Goal: Task Accomplishment & Management: Use online tool/utility

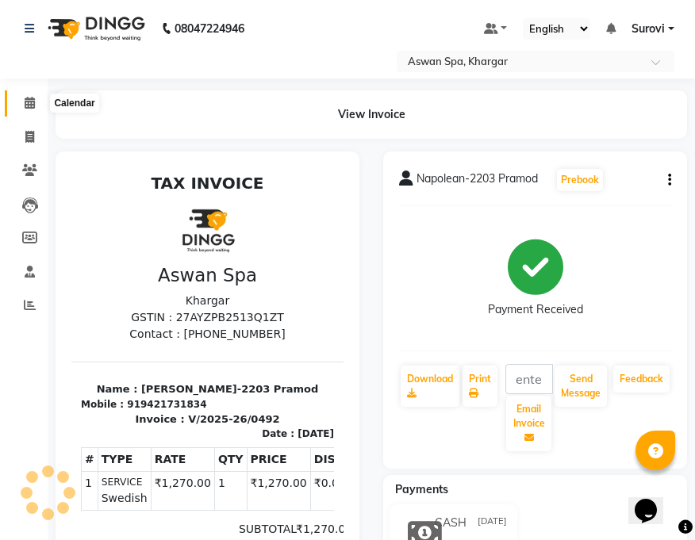
click at [32, 97] on icon at bounding box center [30, 103] width 10 height 12
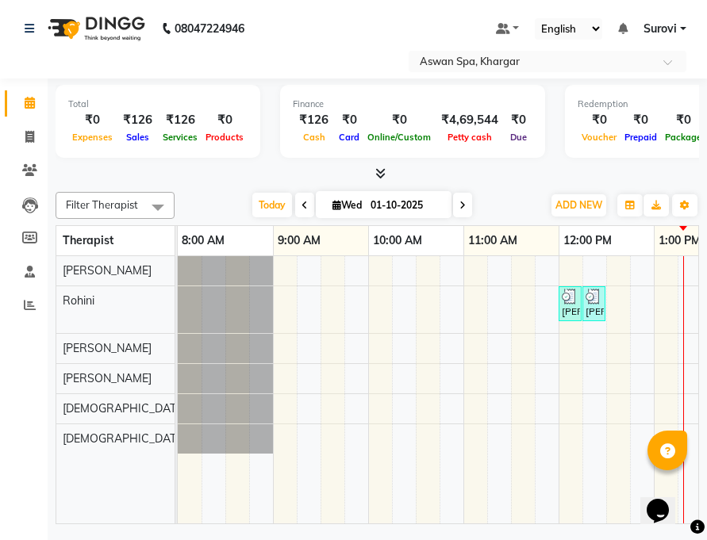
click at [343, 205] on span "Wed" at bounding box center [346, 205] width 37 height 12
select select "10"
select select "2025"
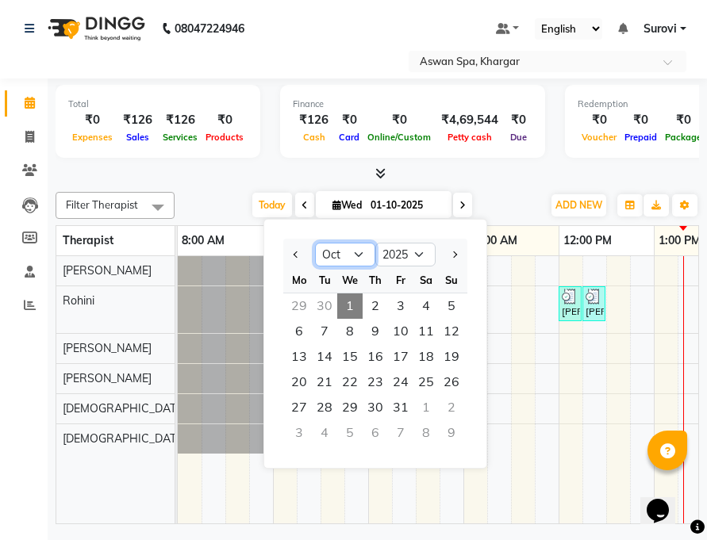
click at [359, 249] on select "Jan Feb Mar Apr May Jun [DATE] Aug Sep Oct Nov Dec" at bounding box center [345, 255] width 60 height 24
select select "9"
click at [315, 243] on select "Jan Feb Mar Apr May Jun [DATE] Aug Sep Oct Nov Dec" at bounding box center [345, 255] width 60 height 24
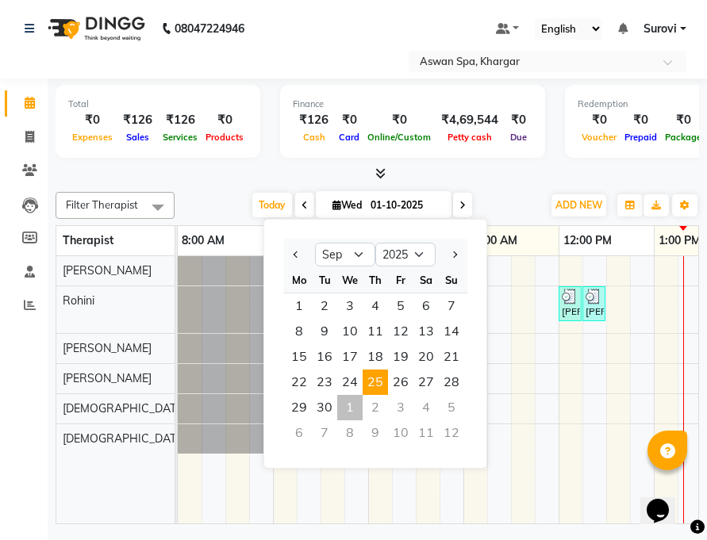
click at [377, 385] on span "25" at bounding box center [374, 382] width 25 height 25
type input "[DATE]"
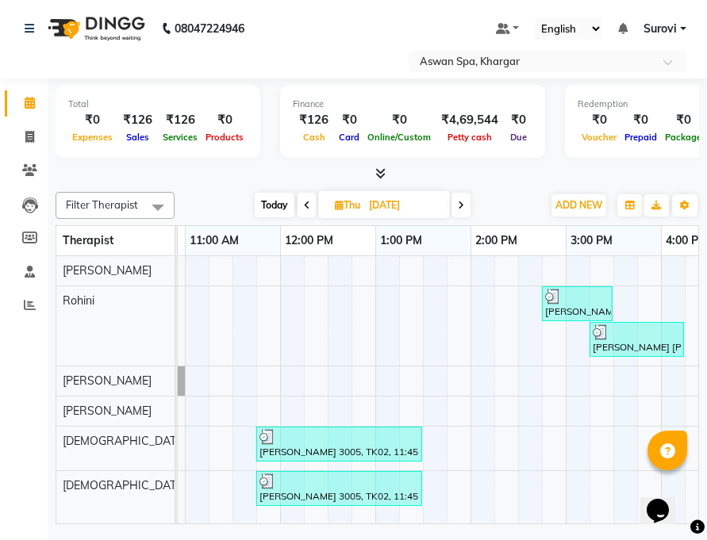
scroll to position [0, 259]
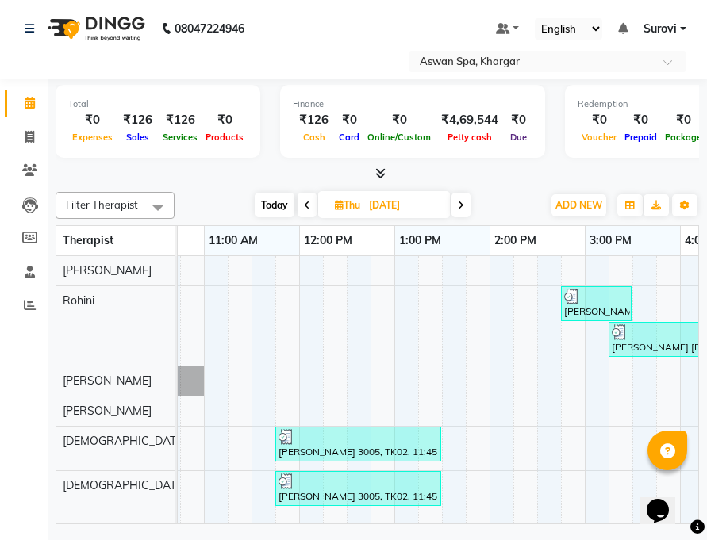
click at [294, 442] on div at bounding box center [357, 437] width 159 height 16
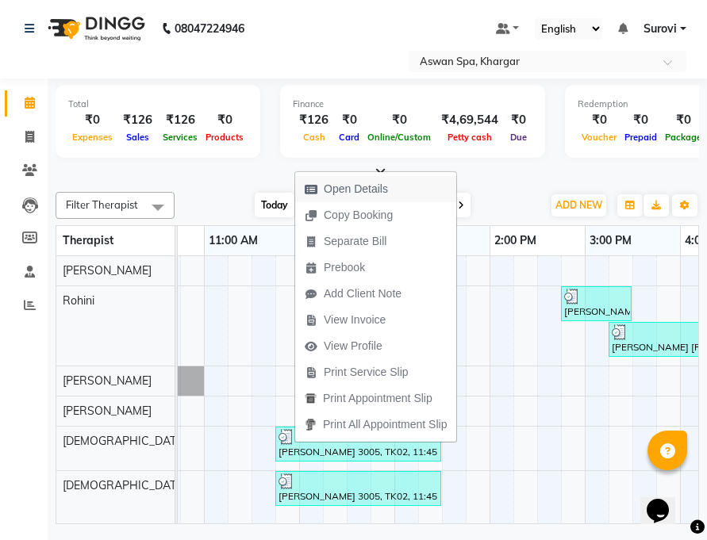
click at [380, 187] on span "Open Details" at bounding box center [356, 189] width 64 height 17
select select "3"
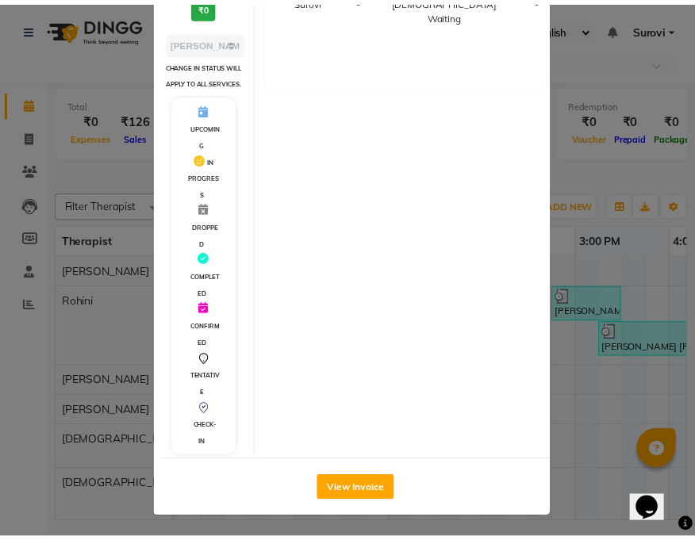
scroll to position [276, 0]
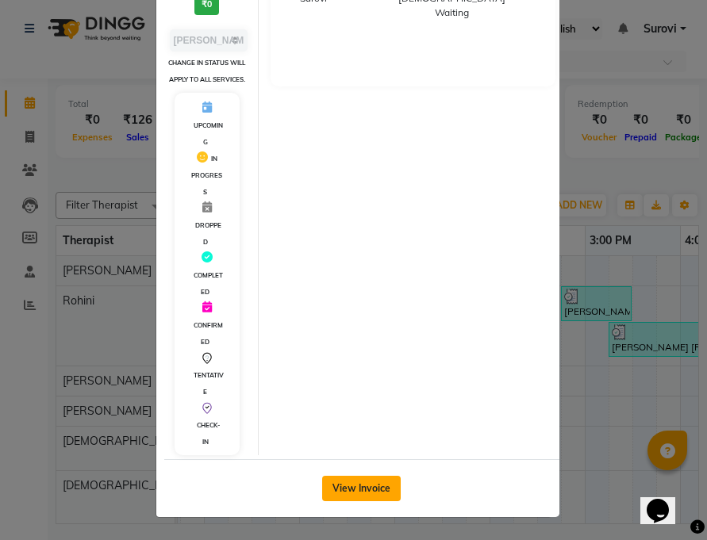
click at [375, 484] on button "View Invoice" at bounding box center [361, 488] width 79 height 25
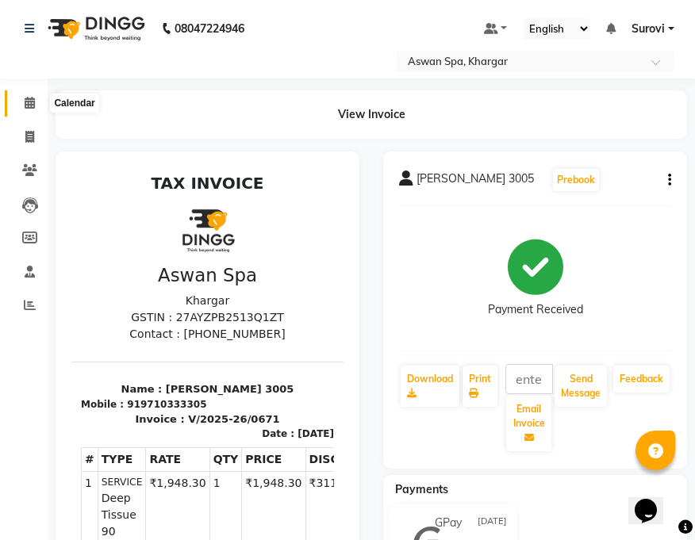
click at [36, 106] on span at bounding box center [30, 103] width 28 height 18
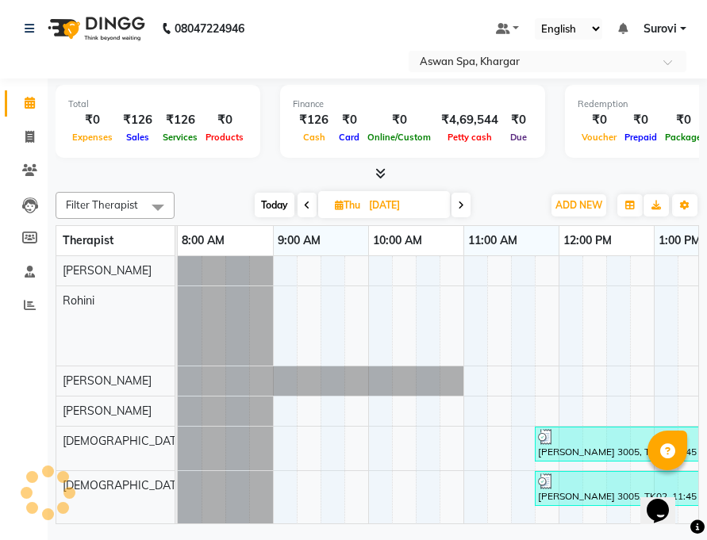
drag, startPoint x: 559, startPoint y: 467, endPoint x: 462, endPoint y: 539, distance: 120.7
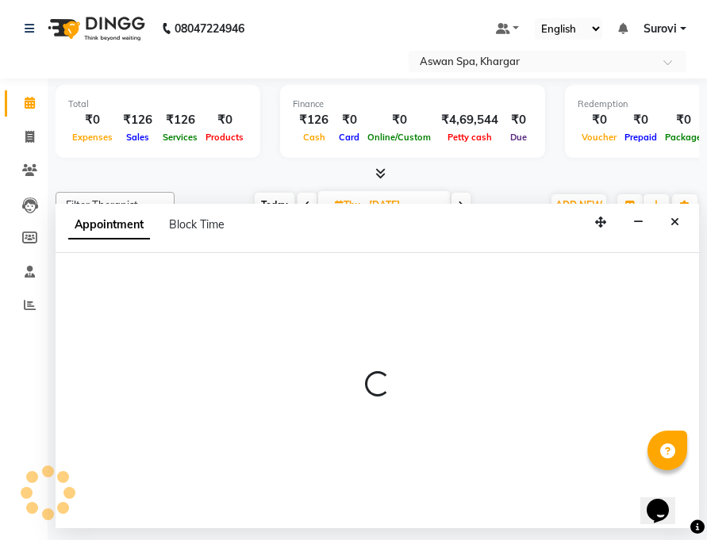
select select "66230"
select select "tentative"
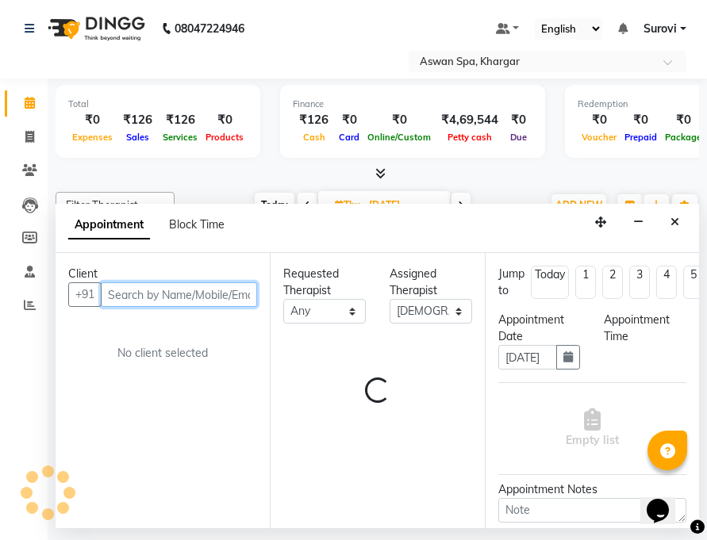
select select "600"
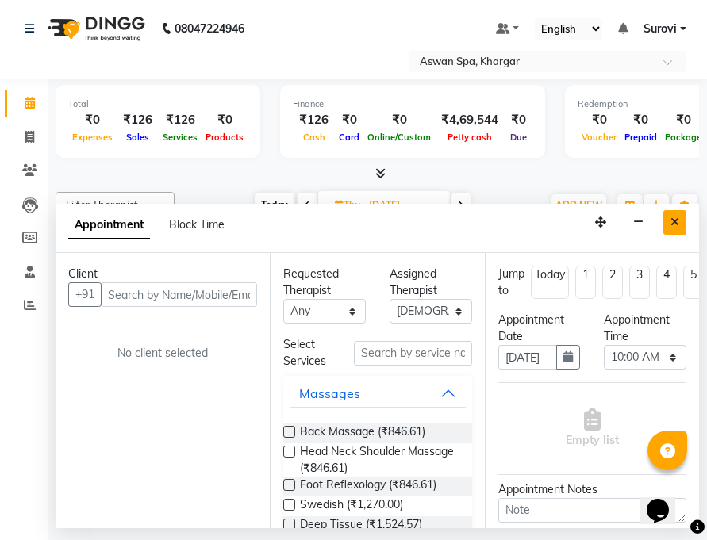
click at [674, 222] on icon "Close" at bounding box center [674, 221] width 9 height 11
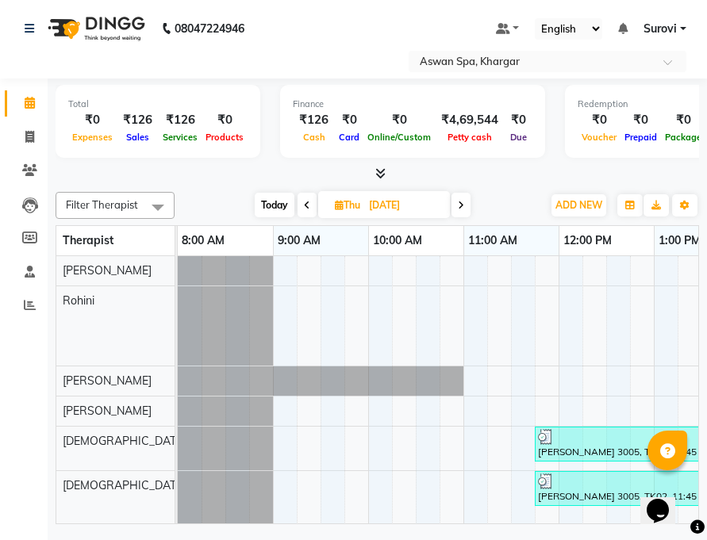
click at [461, 205] on icon at bounding box center [461, 206] width 6 height 10
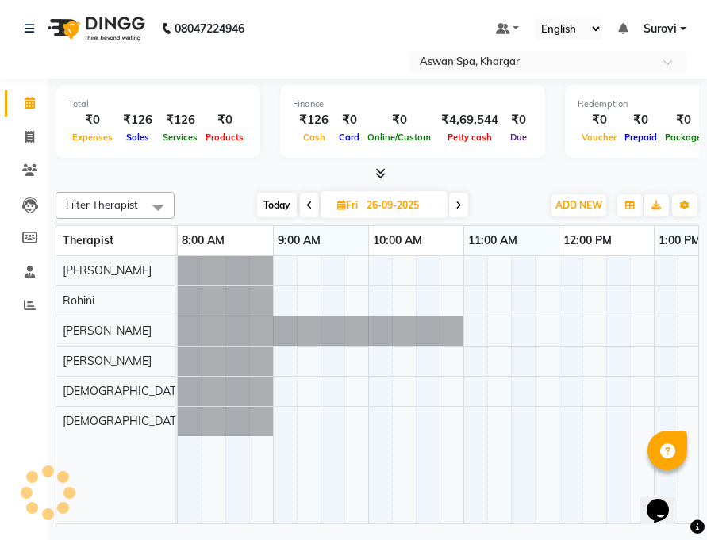
scroll to position [0, 477]
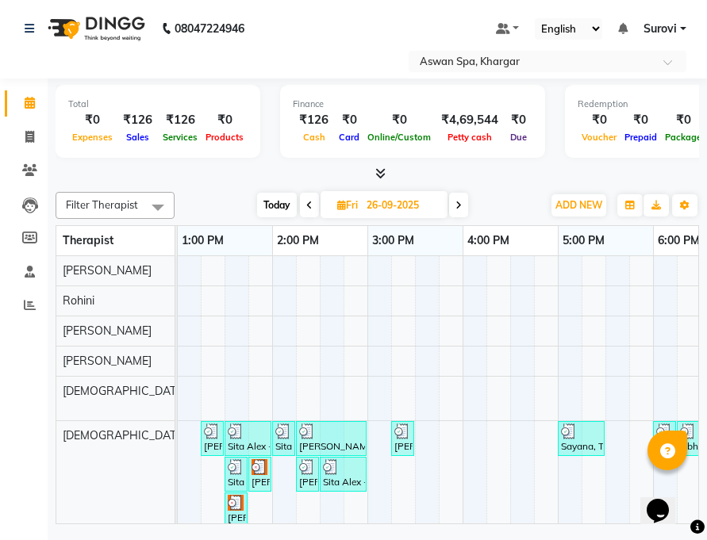
click at [458, 205] on icon at bounding box center [458, 206] width 6 height 10
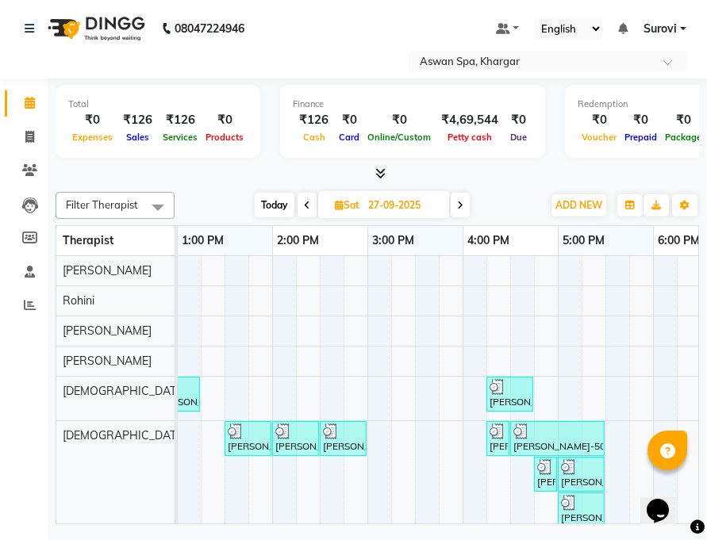
click at [467, 209] on span at bounding box center [459, 205] width 19 height 25
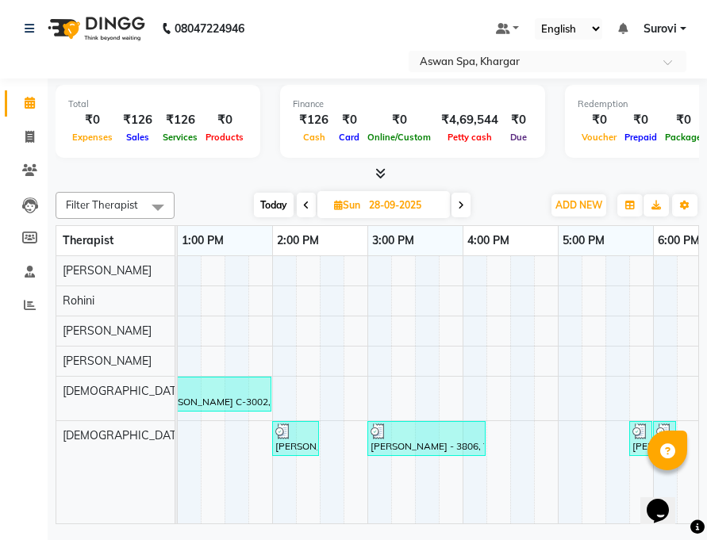
click at [461, 205] on icon at bounding box center [461, 206] width 6 height 10
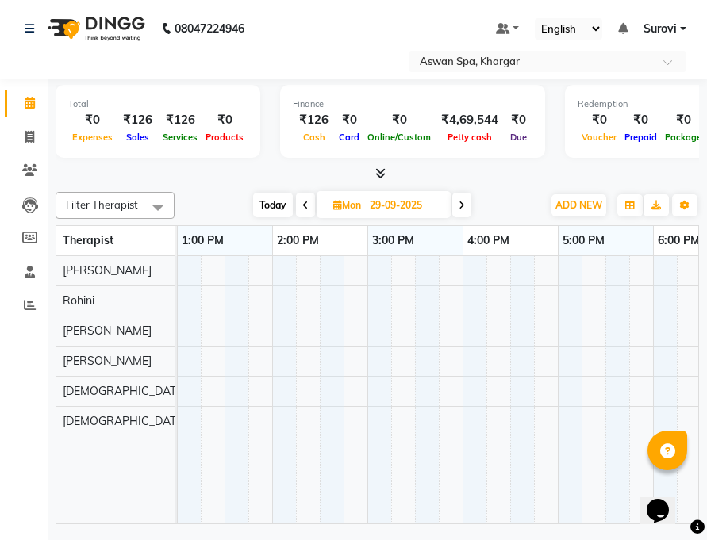
click at [462, 205] on icon at bounding box center [461, 206] width 6 height 10
click at [461, 205] on icon at bounding box center [460, 206] width 6 height 10
type input "01-10-2025"
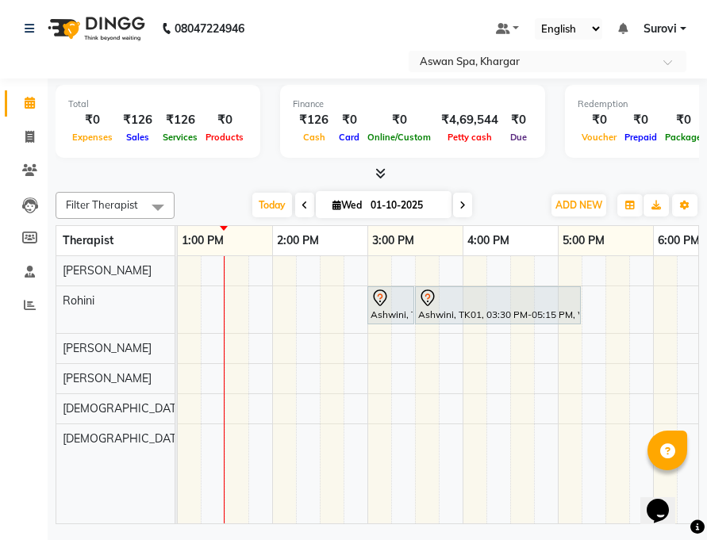
click at [389, 310] on div "Ashwini, TK01, 03:00 PM-03:30 PM, Wax Full Arms" at bounding box center [391, 305] width 44 height 33
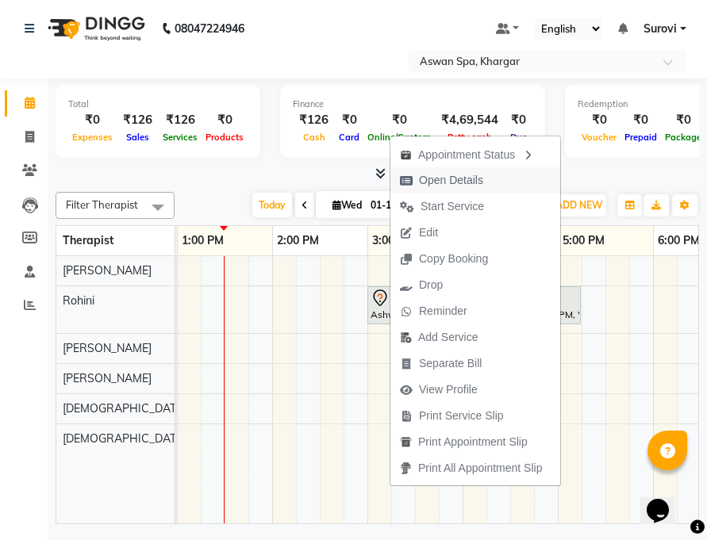
click at [470, 176] on span "Open Details" at bounding box center [451, 180] width 64 height 17
select select "7"
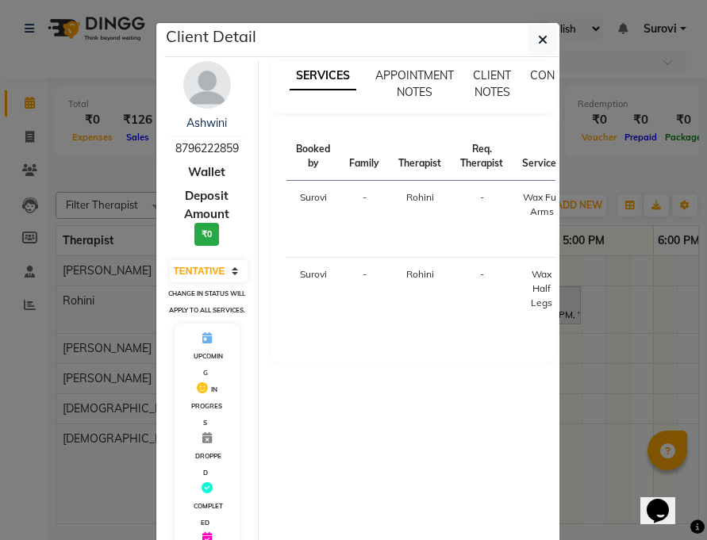
click at [560, 309] on div "SERVICES APPOINTMENT NOTES CLIENT NOTES CONSUMPTION Booked by Family Therapist …" at bounding box center [413, 373] width 308 height 625
click at [538, 40] on icon "button" at bounding box center [543, 39] width 10 height 13
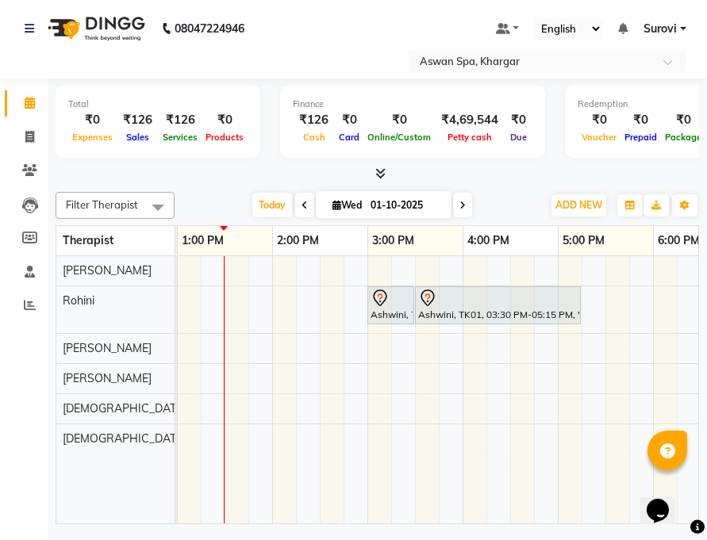
click at [528, 300] on div at bounding box center [497, 298] width 159 height 19
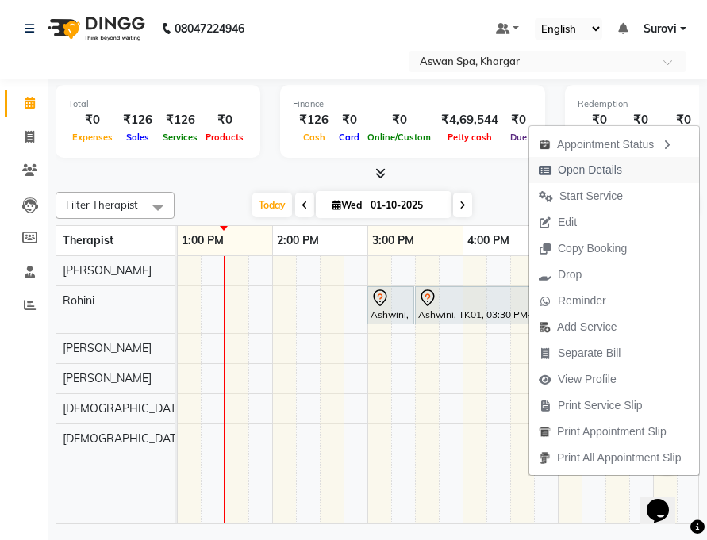
click at [613, 171] on span "Open Details" at bounding box center [589, 170] width 64 height 17
select select "7"
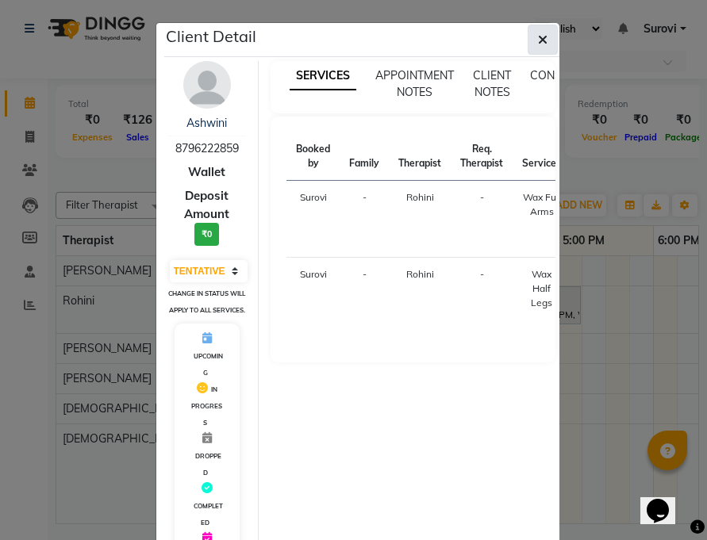
click at [538, 39] on icon "button" at bounding box center [543, 39] width 10 height 13
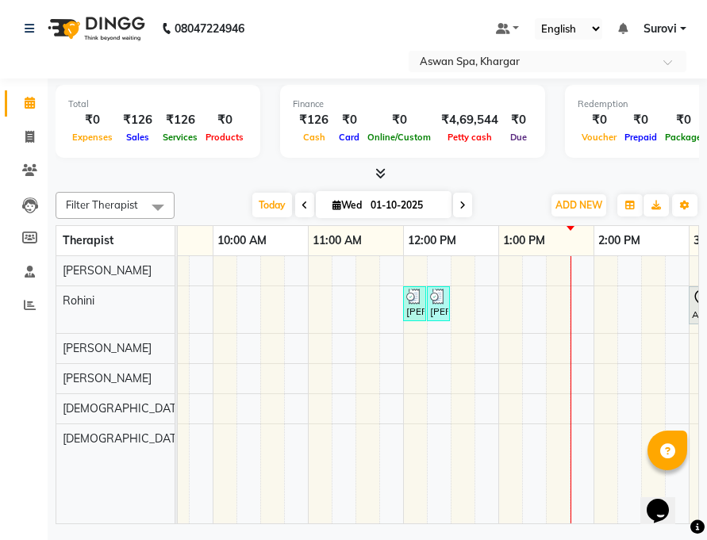
scroll to position [0, 167]
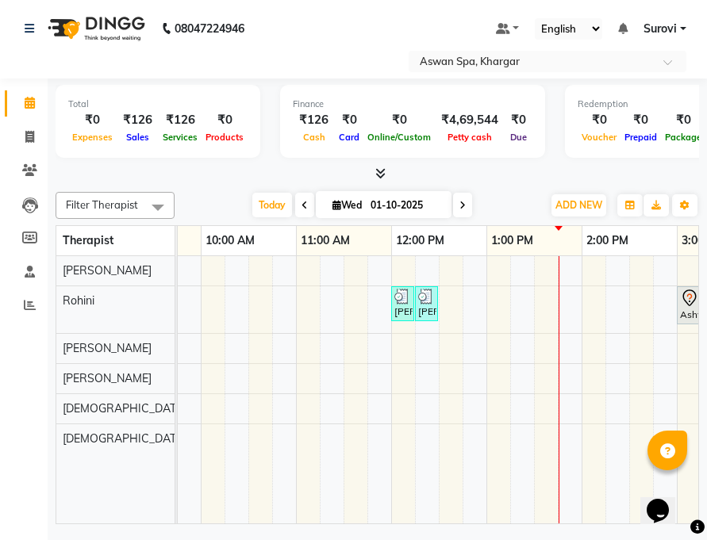
click at [398, 308] on div "[PERSON_NAME]-2107, TK02, 12:00 PM-12:10 PM, [GEOGRAPHIC_DATA]/Forehead/[PERSON…" at bounding box center [403, 304] width 20 height 30
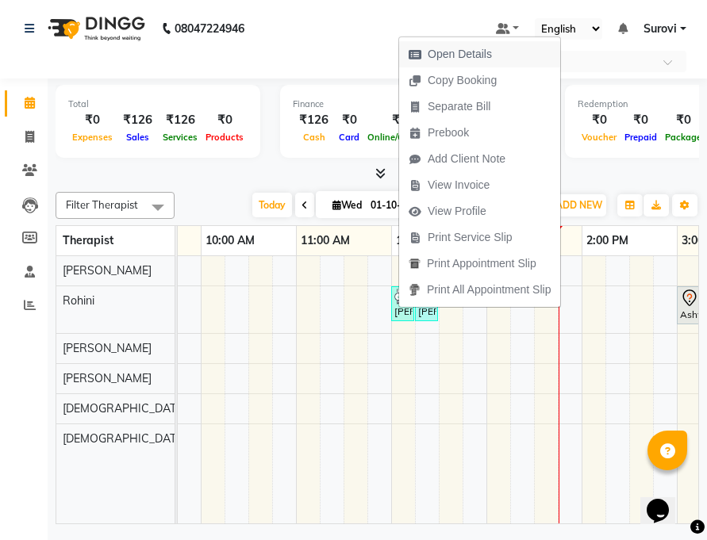
click at [484, 57] on span "Open Details" at bounding box center [459, 54] width 64 height 17
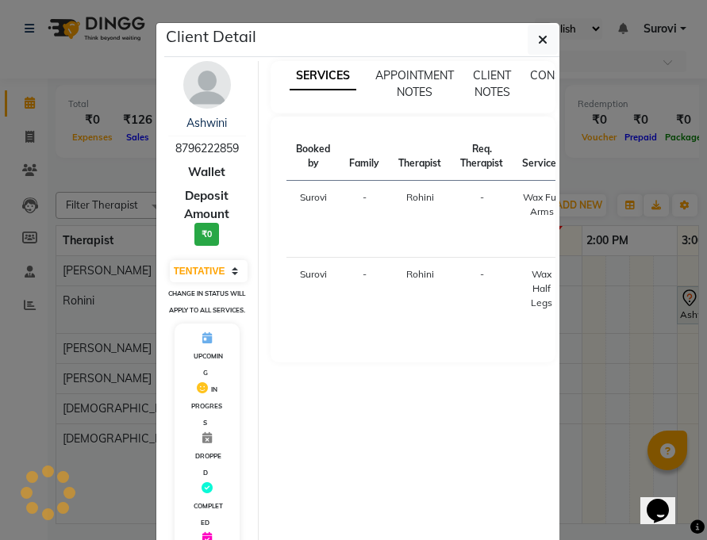
select select "3"
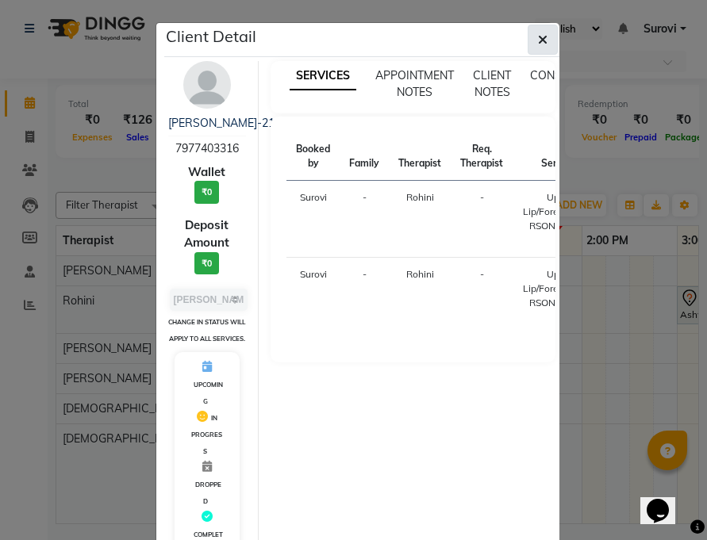
click at [530, 36] on button "button" at bounding box center [542, 40] width 30 height 30
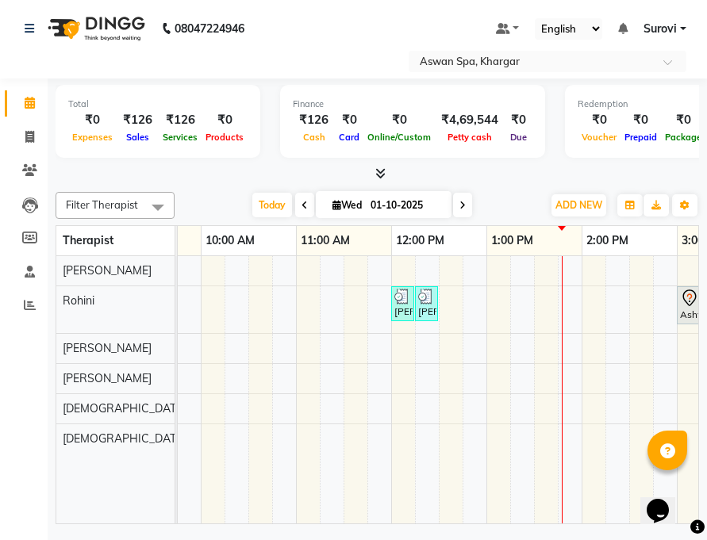
click at [338, 204] on icon at bounding box center [336, 205] width 9 height 10
select select "10"
select select "2025"
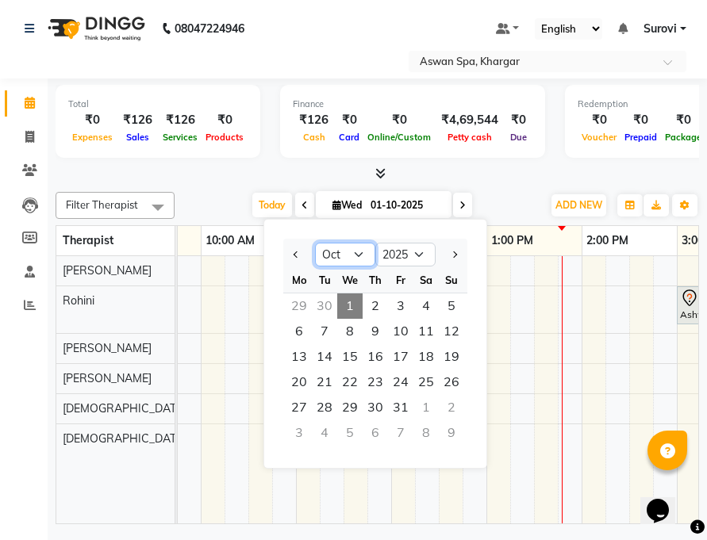
click at [358, 256] on select "Jan Feb Mar Apr May Jun [DATE] Aug Sep Oct Nov Dec" at bounding box center [345, 255] width 60 height 24
select select "9"
click at [315, 243] on select "Jan Feb Mar Apr May Jun [DATE] Aug Sep Oct Nov Dec" at bounding box center [345, 255] width 60 height 24
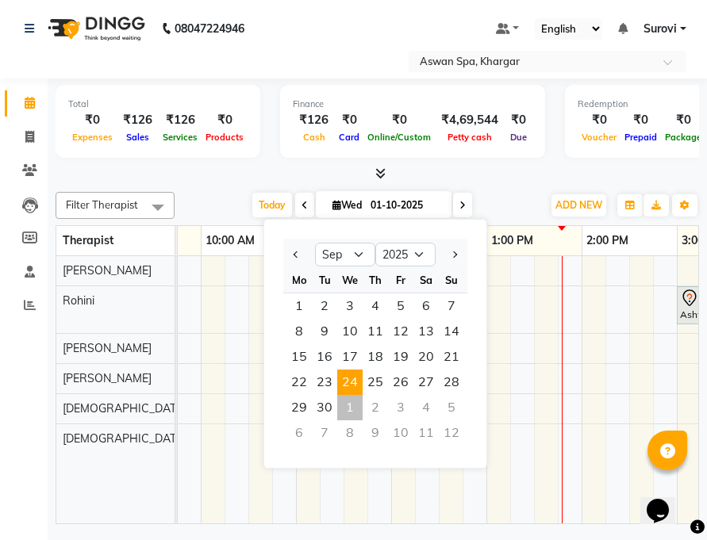
click at [350, 376] on span "24" at bounding box center [349, 382] width 25 height 25
type input "[DATE]"
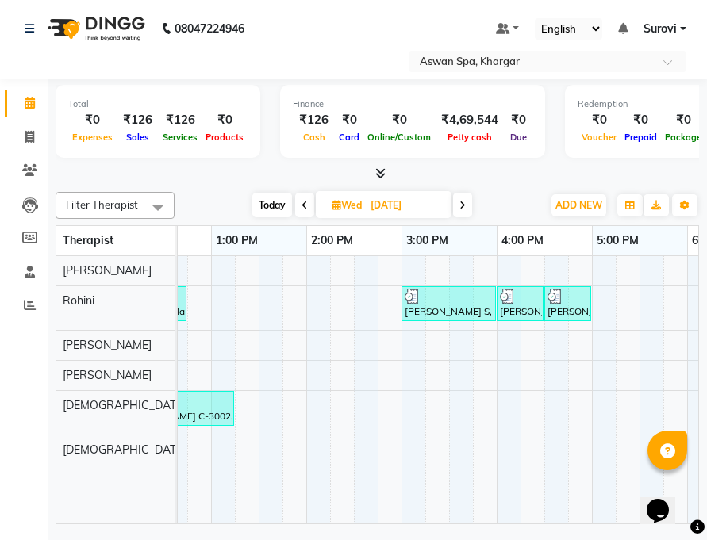
scroll to position [0, 446]
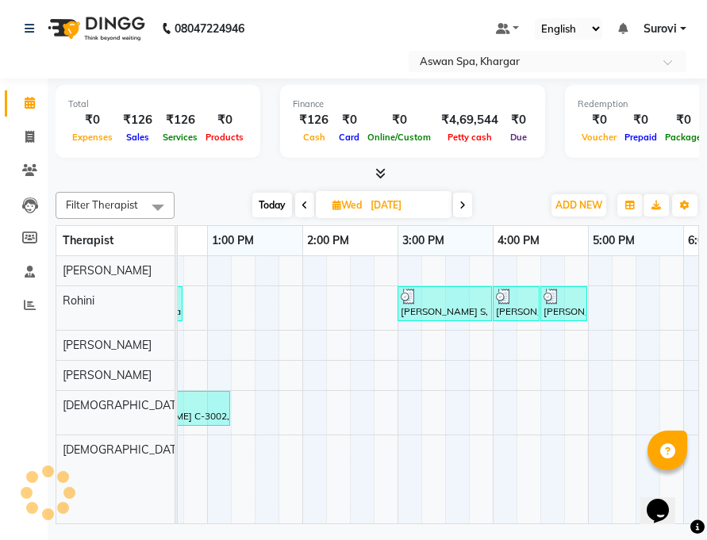
click at [415, 303] on img at bounding box center [408, 297] width 16 height 16
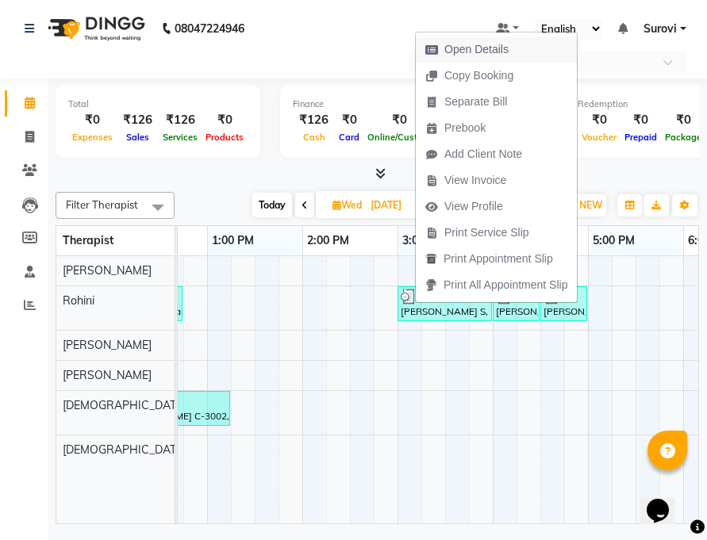
click at [475, 51] on span "Open Details" at bounding box center [476, 49] width 64 height 17
select select "3"
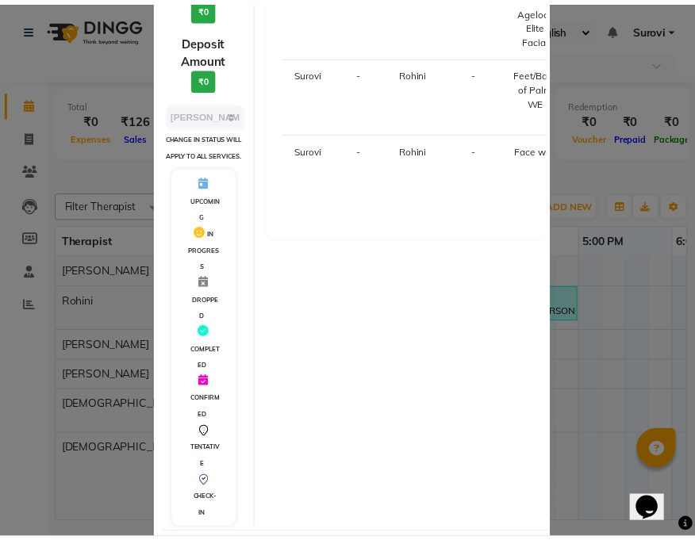
scroll to position [259, 0]
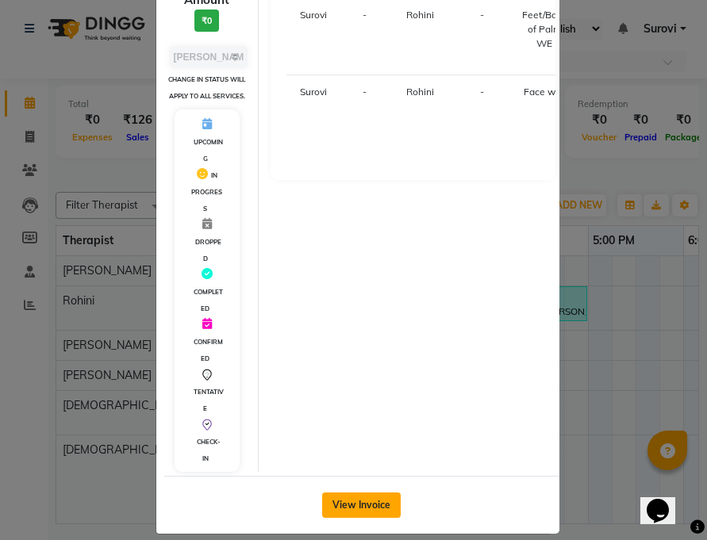
click at [380, 492] on button "View Invoice" at bounding box center [361, 504] width 79 height 25
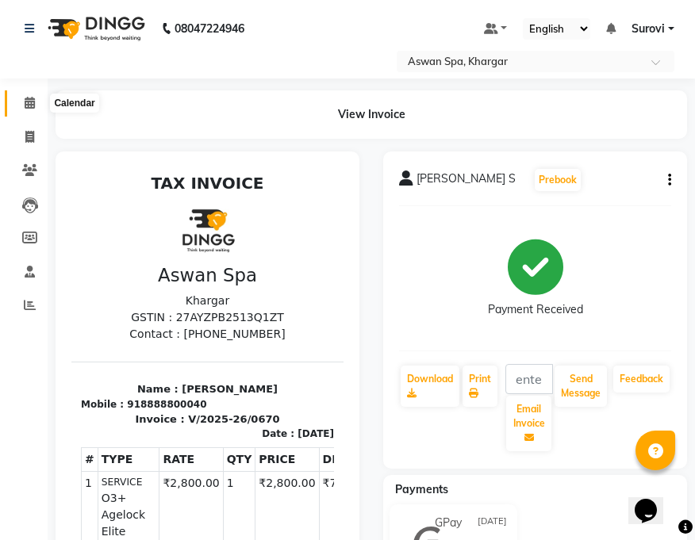
click at [29, 96] on span at bounding box center [30, 103] width 28 height 18
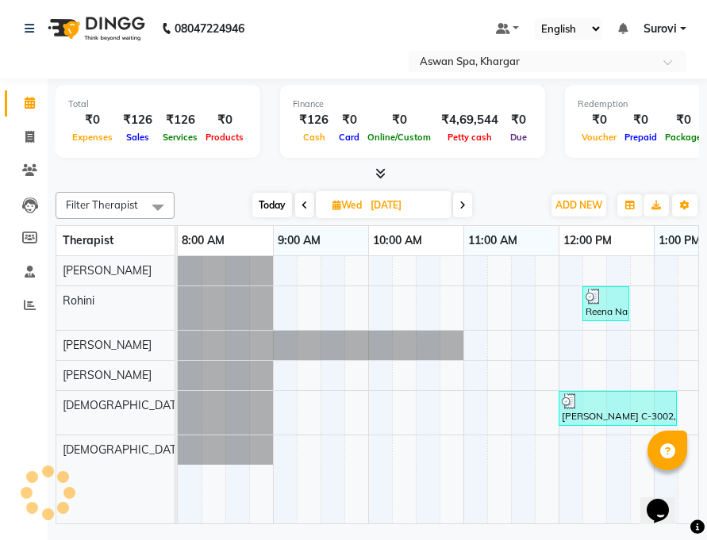
click at [603, 301] on div at bounding box center [605, 297] width 40 height 16
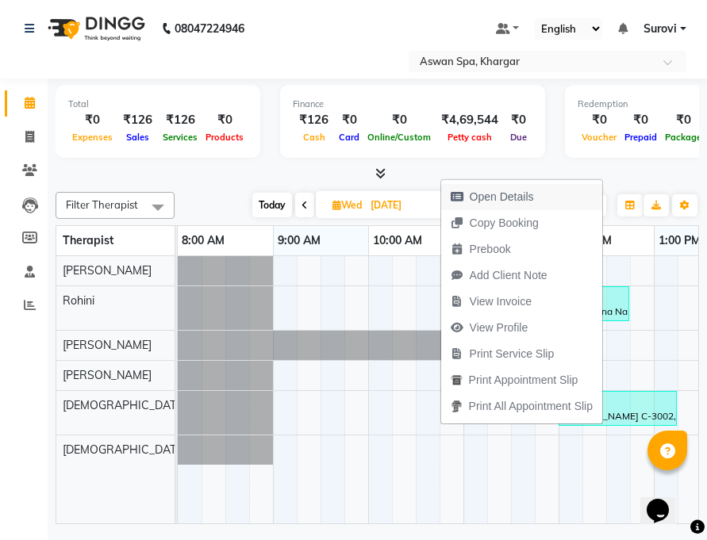
click at [542, 197] on span "Open Details" at bounding box center [492, 197] width 102 height 26
select select "3"
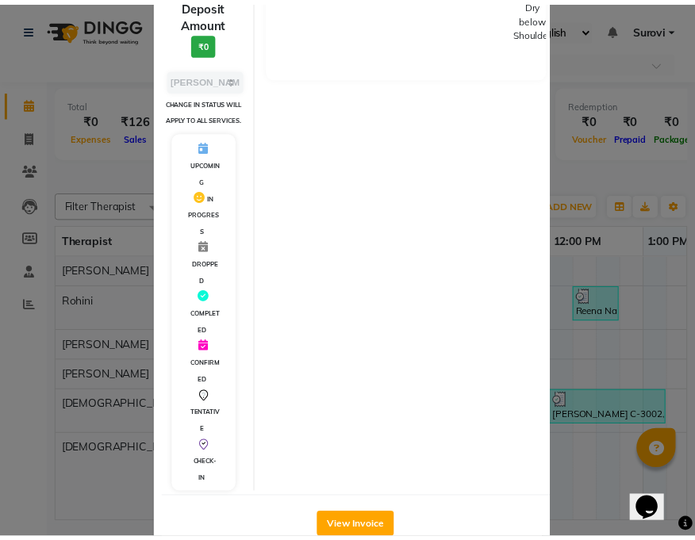
scroll to position [238, 0]
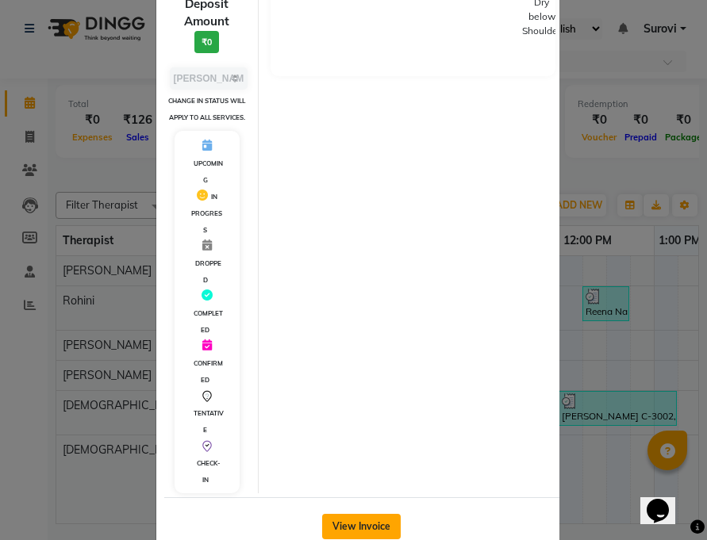
click at [362, 523] on button "View Invoice" at bounding box center [361, 526] width 79 height 25
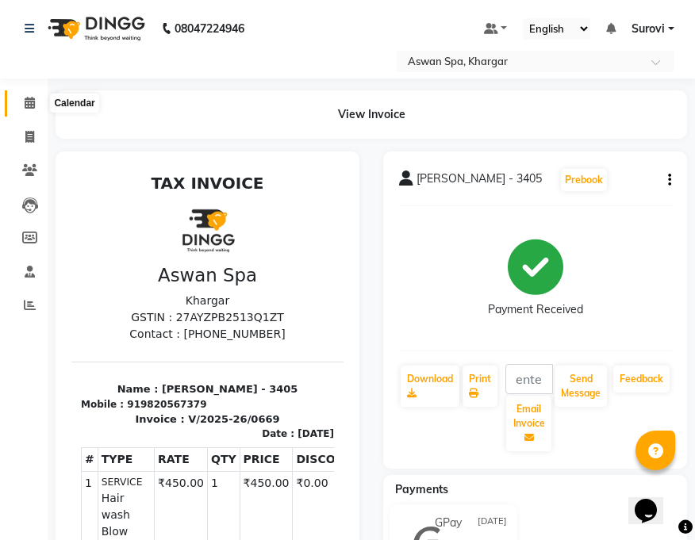
click at [34, 99] on icon at bounding box center [30, 103] width 10 height 12
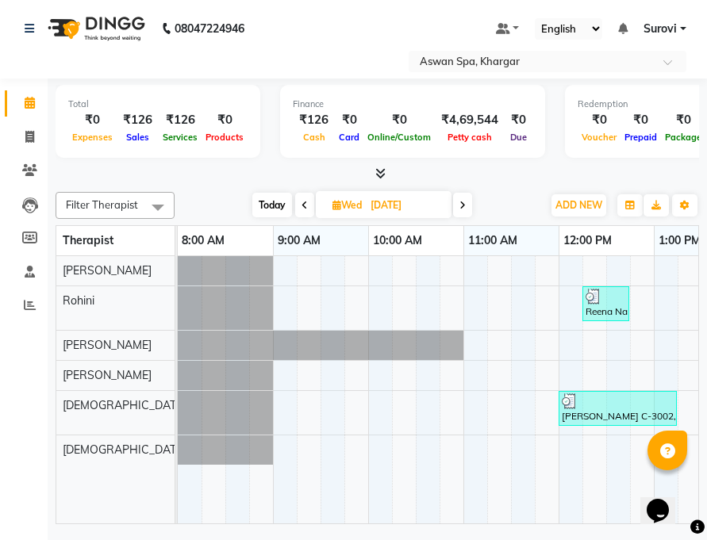
click at [461, 205] on icon at bounding box center [462, 206] width 6 height 10
type input "[DATE]"
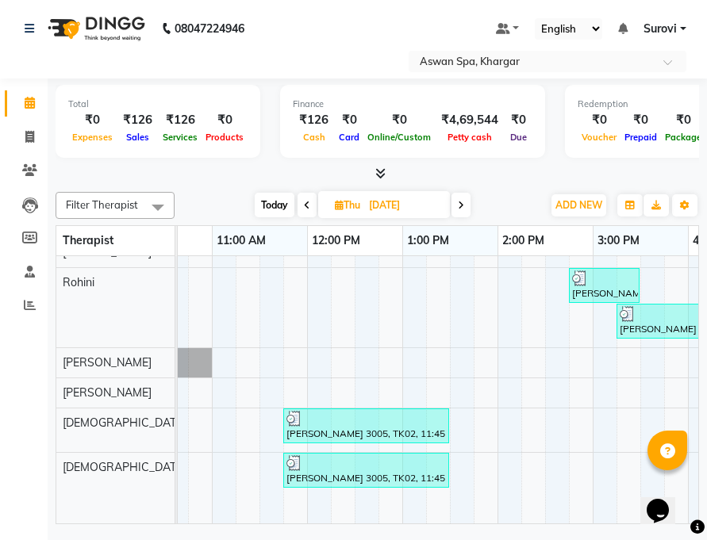
scroll to position [18, 264]
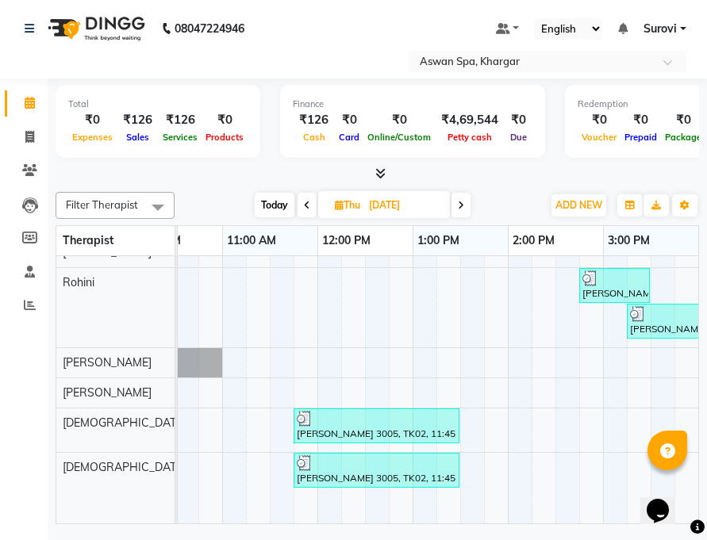
click at [310, 418] on img at bounding box center [305, 419] width 16 height 16
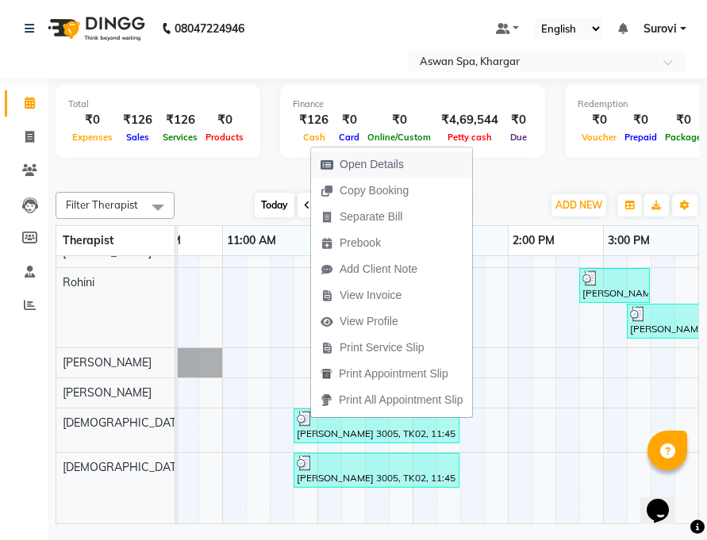
click at [417, 166] on button "Open Details" at bounding box center [391, 164] width 161 height 26
select select "3"
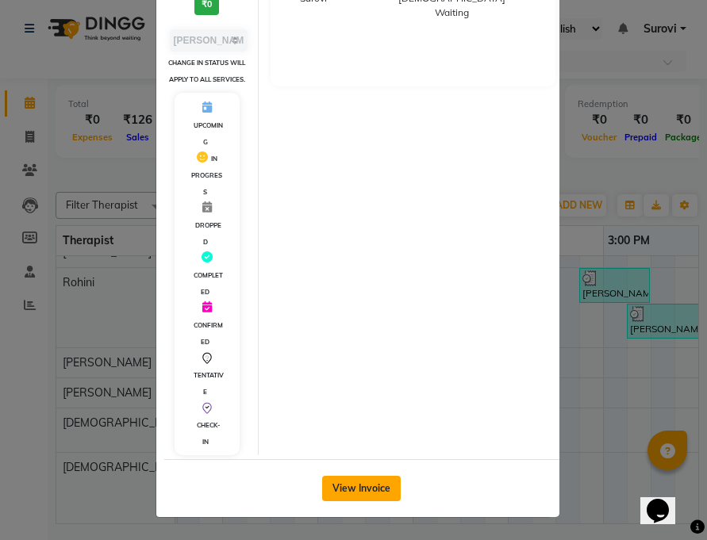
click at [368, 486] on button "View Invoice" at bounding box center [361, 488] width 79 height 25
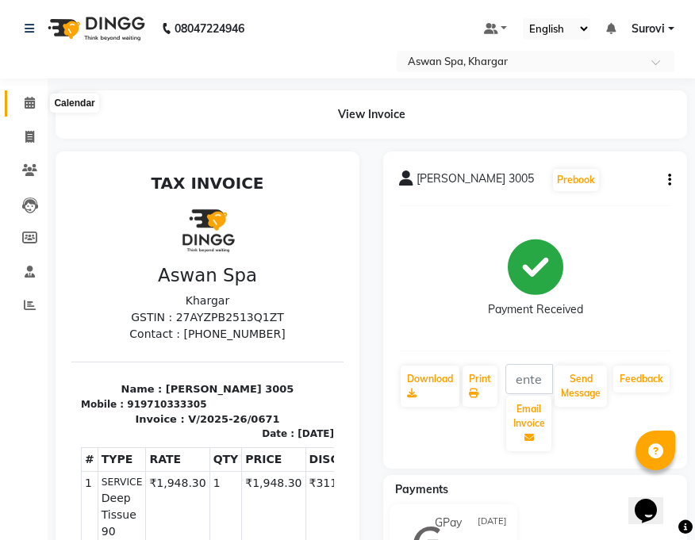
click at [30, 103] on icon at bounding box center [30, 103] width 10 height 12
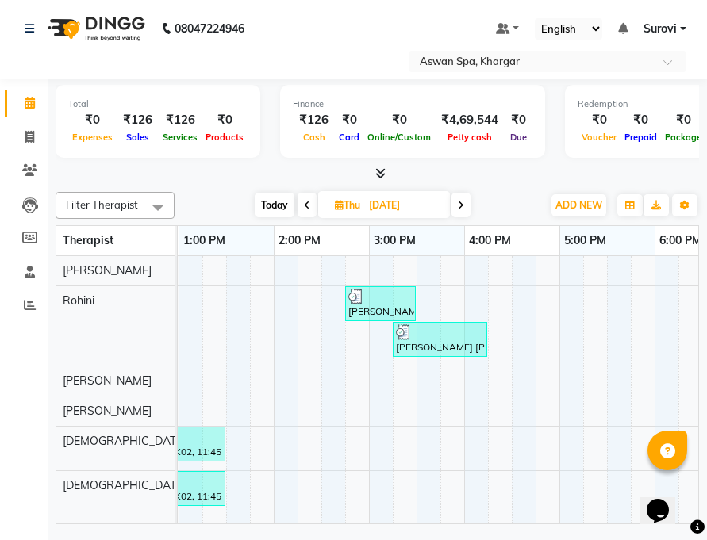
click at [407, 334] on img at bounding box center [404, 332] width 16 height 16
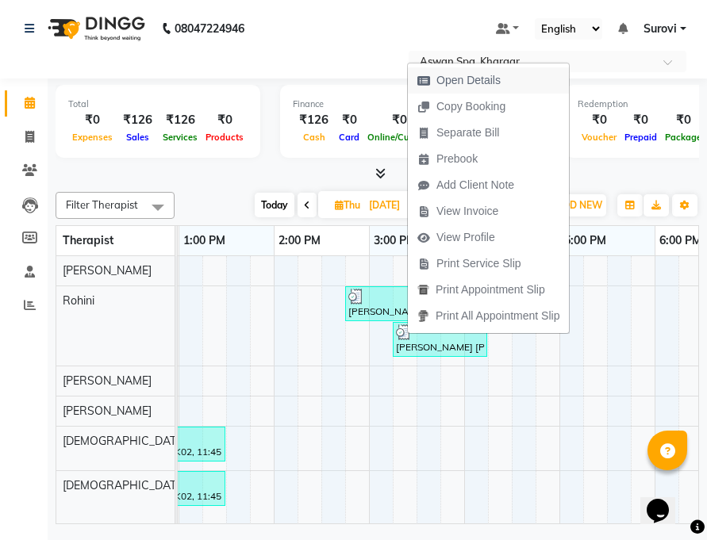
click at [474, 77] on span "Open Details" at bounding box center [468, 80] width 64 height 17
select select "3"
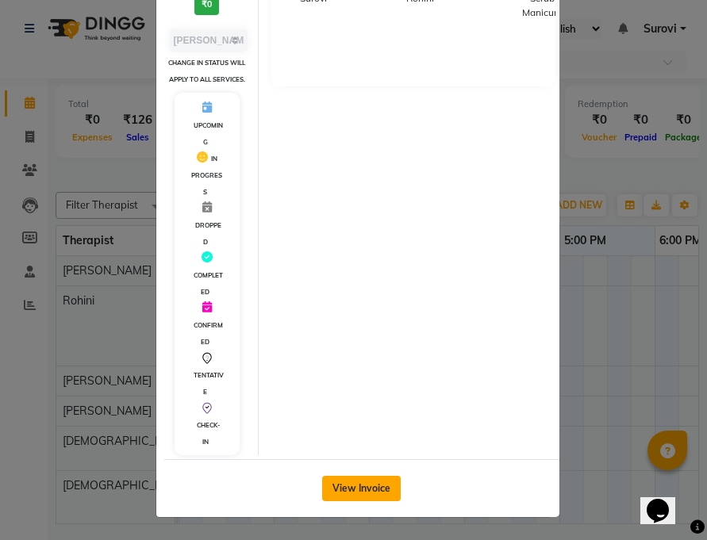
click at [375, 493] on button "View Invoice" at bounding box center [361, 488] width 79 height 25
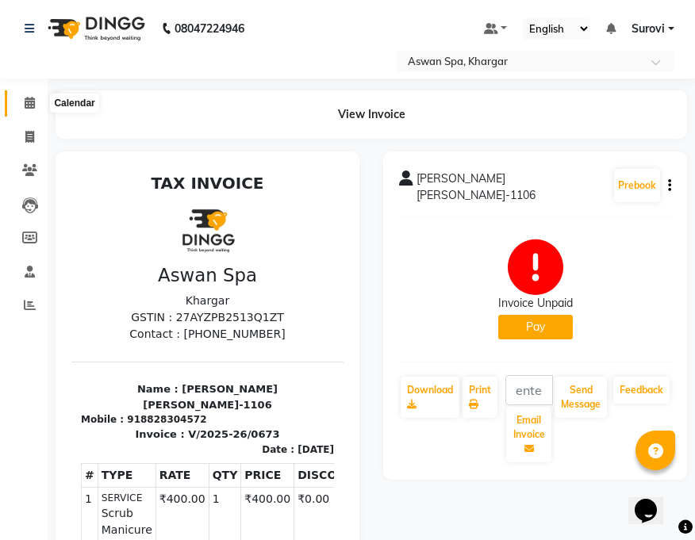
click at [35, 105] on icon at bounding box center [30, 103] width 10 height 12
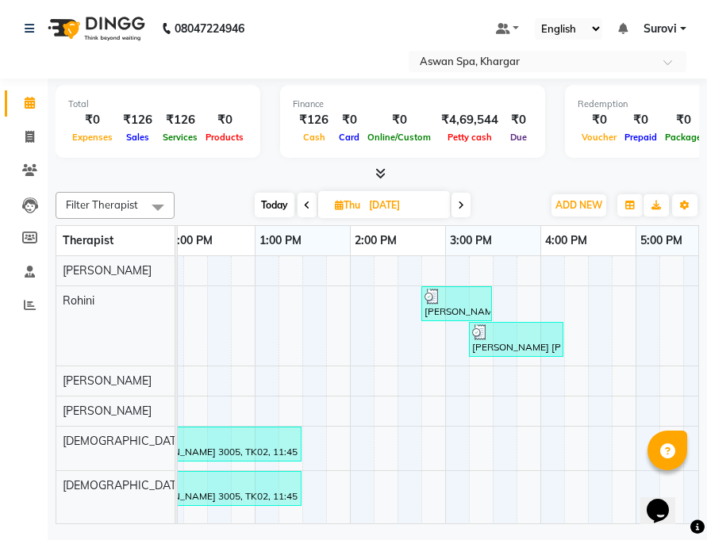
click at [429, 298] on img at bounding box center [432, 297] width 16 height 16
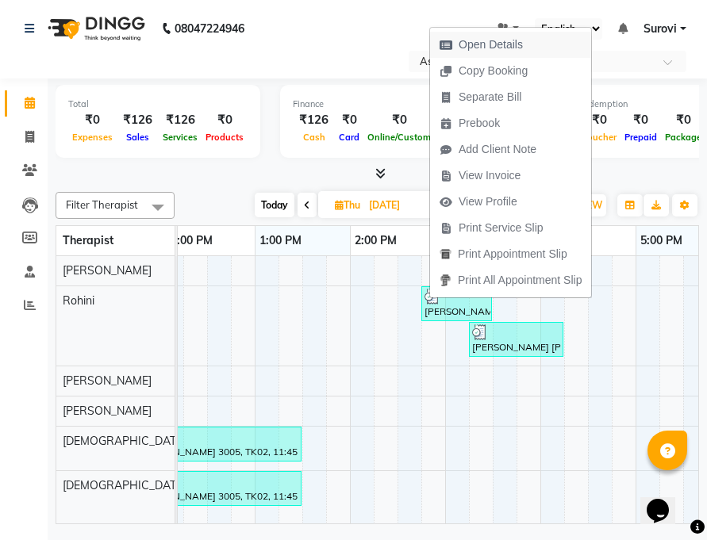
click at [524, 43] on span "Open Details" at bounding box center [481, 45] width 102 height 26
select select "3"
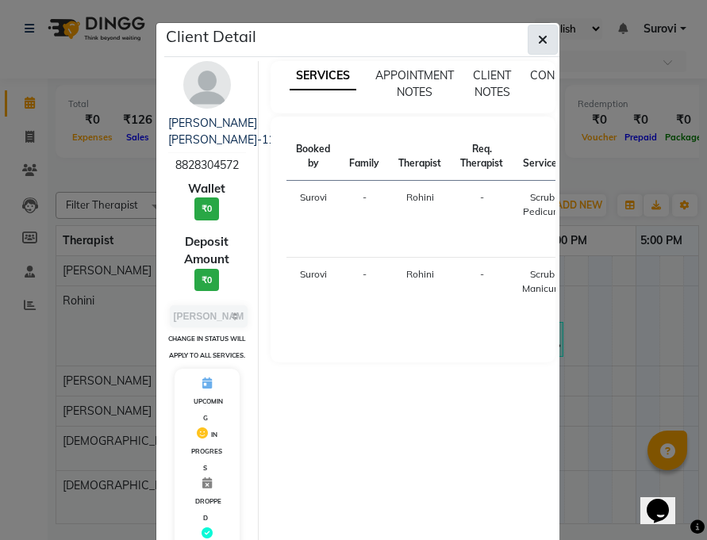
click at [538, 36] on icon "button" at bounding box center [543, 39] width 10 height 13
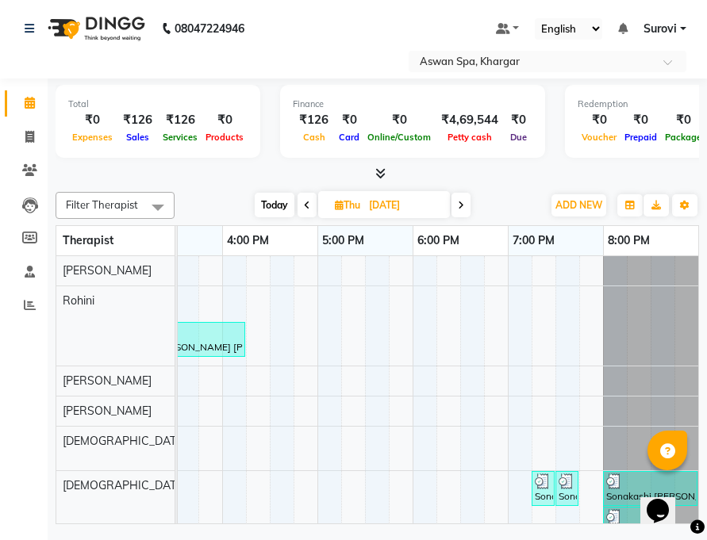
click at [557, 491] on div "Sonakashi [PERSON_NAME] _5005, TK03, 07:30 PM-07:40 PM, [GEOGRAPHIC_DATA]/Foreh…" at bounding box center [567, 488] width 20 height 30
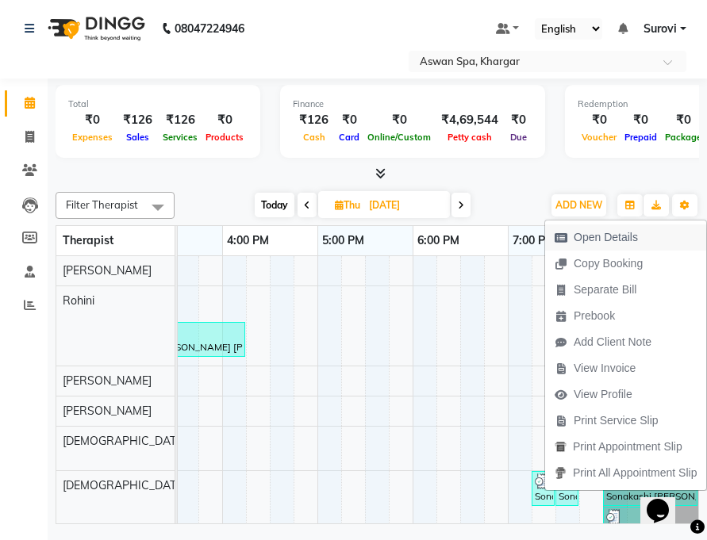
click at [600, 236] on span "Open Details" at bounding box center [605, 237] width 64 height 17
select select "3"
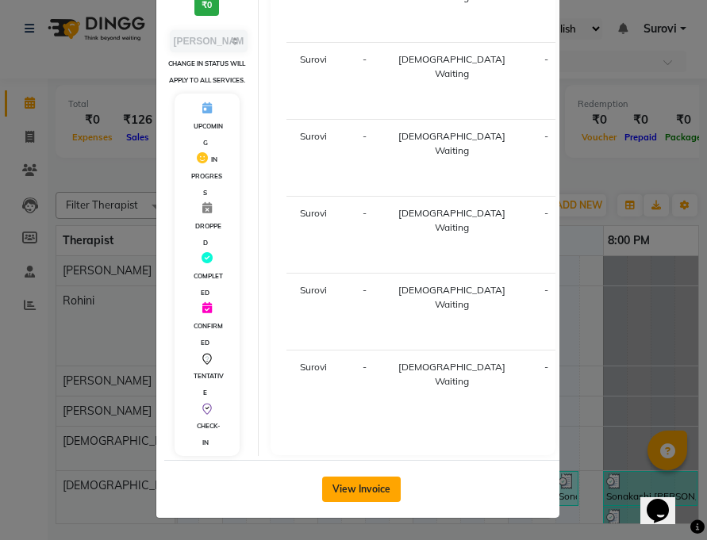
click at [355, 488] on button "View Invoice" at bounding box center [361, 489] width 79 height 25
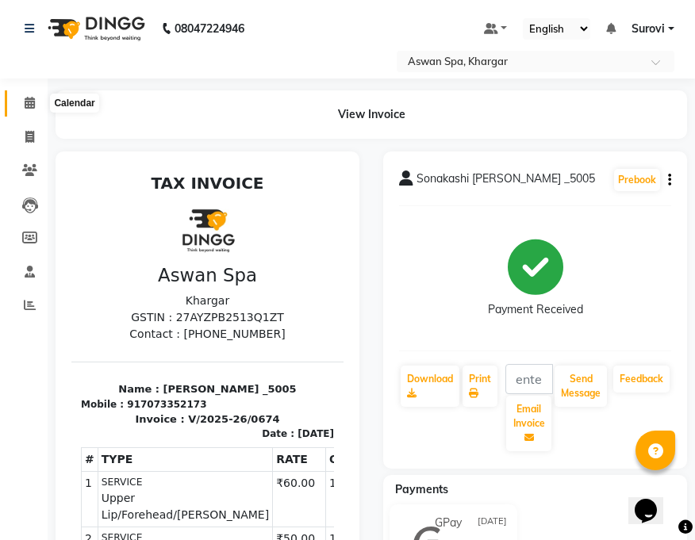
click at [30, 101] on icon at bounding box center [30, 103] width 10 height 12
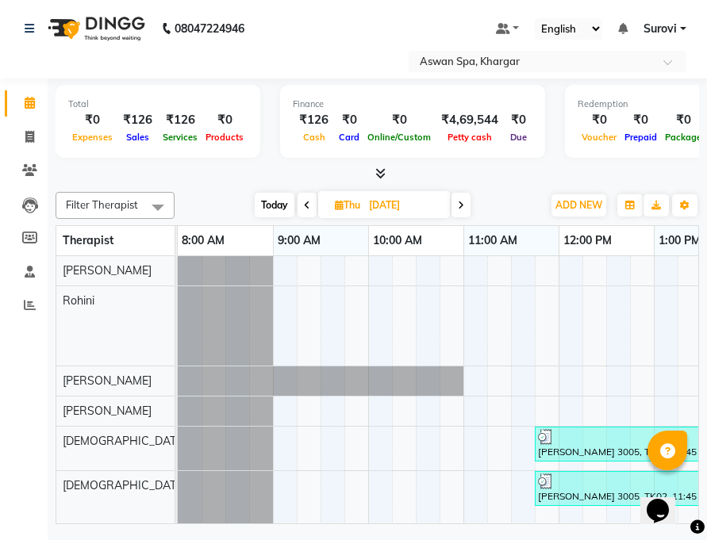
click at [553, 485] on div at bounding box center [617, 481] width 159 height 16
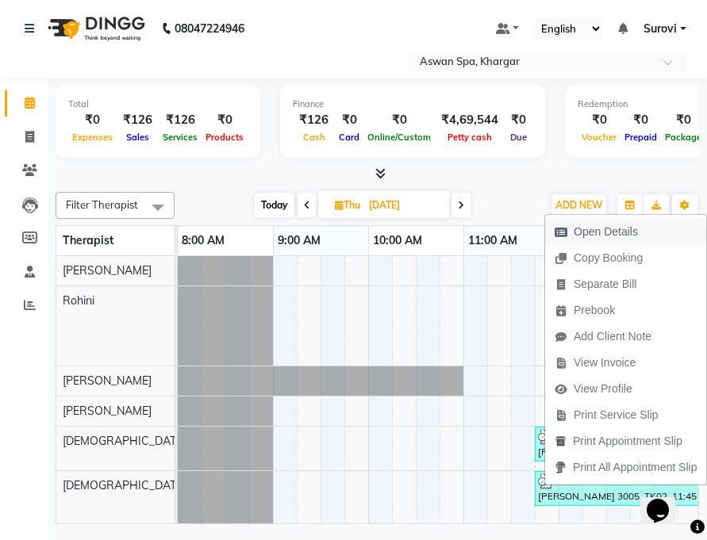
click at [637, 231] on span "Open Details" at bounding box center [605, 232] width 64 height 17
select select "3"
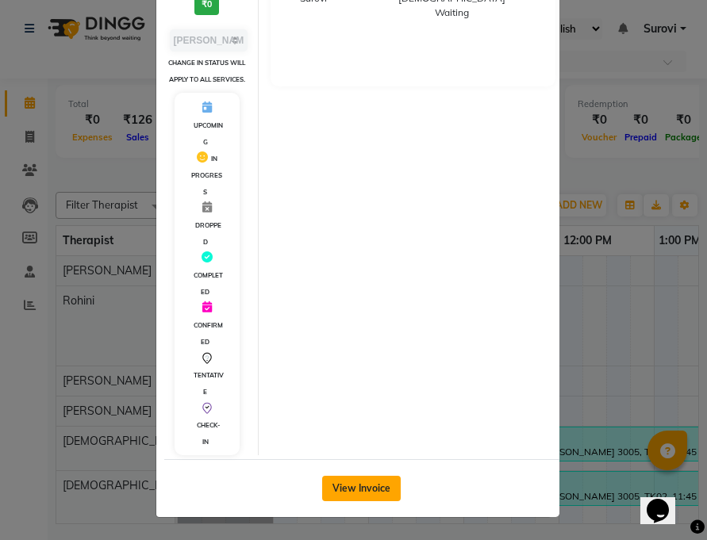
click at [377, 497] on button "View Invoice" at bounding box center [361, 488] width 79 height 25
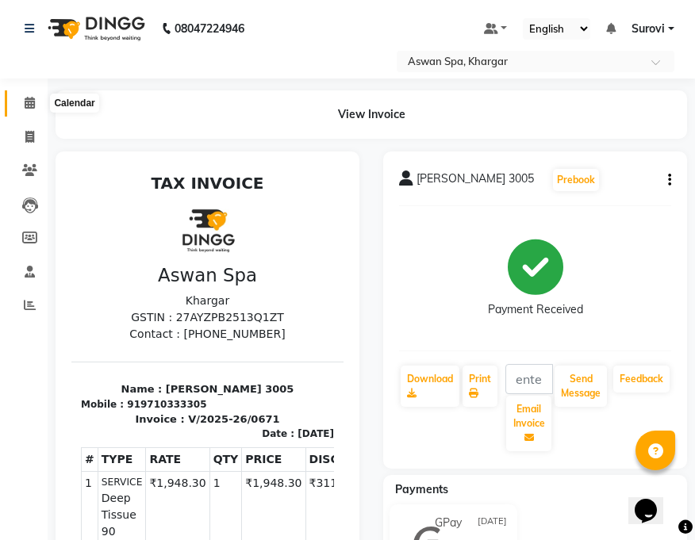
click at [29, 98] on icon at bounding box center [30, 103] width 10 height 12
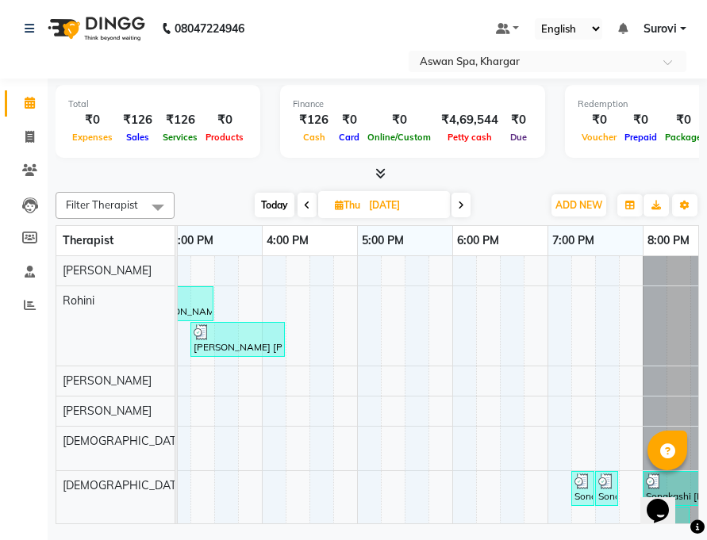
scroll to position [0, 692]
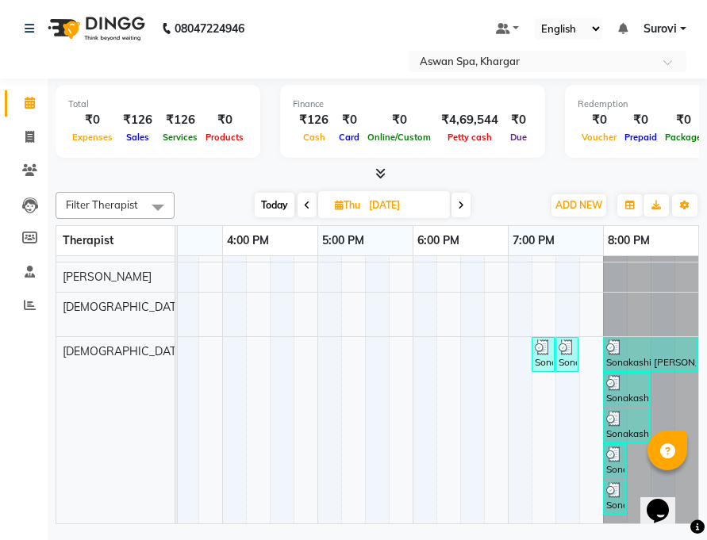
click at [605, 450] on div "Sonakashi [PERSON_NAME] _5005, TK03, 08:00 PM-08:10 PM, Eyebrow" at bounding box center [614, 461] width 20 height 30
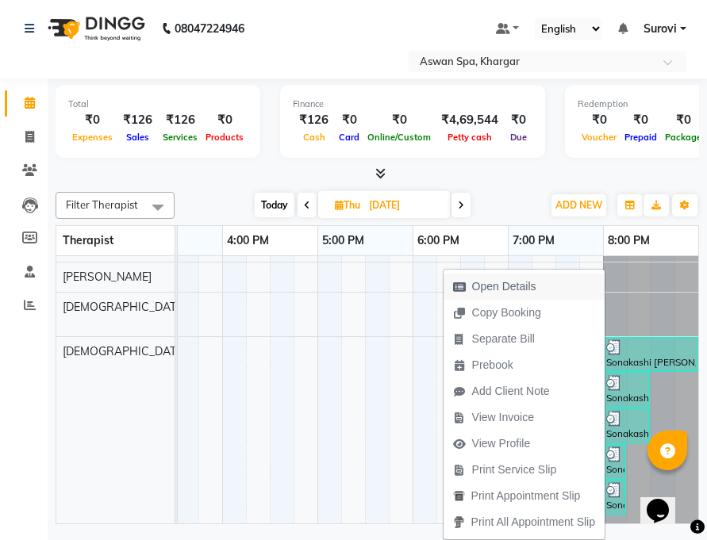
click at [531, 286] on span "Open Details" at bounding box center [504, 286] width 64 height 17
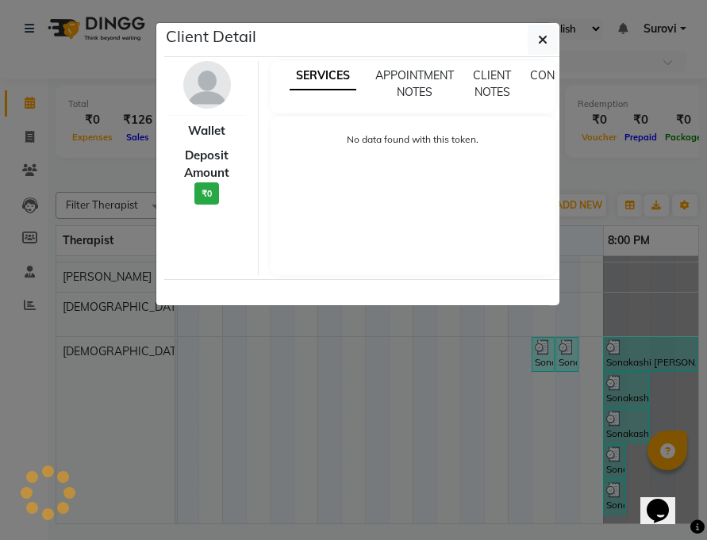
select select "3"
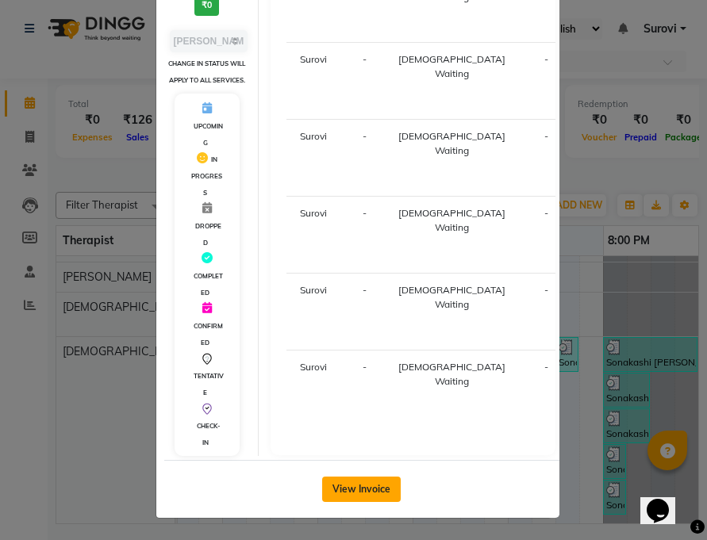
click at [371, 484] on button "View Invoice" at bounding box center [361, 489] width 79 height 25
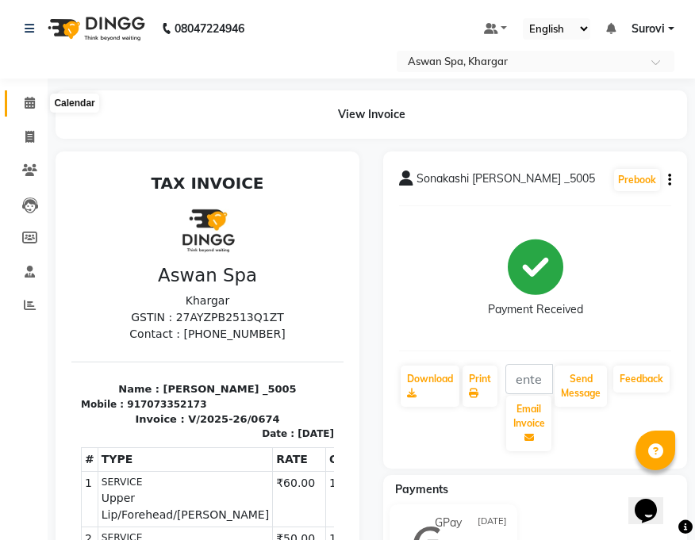
click at [29, 102] on icon at bounding box center [30, 103] width 10 height 12
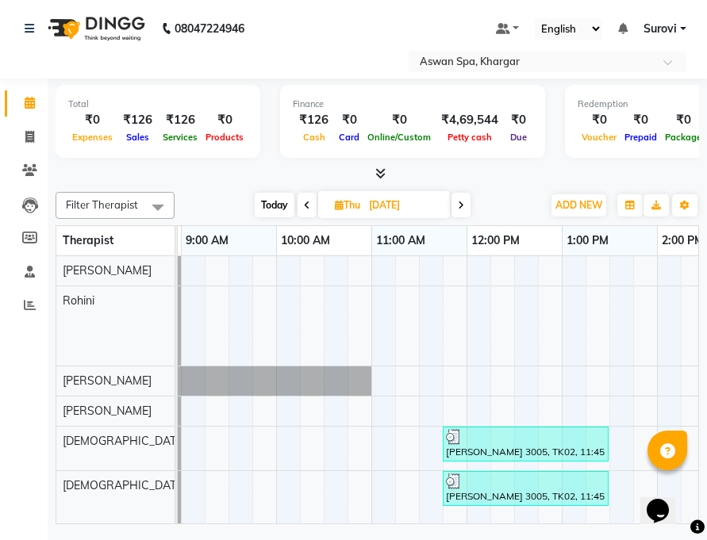
click at [458, 208] on icon at bounding box center [461, 206] width 6 height 10
type input "26-09-2025"
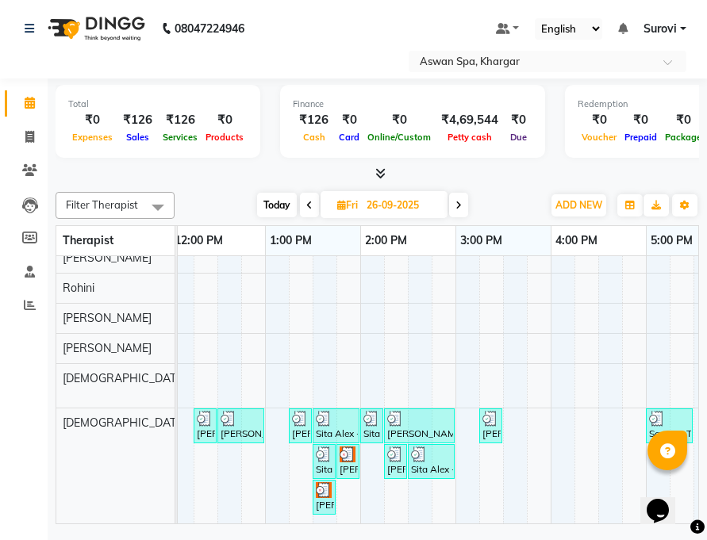
scroll to position [0, 364]
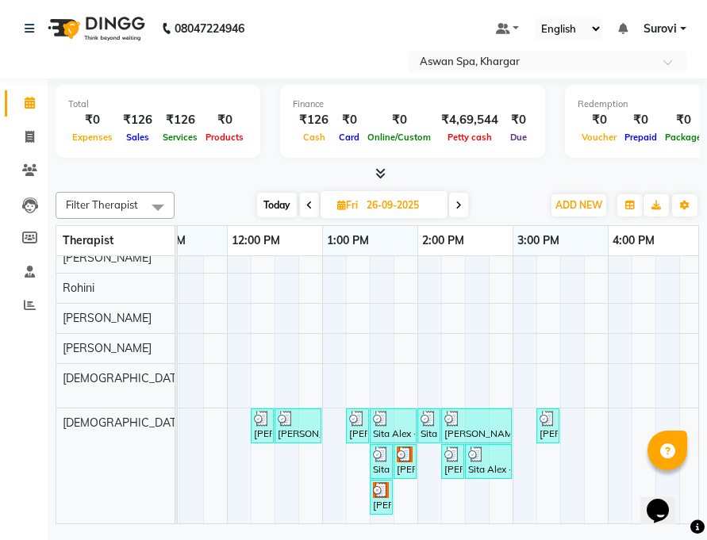
click at [268, 411] on img at bounding box center [262, 419] width 16 height 16
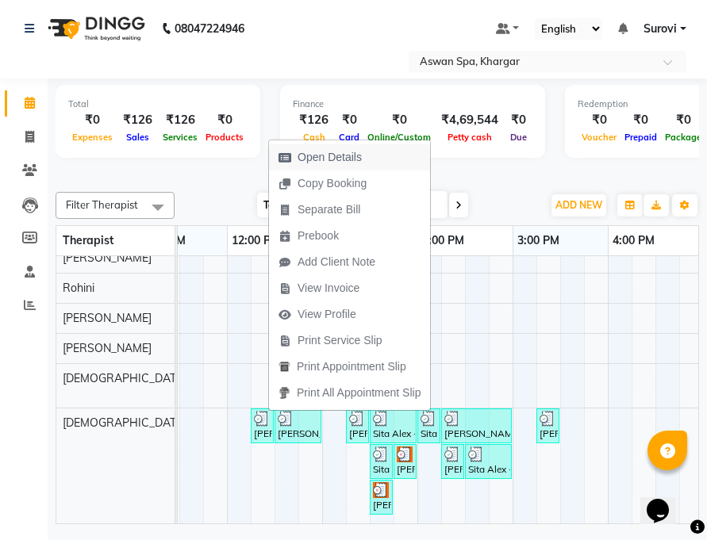
click at [346, 157] on span "Open Details" at bounding box center [329, 157] width 64 height 17
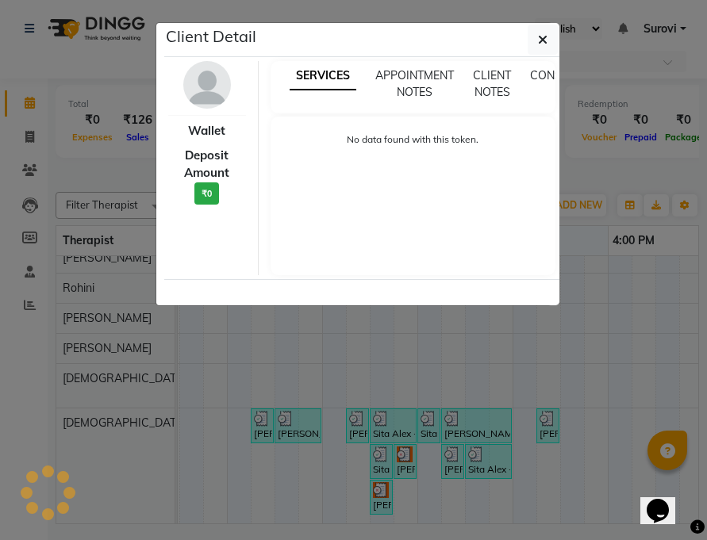
select select "3"
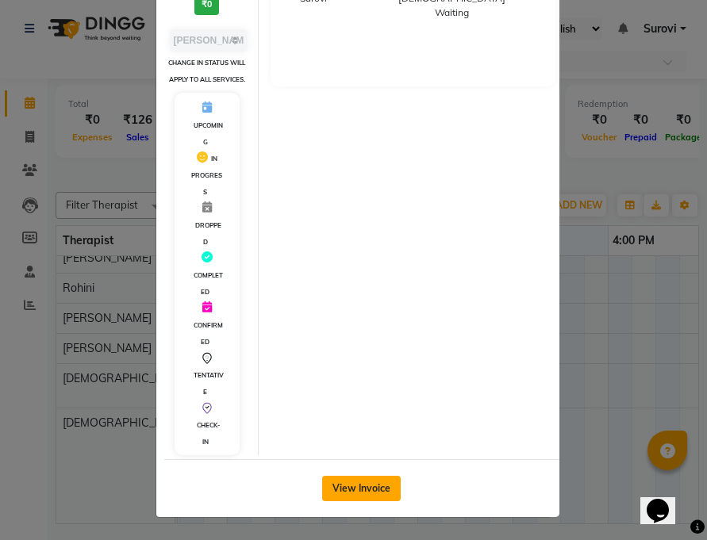
click at [364, 493] on button "View Invoice" at bounding box center [361, 488] width 79 height 25
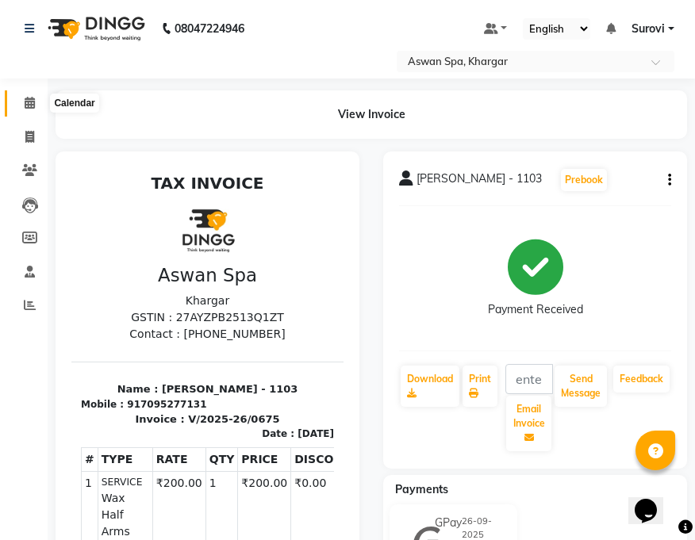
click at [28, 100] on icon at bounding box center [30, 103] width 10 height 12
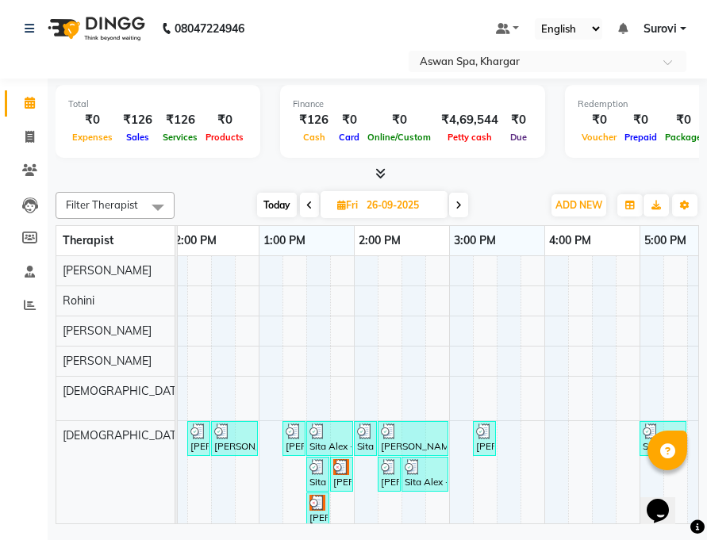
click at [291, 430] on img at bounding box center [293, 431] width 16 height 16
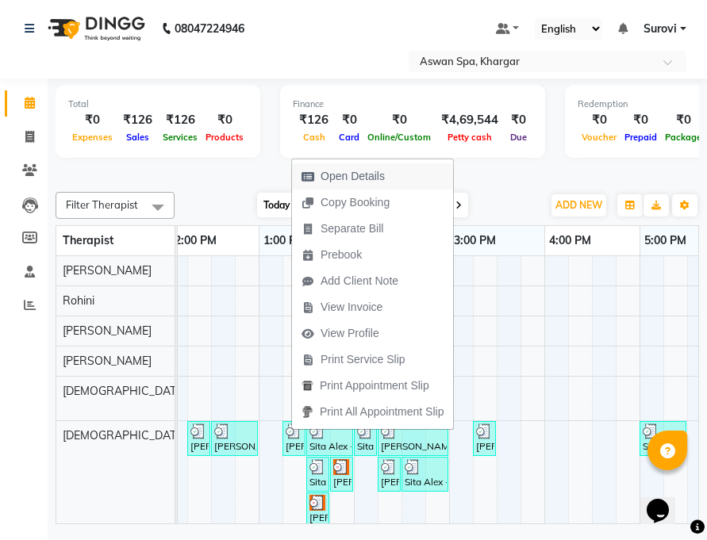
click at [366, 177] on span "Open Details" at bounding box center [352, 176] width 64 height 17
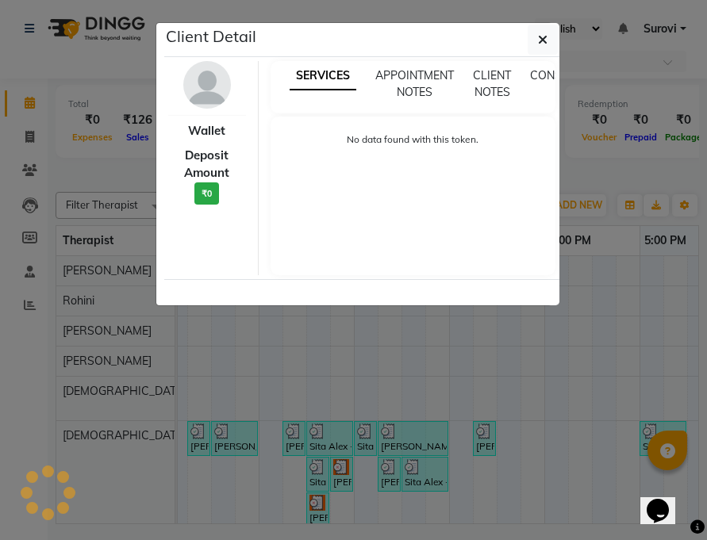
select select "3"
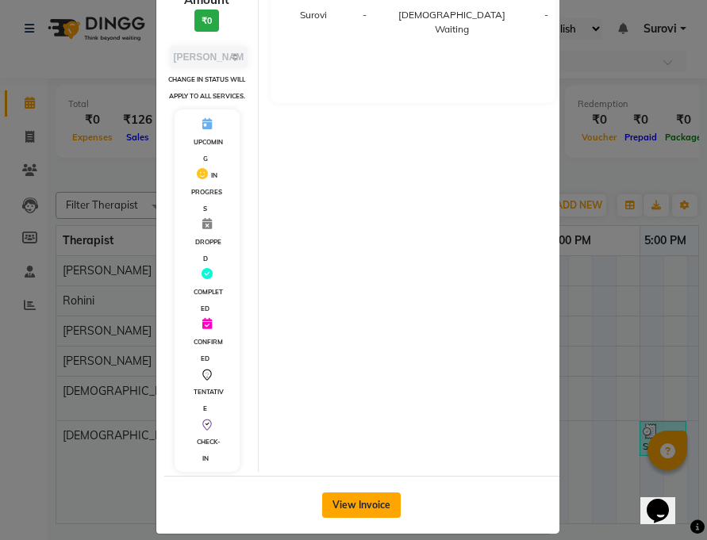
click at [381, 494] on button "View Invoice" at bounding box center [361, 504] width 79 height 25
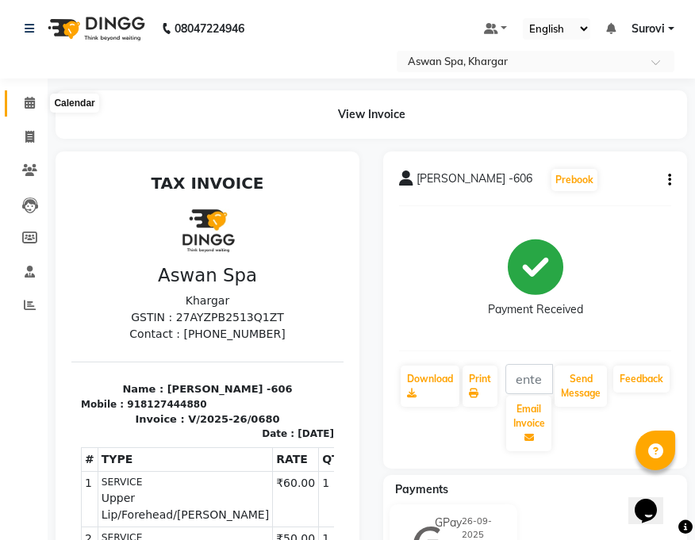
click at [28, 105] on icon at bounding box center [30, 103] width 10 height 12
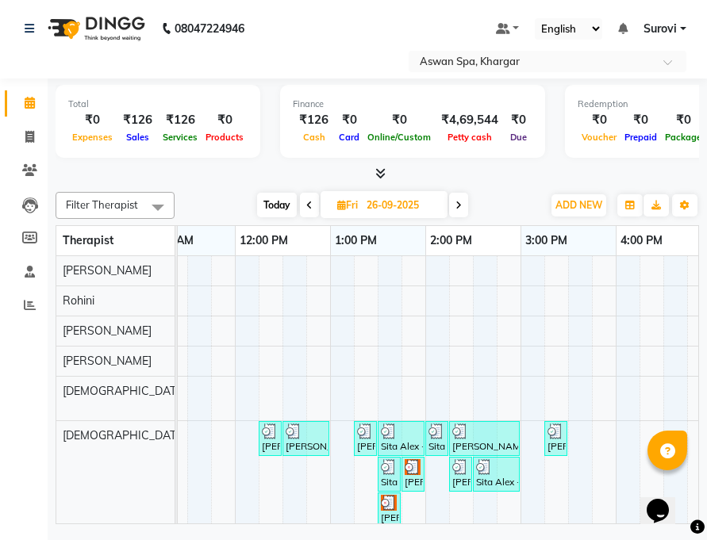
click at [388, 474] on div "Sita Alex -606, TK09, 01:30 PM-01:40 PM, [GEOGRAPHIC_DATA]/Forehead/[PERSON_NAM…" at bounding box center [389, 474] width 20 height 30
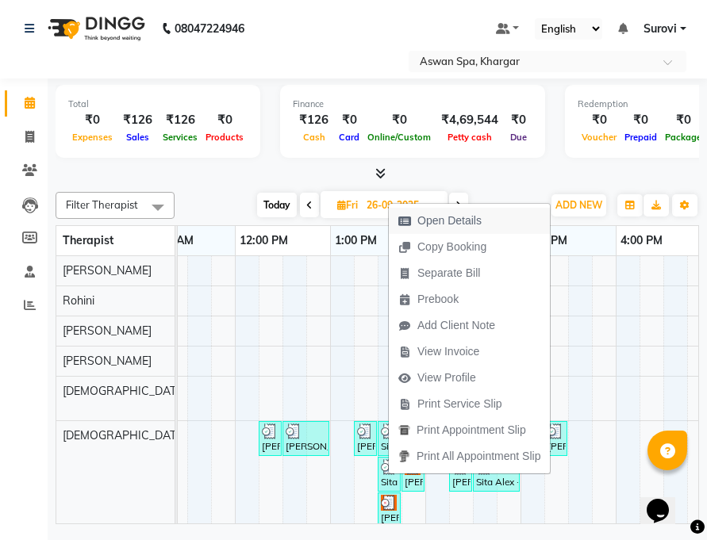
click at [434, 223] on span "Open Details" at bounding box center [449, 221] width 64 height 17
select select "3"
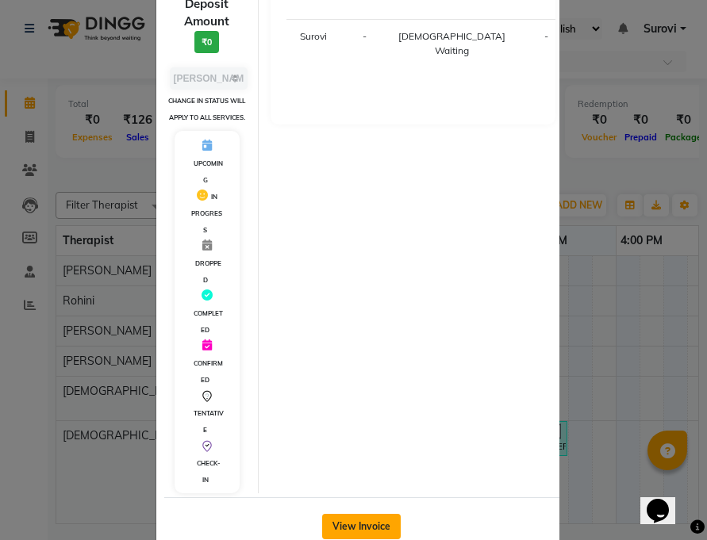
click at [379, 514] on button "View Invoice" at bounding box center [361, 526] width 79 height 25
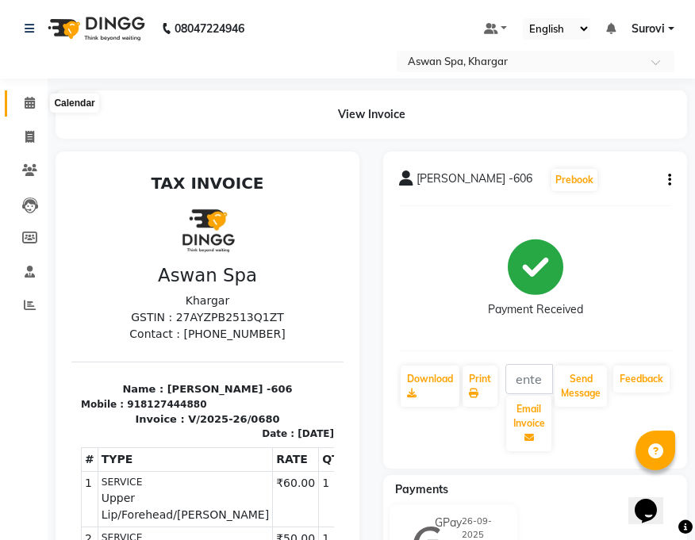
click at [33, 98] on icon at bounding box center [30, 103] width 10 height 12
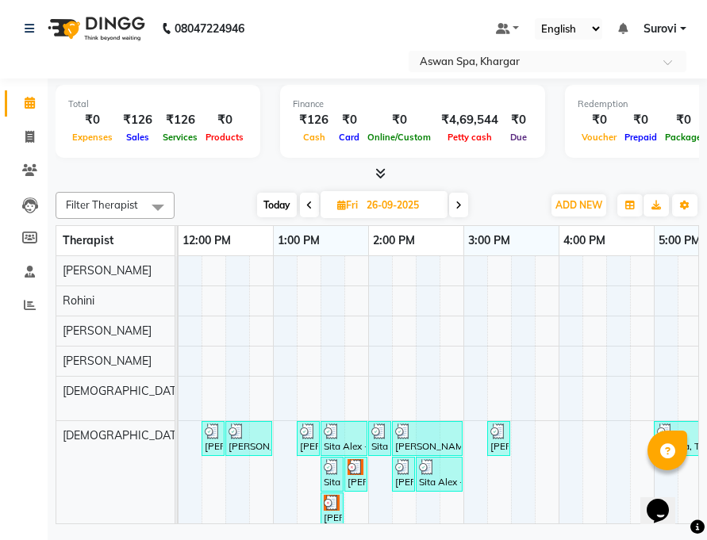
click at [506, 439] on div "[PERSON_NAME]-1104, TK08, 03:15 PM-03:25 PM, Eyebrow" at bounding box center [498, 438] width 20 height 30
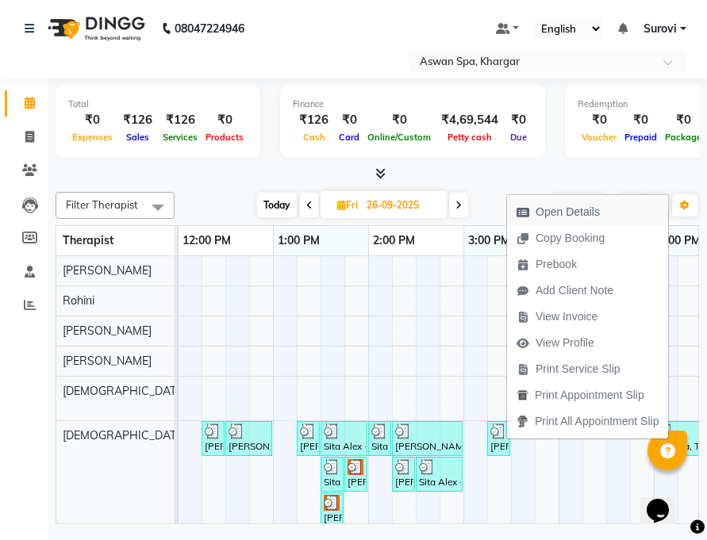
click at [557, 214] on span "Open Details" at bounding box center [567, 212] width 64 height 17
select select "3"
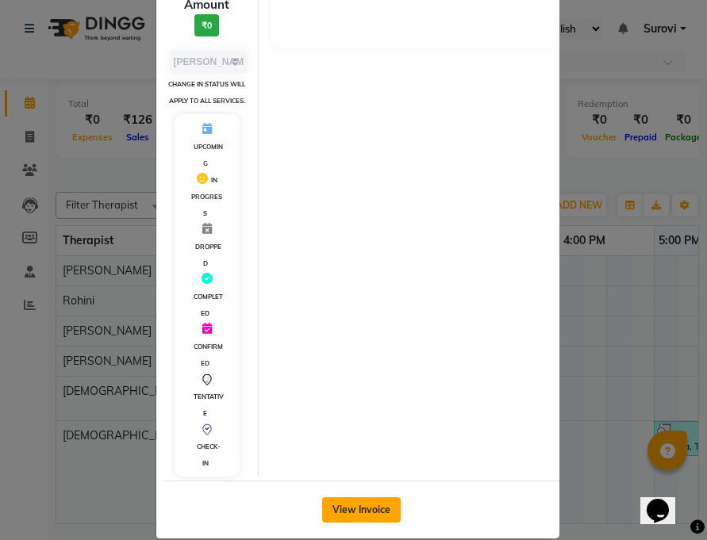
click at [370, 520] on button "View Invoice" at bounding box center [361, 509] width 79 height 25
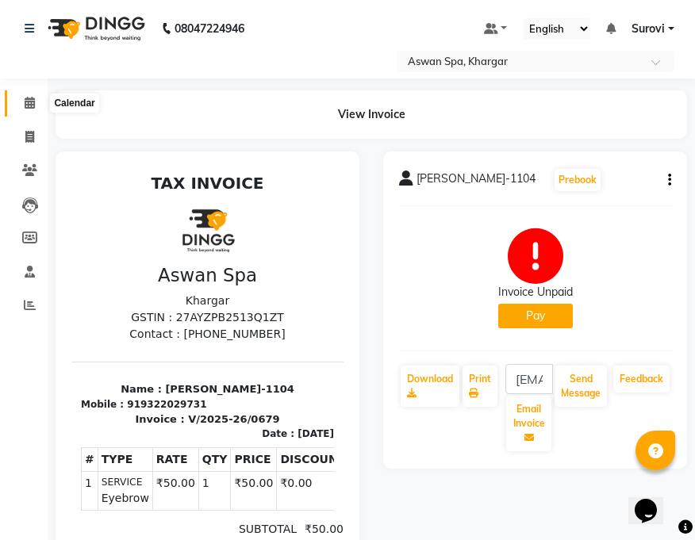
click at [29, 96] on span at bounding box center [30, 103] width 28 height 18
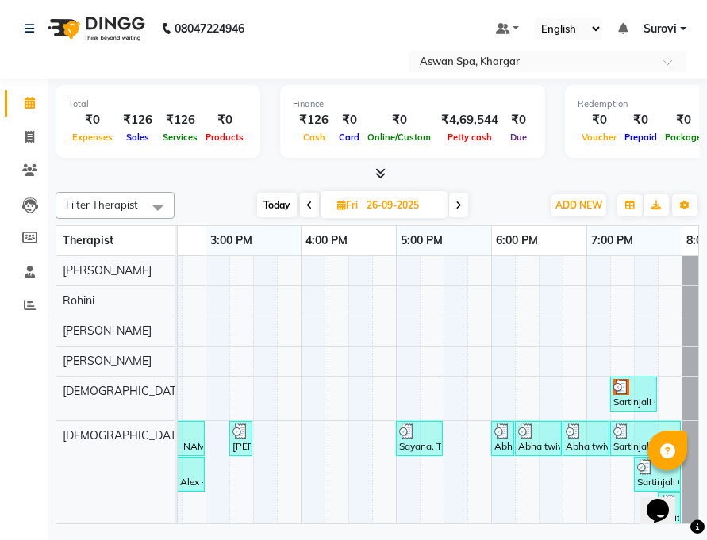
click at [400, 436] on img at bounding box center [407, 431] width 16 height 16
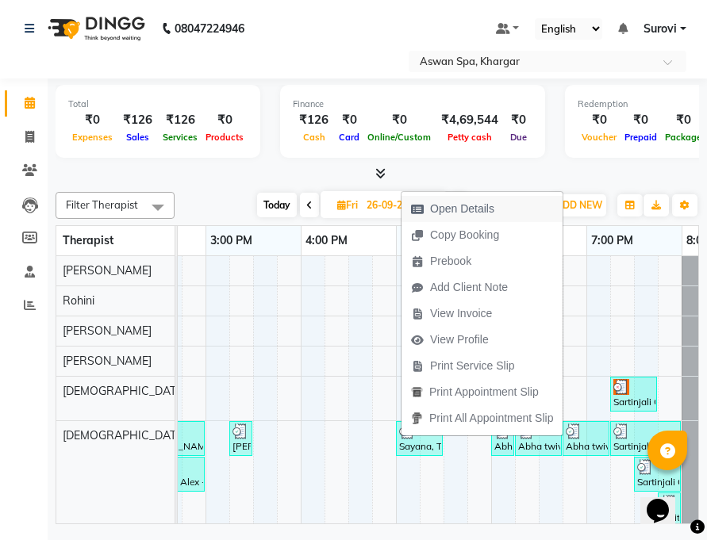
click at [465, 200] on span "Open Details" at bounding box center [452, 209] width 102 height 26
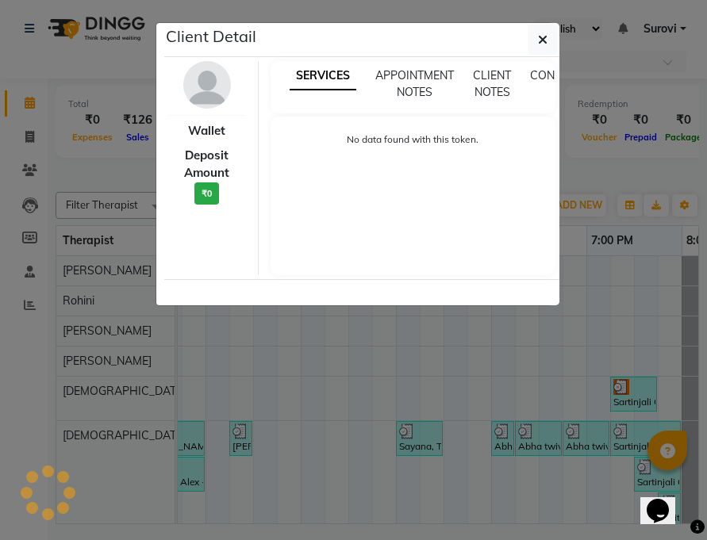
select select "3"
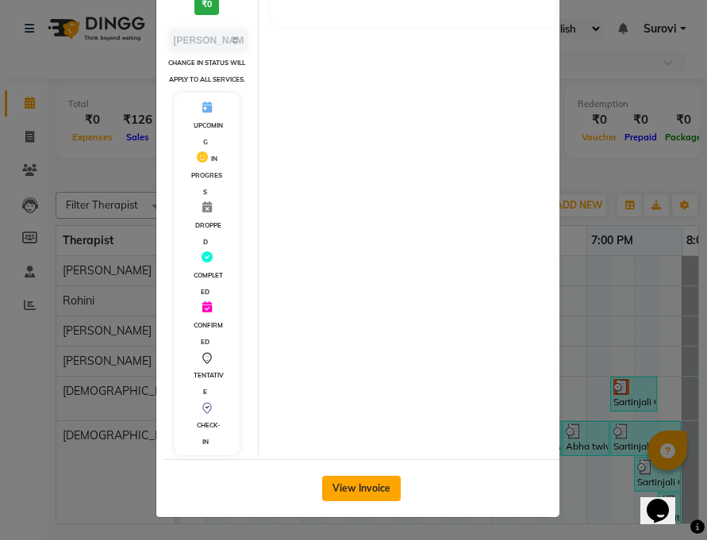
click at [377, 486] on button "View Invoice" at bounding box center [361, 488] width 79 height 25
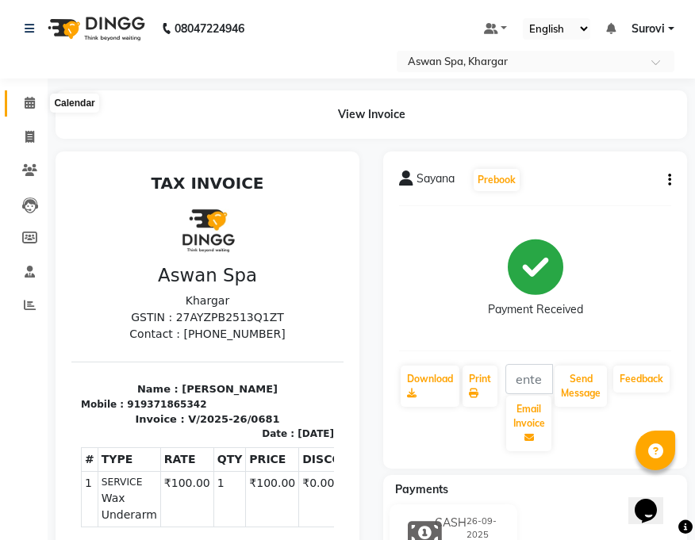
click at [27, 97] on icon at bounding box center [30, 103] width 10 height 12
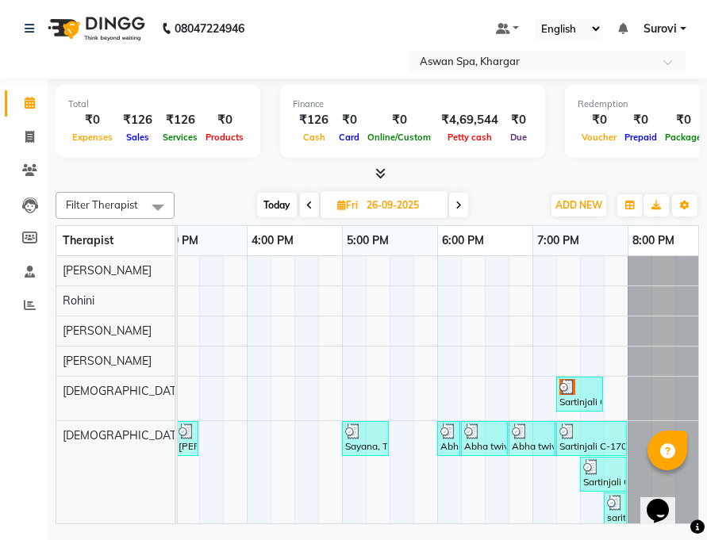
click at [446, 432] on img at bounding box center [448, 431] width 16 height 16
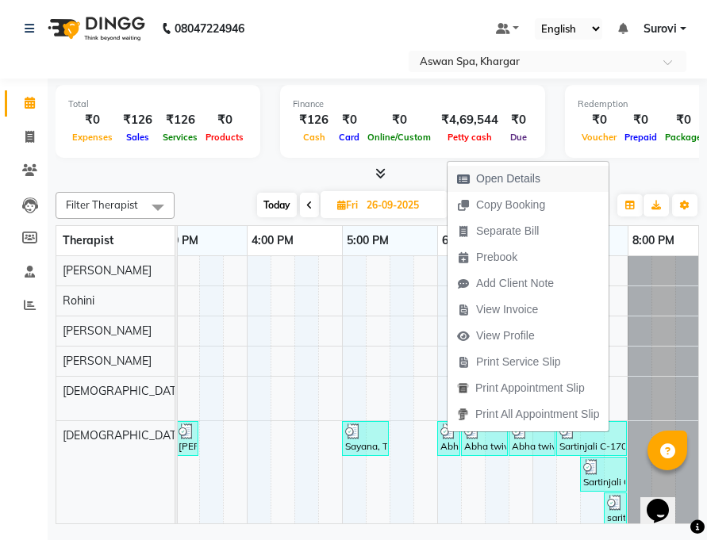
click at [498, 178] on span "Open Details" at bounding box center [508, 178] width 64 height 17
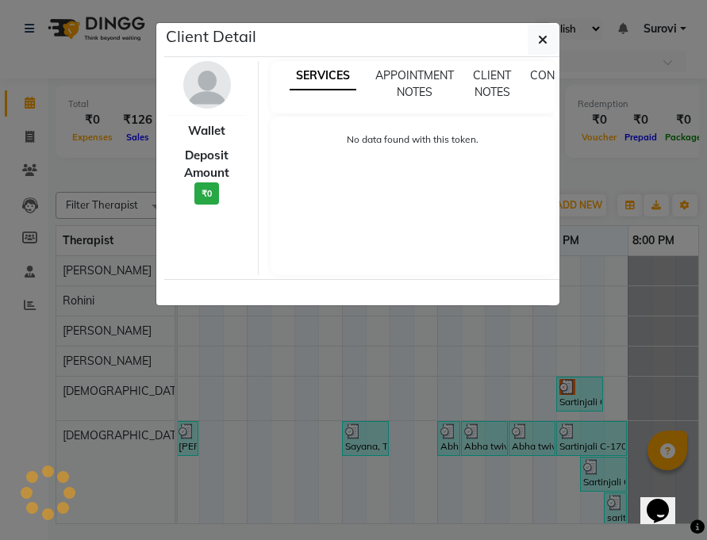
select select "3"
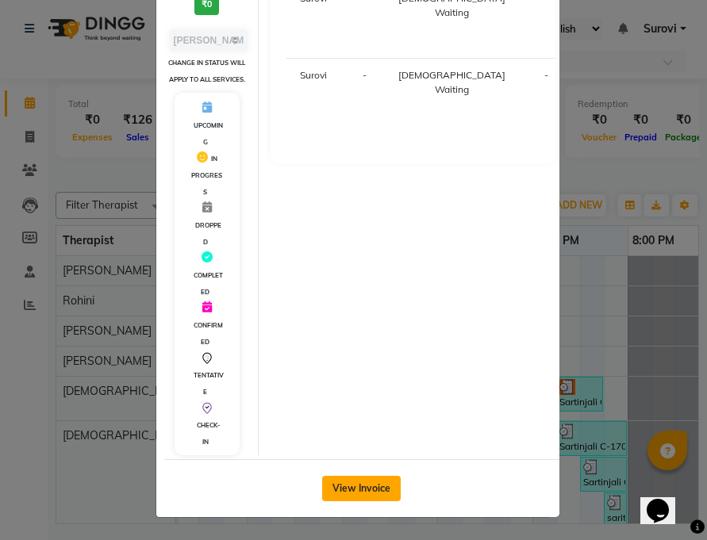
click at [360, 482] on button "View Invoice" at bounding box center [361, 488] width 79 height 25
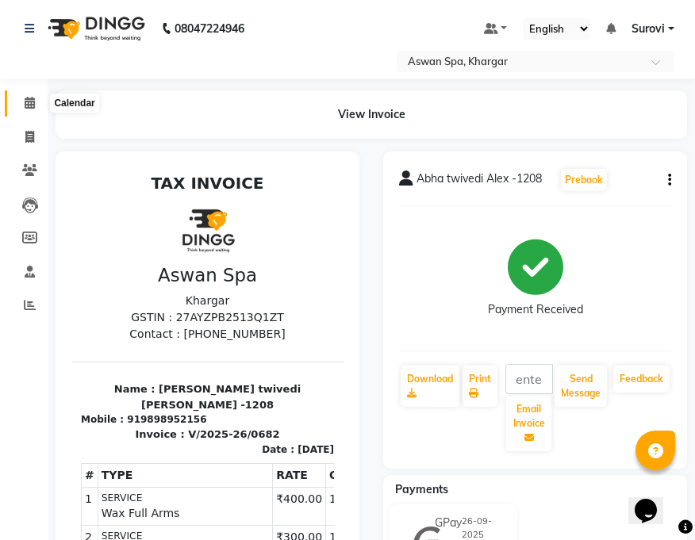
click at [25, 96] on span at bounding box center [30, 103] width 28 height 18
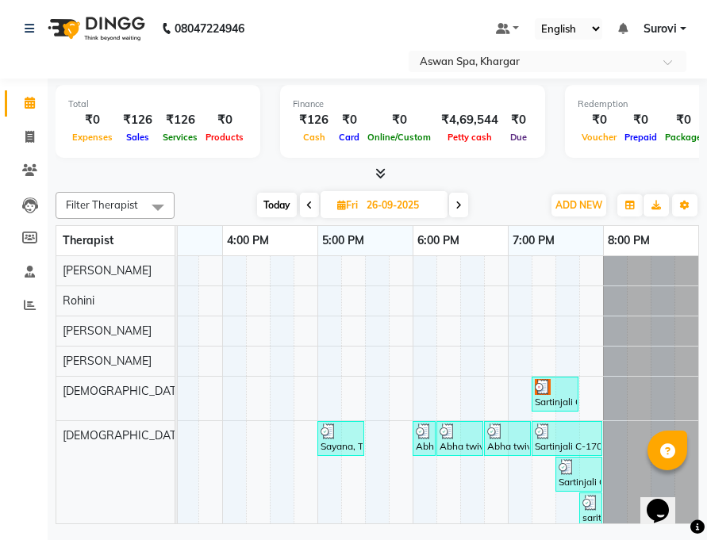
click at [534, 437] on img at bounding box center [542, 431] width 16 height 16
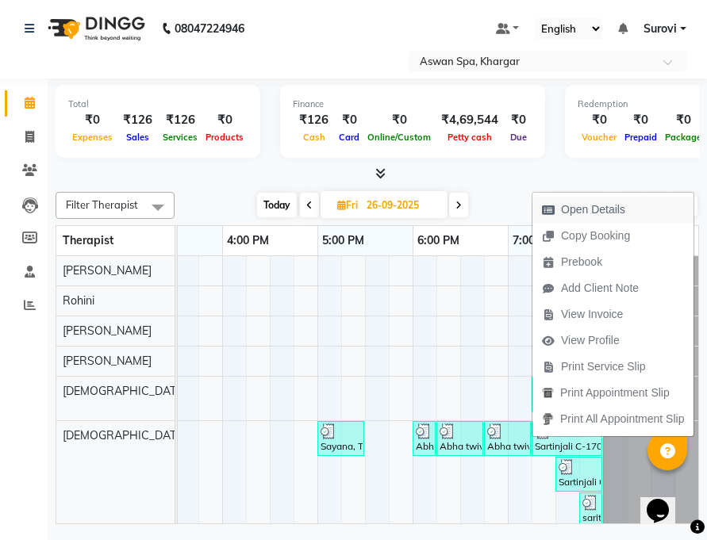
click at [579, 209] on span "Open Details" at bounding box center [593, 209] width 64 height 17
select select "3"
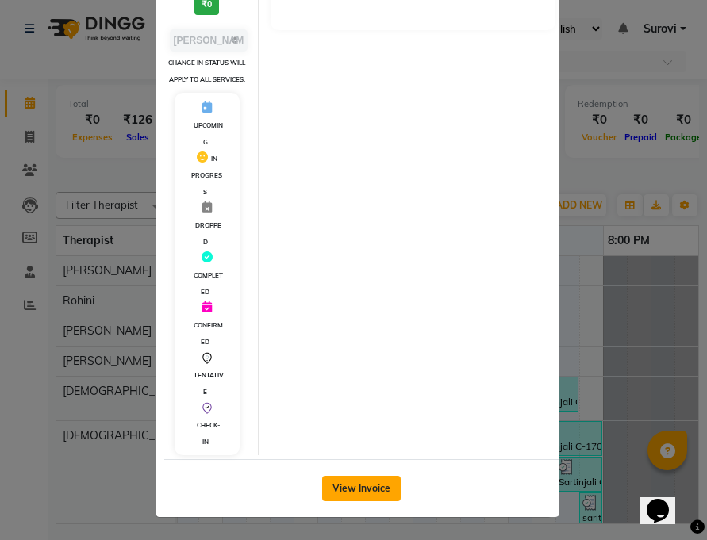
click at [372, 483] on button "View Invoice" at bounding box center [361, 488] width 79 height 25
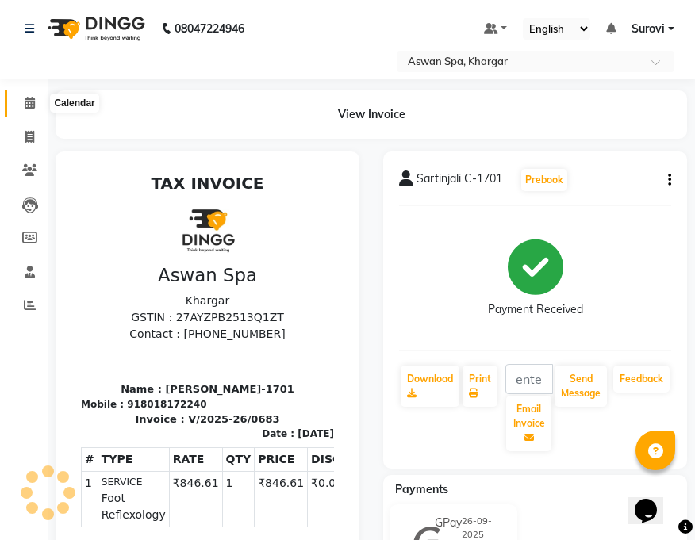
click at [33, 96] on span at bounding box center [30, 103] width 28 height 18
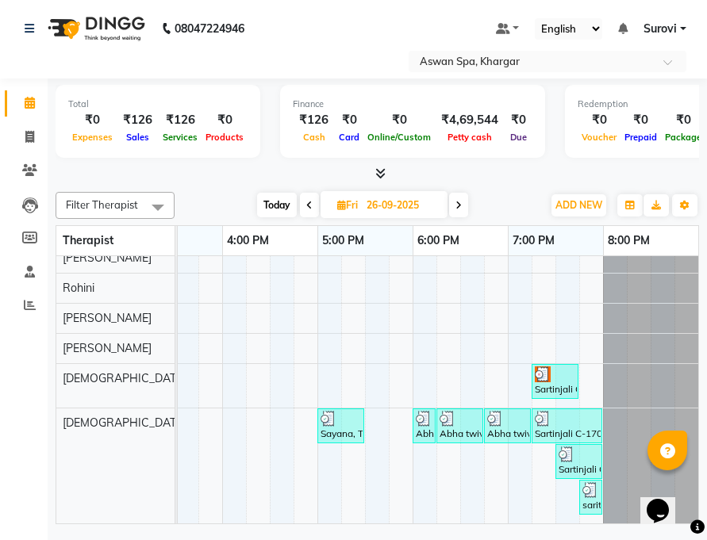
click at [583, 486] on div "saritanjali, TK15, 07:45 PM-07:55 PM, Eyebrow" at bounding box center [590, 497] width 20 height 30
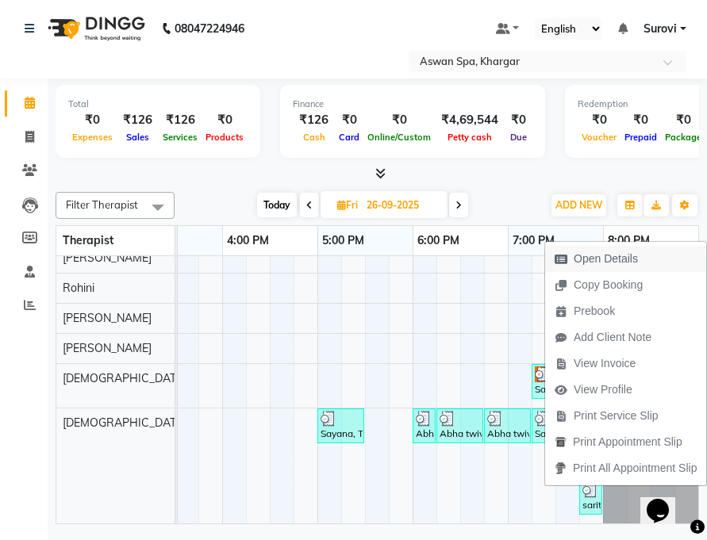
click at [600, 262] on span "Open Details" at bounding box center [605, 259] width 64 height 17
select select "3"
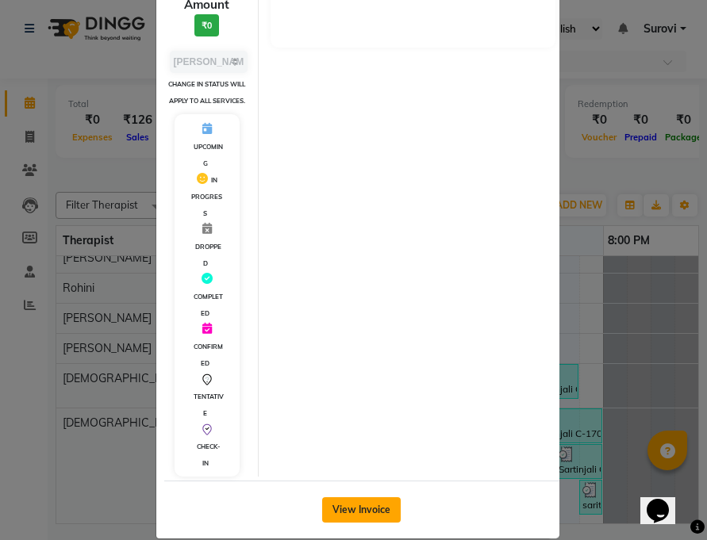
click at [379, 508] on button "View Invoice" at bounding box center [361, 509] width 79 height 25
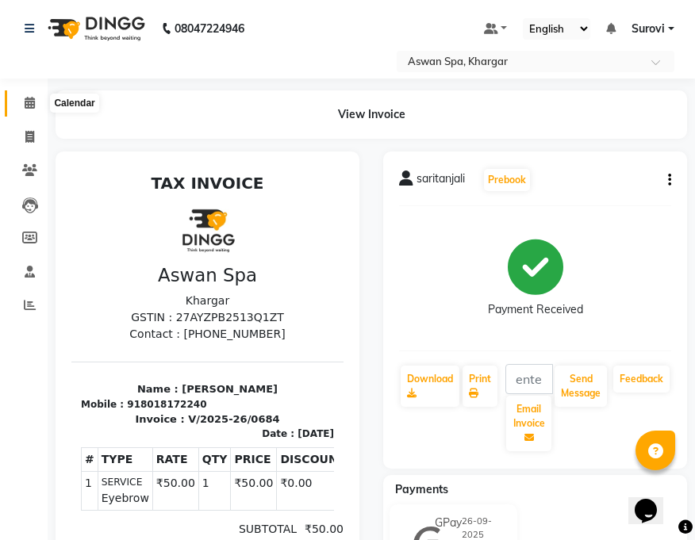
click at [29, 102] on icon at bounding box center [30, 103] width 10 height 12
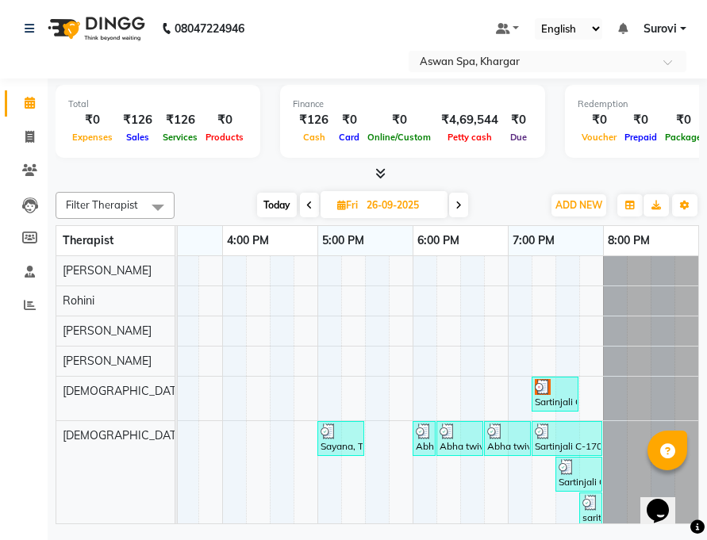
click at [558, 466] on img at bounding box center [566, 467] width 16 height 16
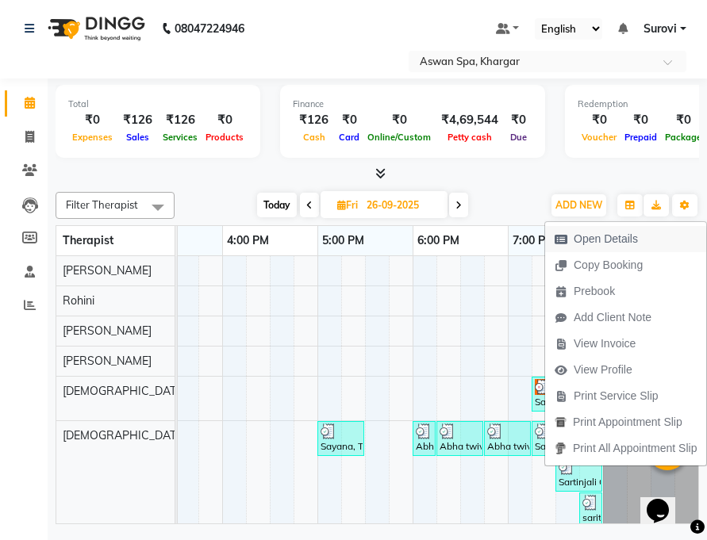
click at [592, 238] on span "Open Details" at bounding box center [605, 239] width 64 height 17
select select "3"
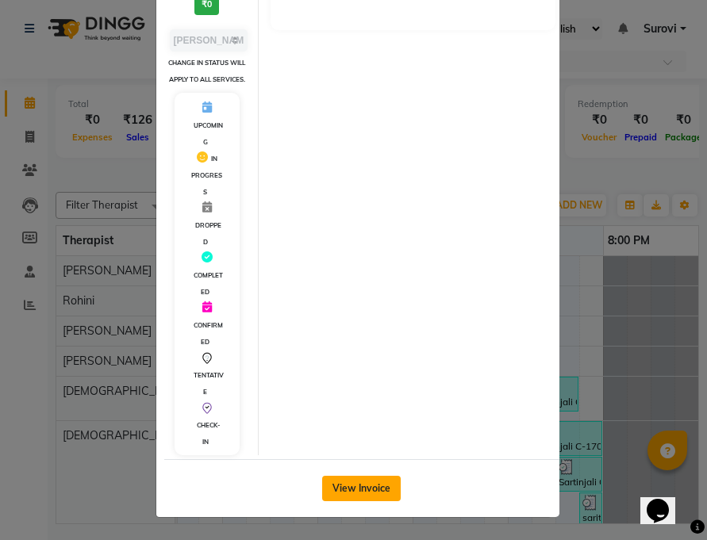
click at [377, 493] on button "View Invoice" at bounding box center [361, 488] width 79 height 25
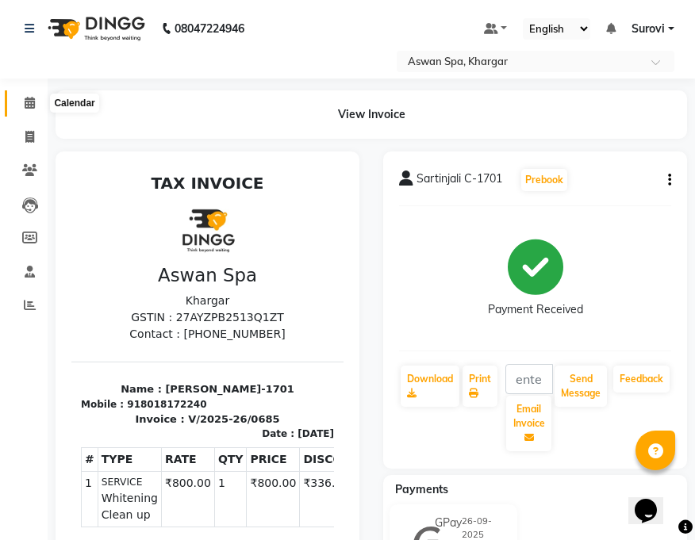
click at [27, 102] on icon at bounding box center [30, 103] width 10 height 12
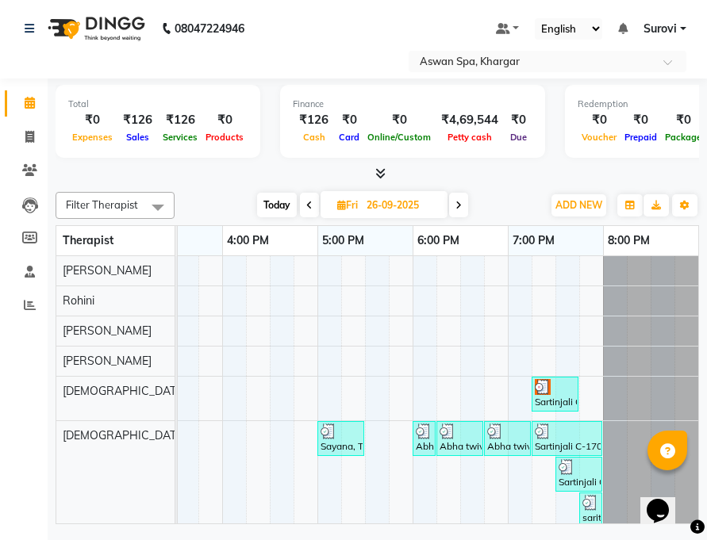
click at [533, 445] on div "Sartinjali C-1701, TK14, 07:15 PM-08:00 PM, Foot Reflexology" at bounding box center [566, 438] width 67 height 30
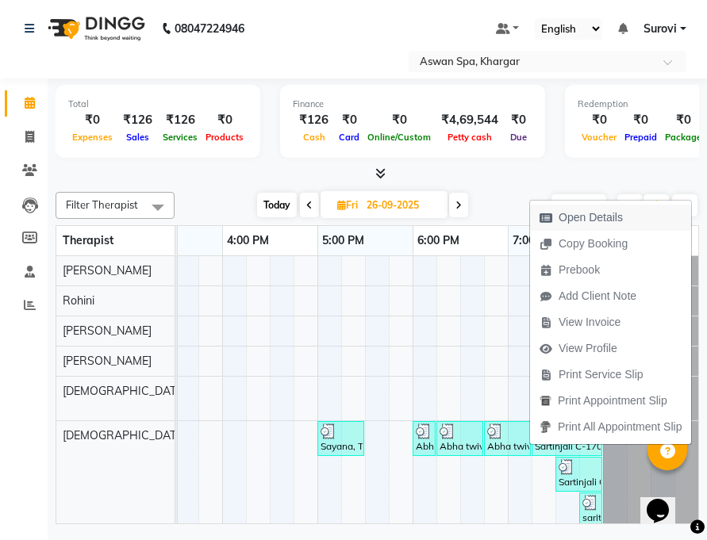
click at [569, 215] on span "Open Details" at bounding box center [590, 217] width 64 height 17
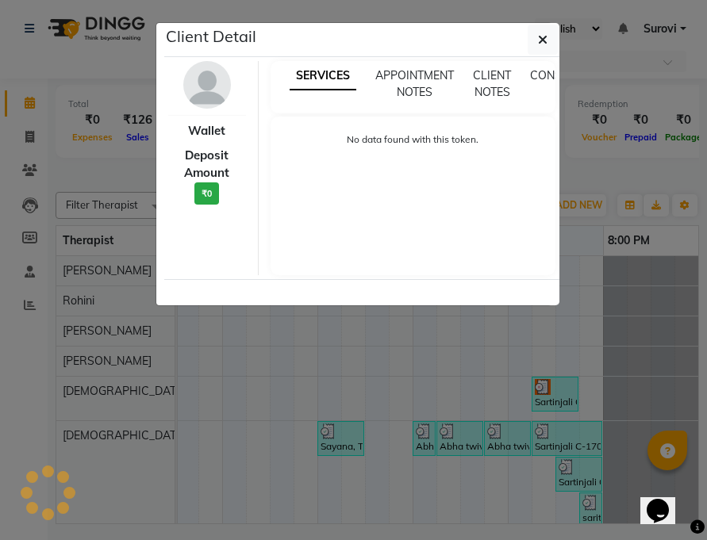
select select "3"
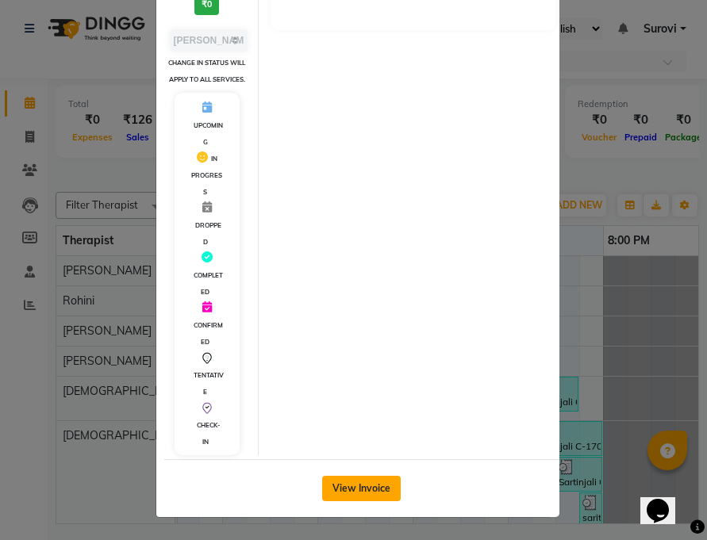
click at [373, 484] on button "View Invoice" at bounding box center [361, 488] width 79 height 25
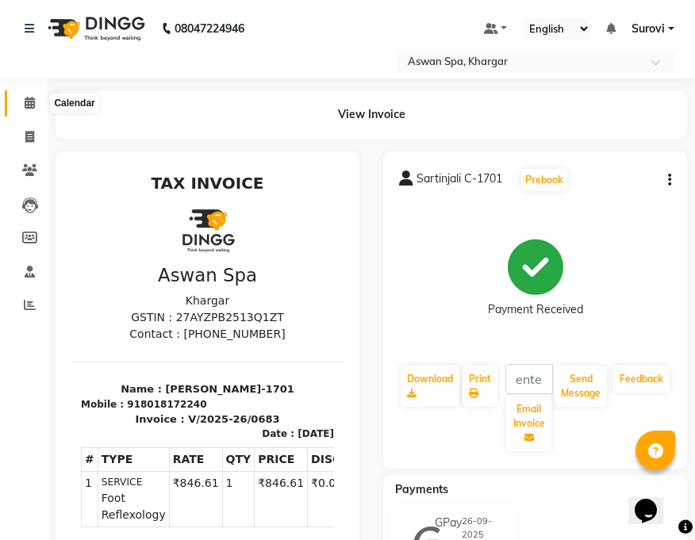
click at [34, 101] on icon at bounding box center [30, 103] width 10 height 12
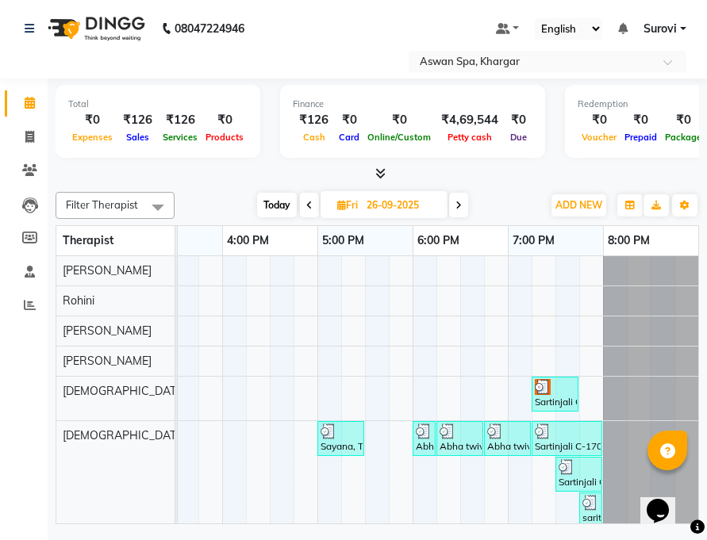
click at [564, 469] on div at bounding box center [578, 467] width 40 height 16
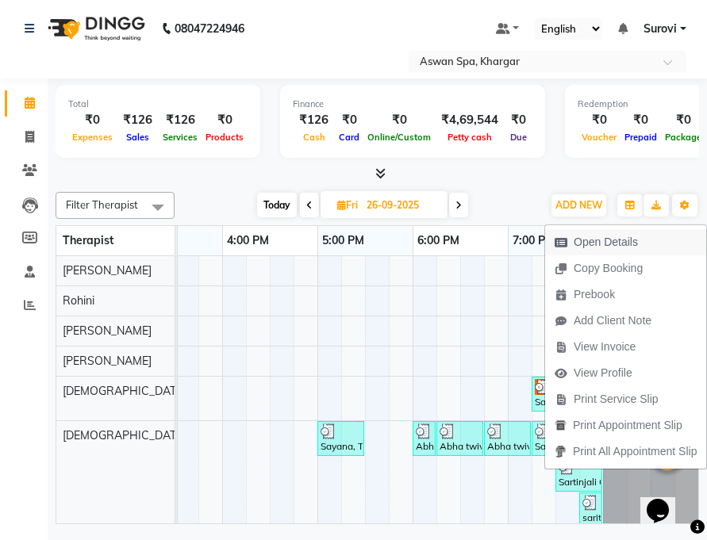
click at [598, 246] on span "Open Details" at bounding box center [605, 242] width 64 height 17
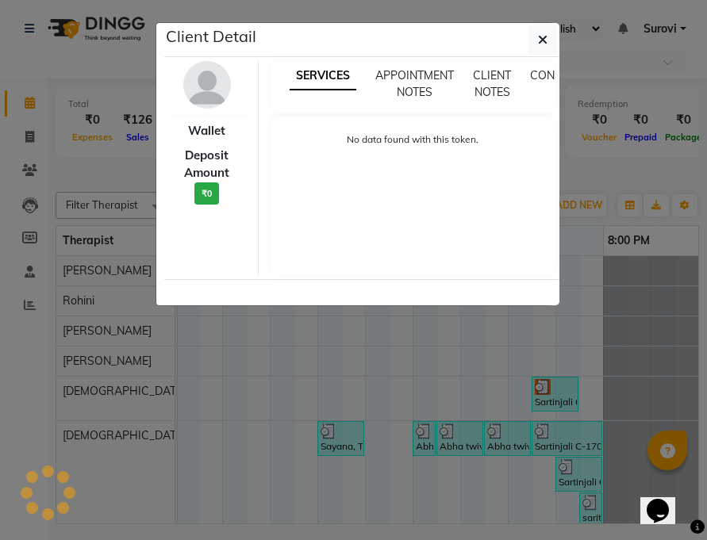
select select "3"
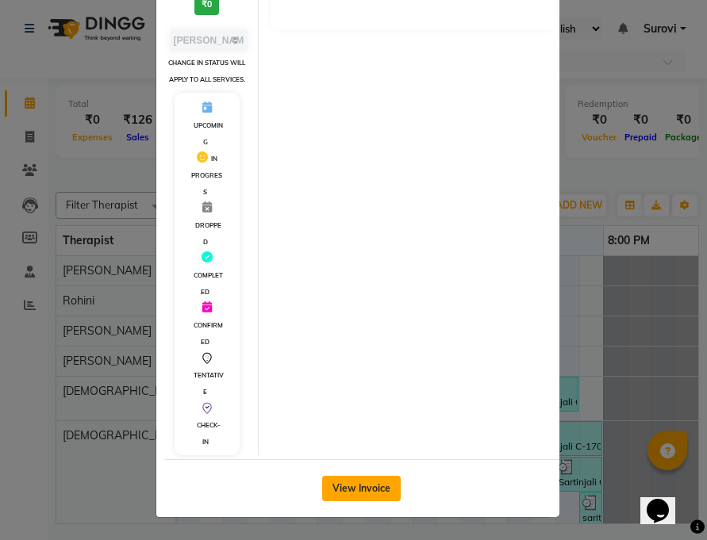
click at [370, 481] on button "View Invoice" at bounding box center [361, 488] width 79 height 25
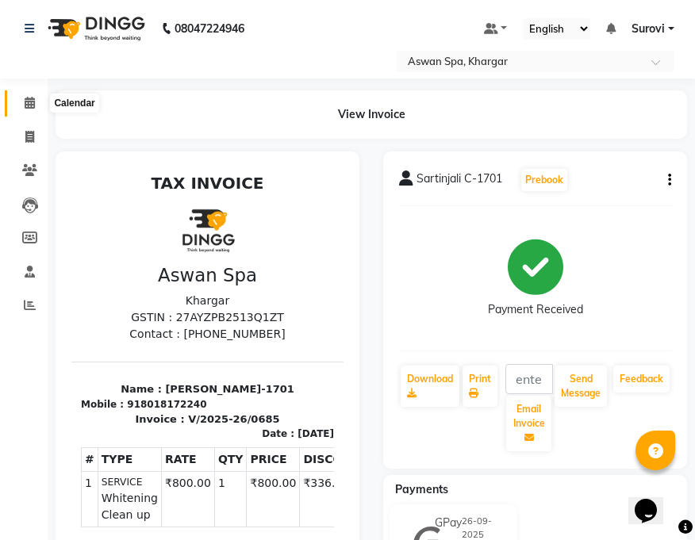
click at [29, 99] on icon at bounding box center [30, 103] width 10 height 12
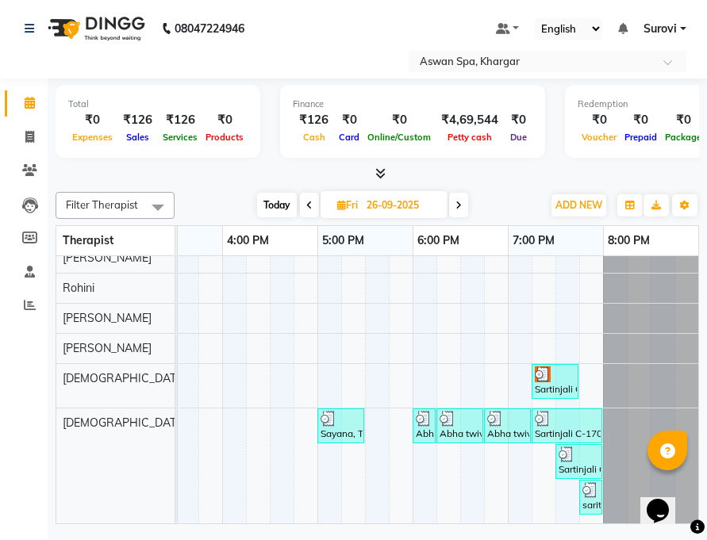
click at [580, 489] on div "saritanjali, TK15, 07:45 PM-07:55 PM, Eyebrow" at bounding box center [590, 497] width 20 height 30
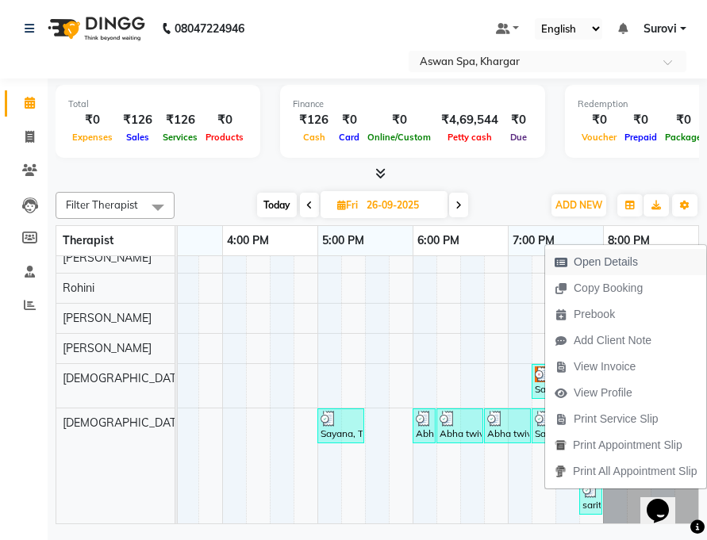
click at [594, 261] on span "Open Details" at bounding box center [605, 262] width 64 height 17
select select "3"
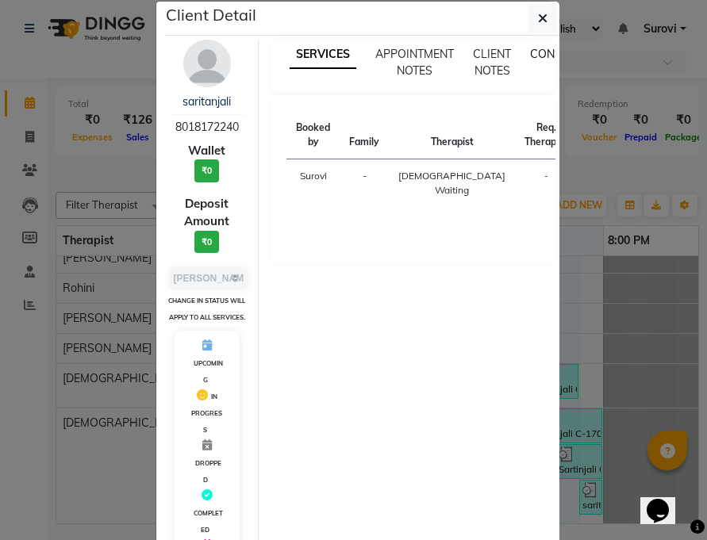
drag, startPoint x: 543, startPoint y: 16, endPoint x: 544, endPoint y: 33, distance: 16.7
click at [542, 16] on button "button" at bounding box center [542, 18] width 30 height 30
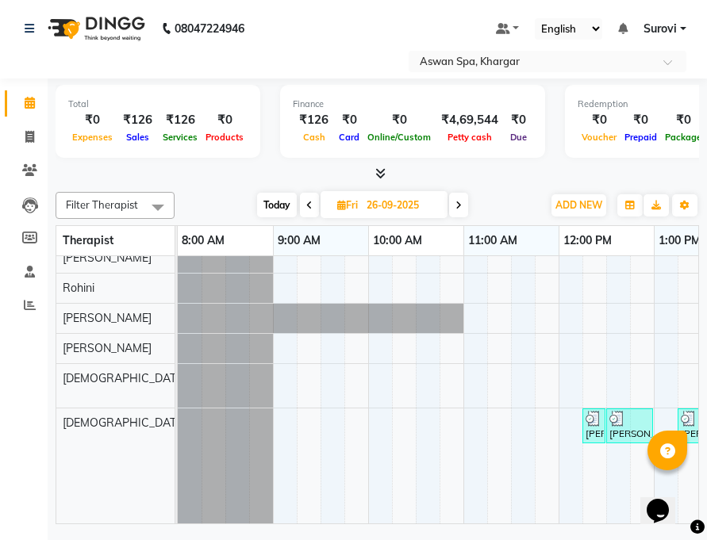
click at [591, 412] on img at bounding box center [593, 419] width 16 height 16
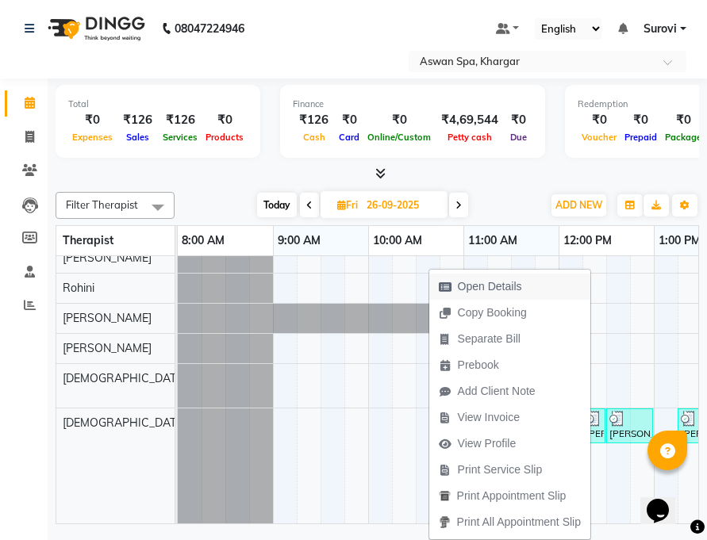
click at [536, 283] on button "Open Details" at bounding box center [509, 287] width 161 height 26
select select "3"
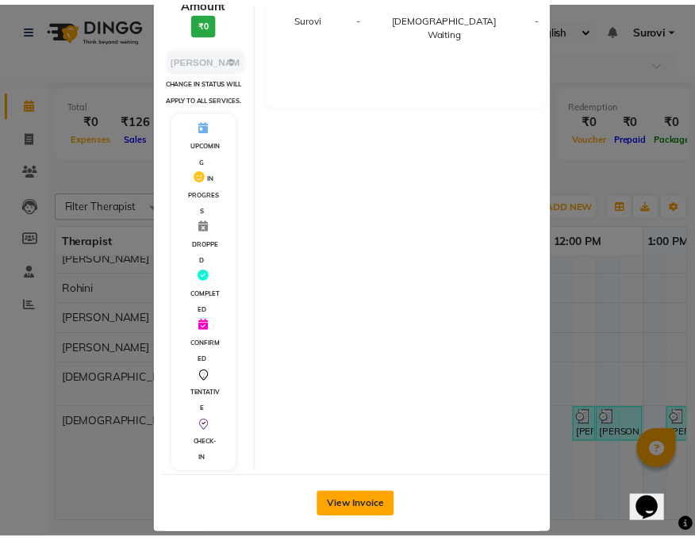
scroll to position [276, 0]
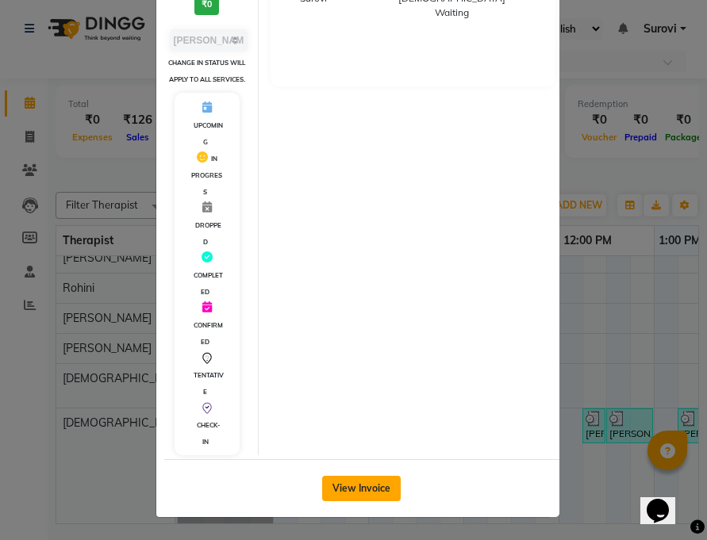
click at [374, 486] on button "View Invoice" at bounding box center [361, 488] width 79 height 25
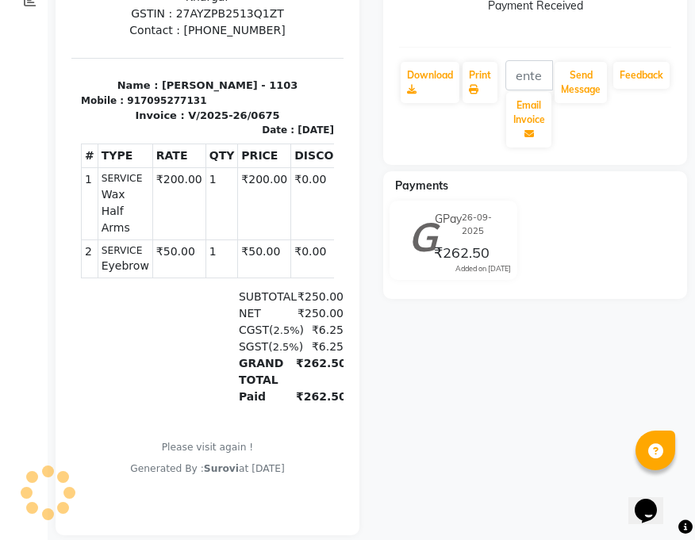
scroll to position [79, 0]
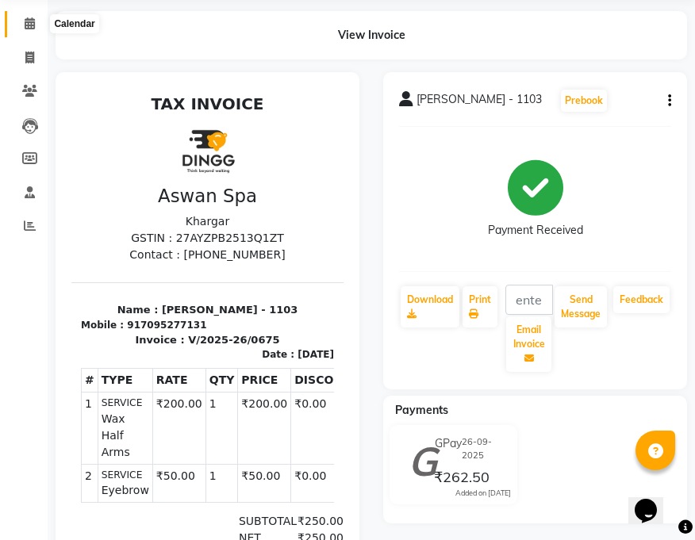
click at [30, 22] on icon at bounding box center [30, 23] width 10 height 12
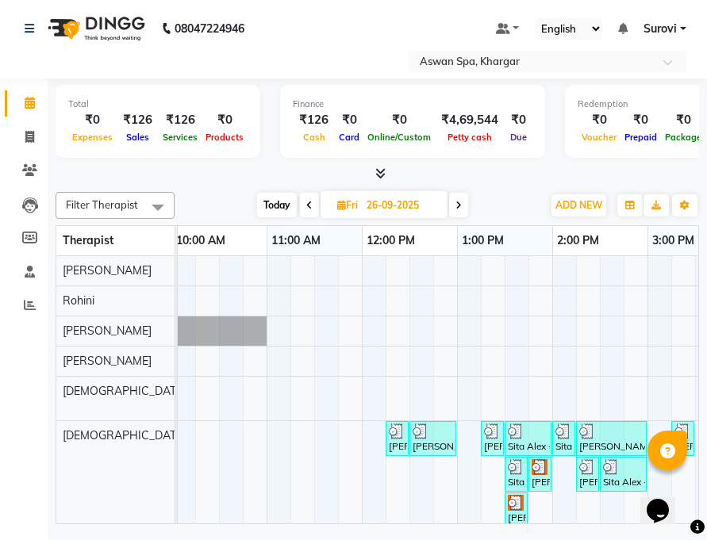
scroll to position [0, 221]
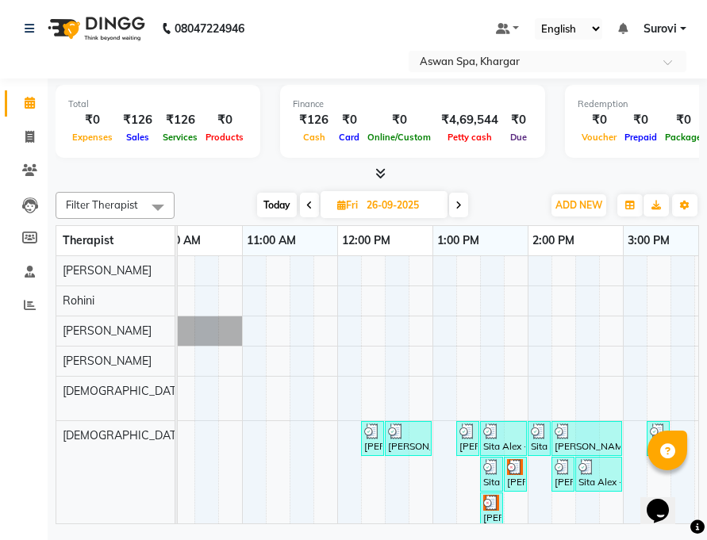
click at [398, 431] on img at bounding box center [396, 431] width 16 height 16
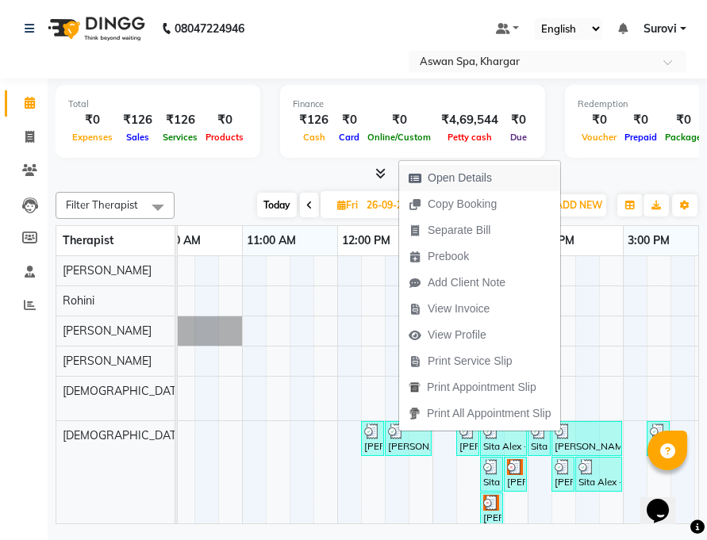
click at [478, 171] on span "Open Details" at bounding box center [459, 178] width 64 height 17
select select "3"
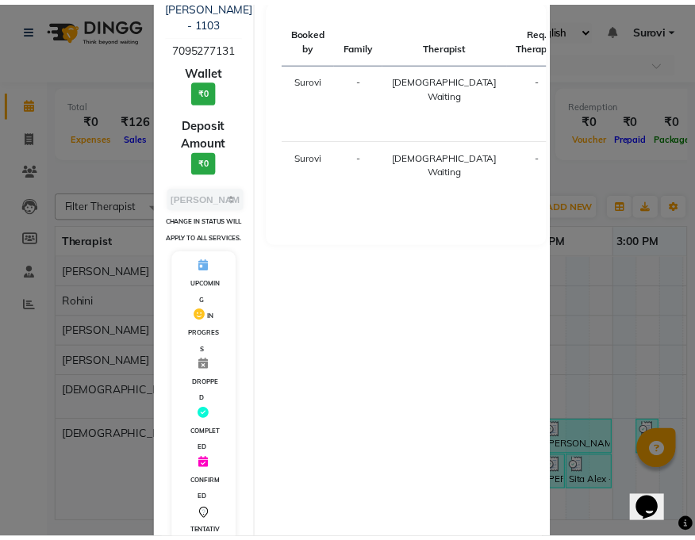
scroll to position [238, 0]
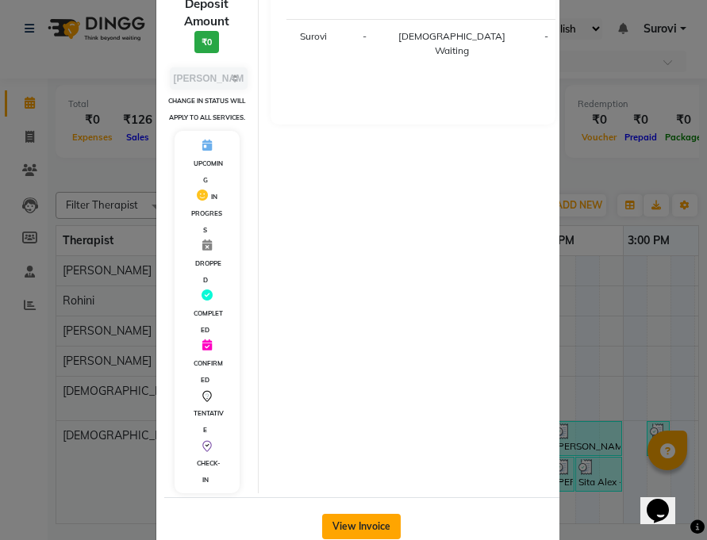
click at [364, 516] on button "View Invoice" at bounding box center [361, 526] width 79 height 25
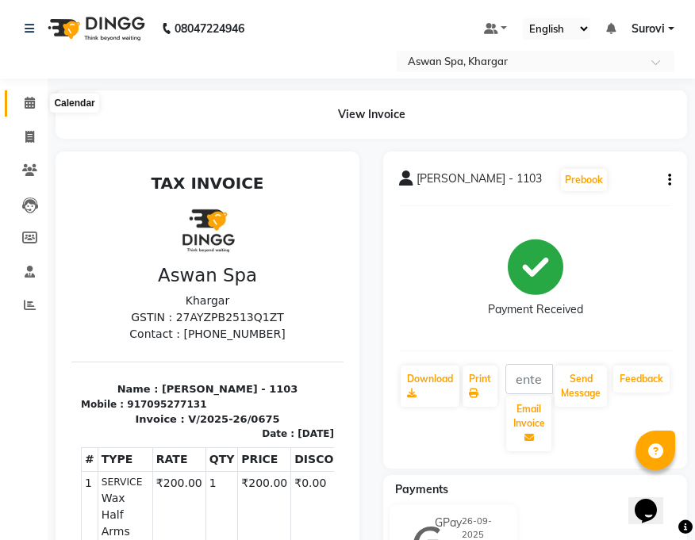
click at [25, 100] on icon at bounding box center [30, 103] width 10 height 12
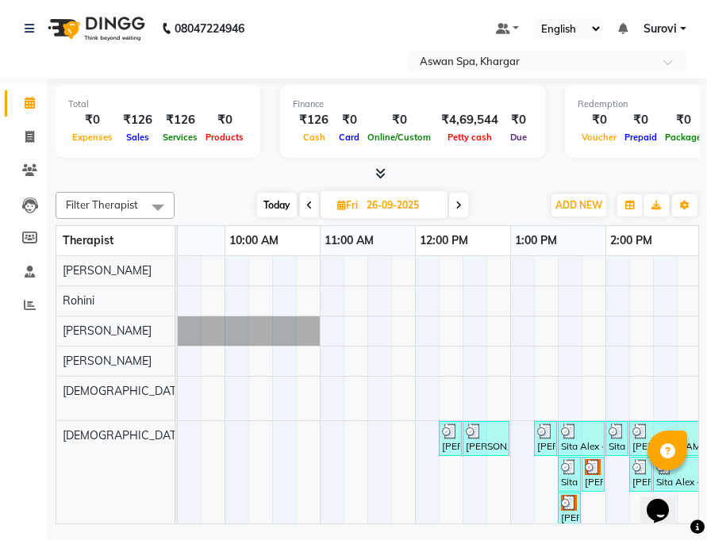
scroll to position [0, 250]
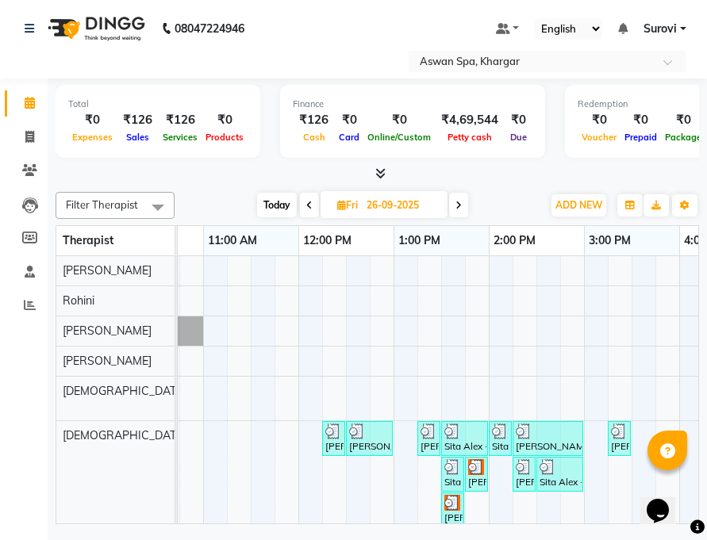
click at [428, 440] on div "[PERSON_NAME] -606, TK09, 01:15 PM-01:25 PM, Eyebrow" at bounding box center [429, 438] width 20 height 30
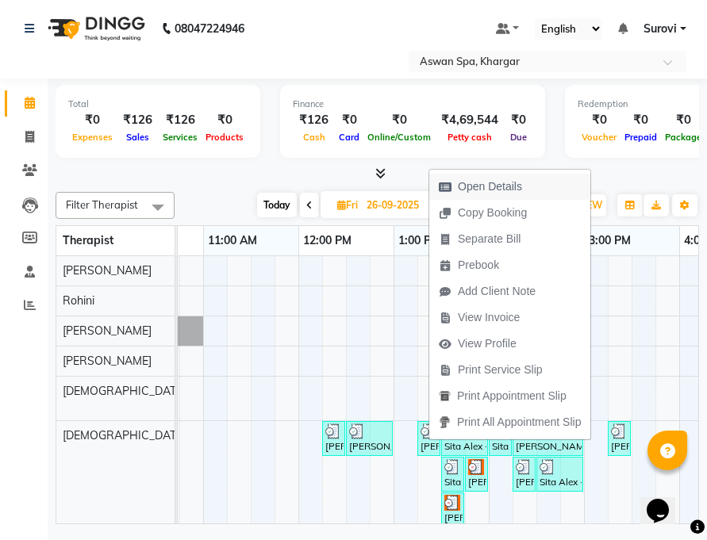
click at [496, 188] on span "Open Details" at bounding box center [490, 186] width 64 height 17
select select "3"
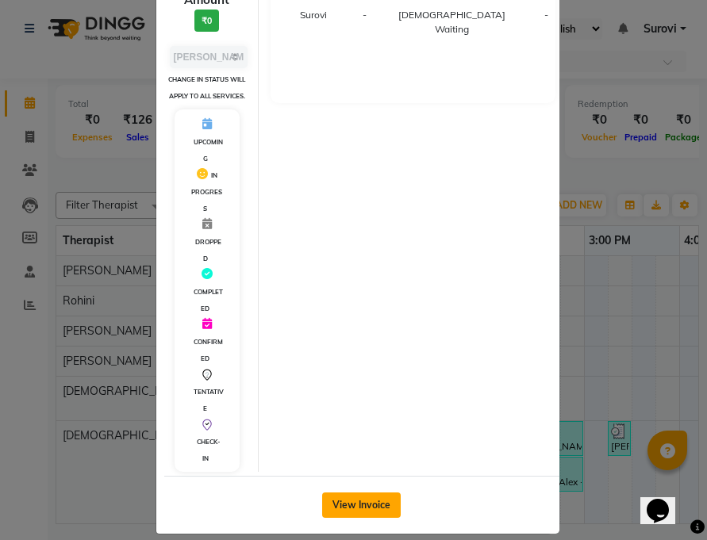
click at [354, 492] on button "View Invoice" at bounding box center [361, 504] width 79 height 25
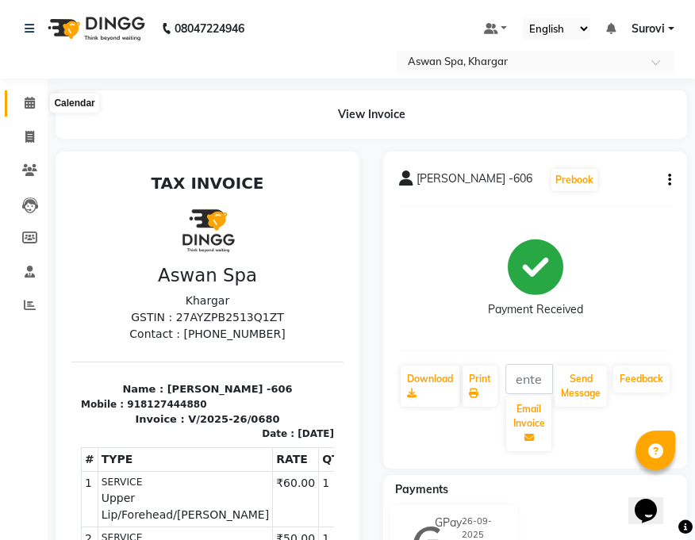
drag, startPoint x: 32, startPoint y: 98, endPoint x: 40, endPoint y: 109, distance: 13.5
click at [32, 99] on icon at bounding box center [30, 103] width 10 height 12
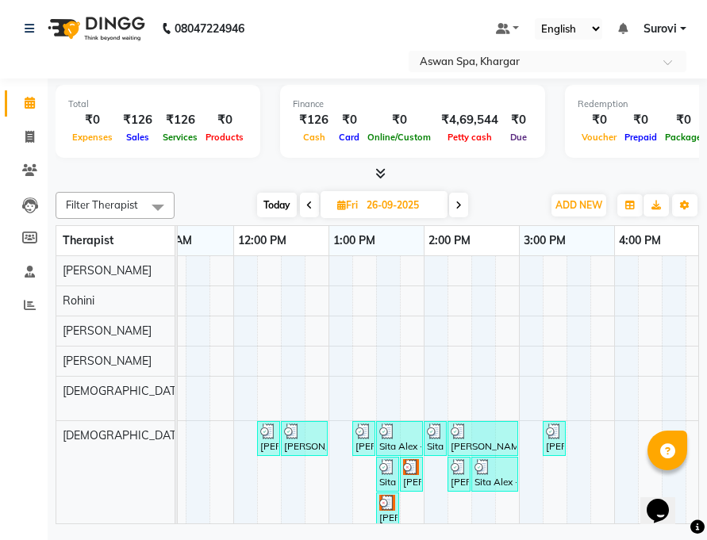
click at [458, 439] on div "[PERSON_NAME] -606, TK07, 02:15 PM-03:00 PM, Scrub Pedicure" at bounding box center [482, 438] width 67 height 30
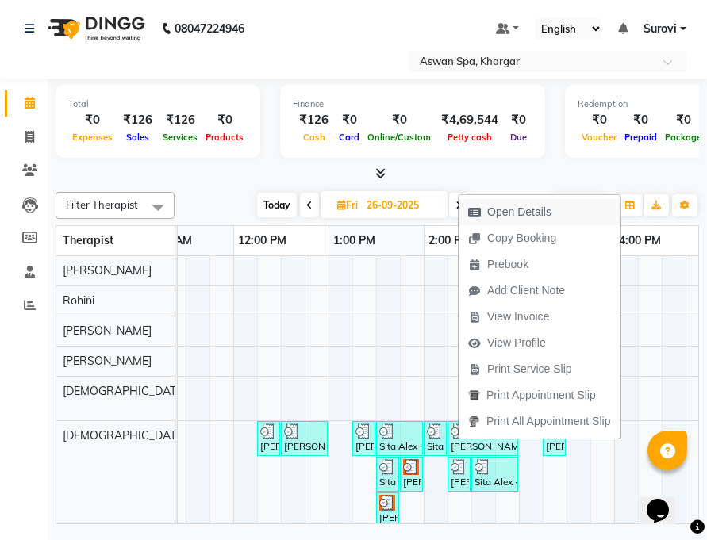
click at [507, 215] on span "Open Details" at bounding box center [519, 212] width 64 height 17
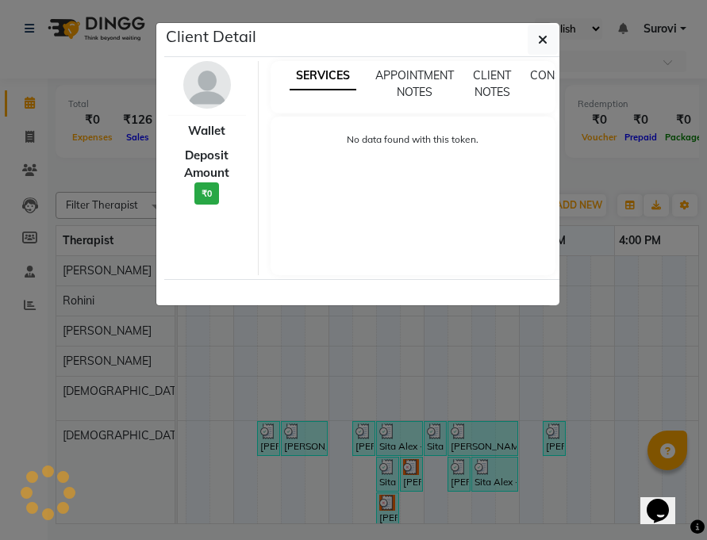
select select "3"
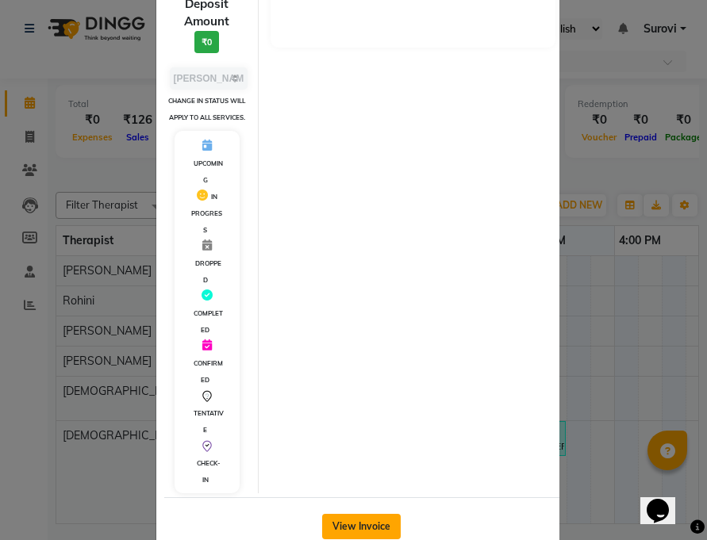
click at [372, 514] on button "View Invoice" at bounding box center [361, 526] width 79 height 25
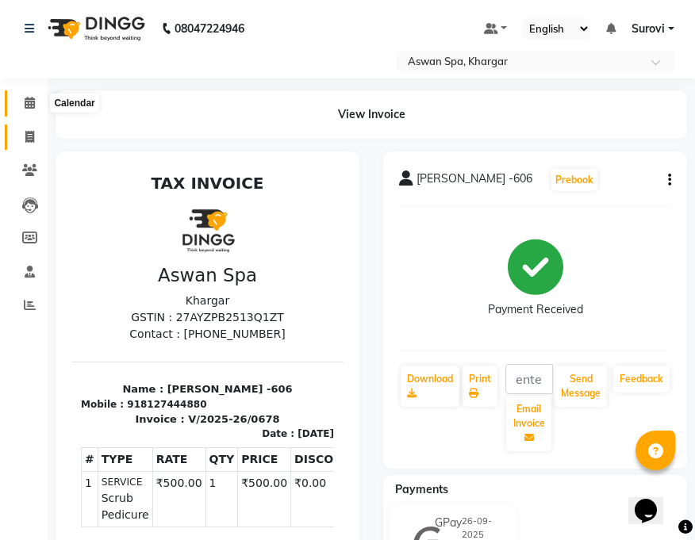
drag, startPoint x: 32, startPoint y: 101, endPoint x: 40, endPoint y: 124, distance: 23.9
click at [32, 102] on icon at bounding box center [30, 103] width 10 height 12
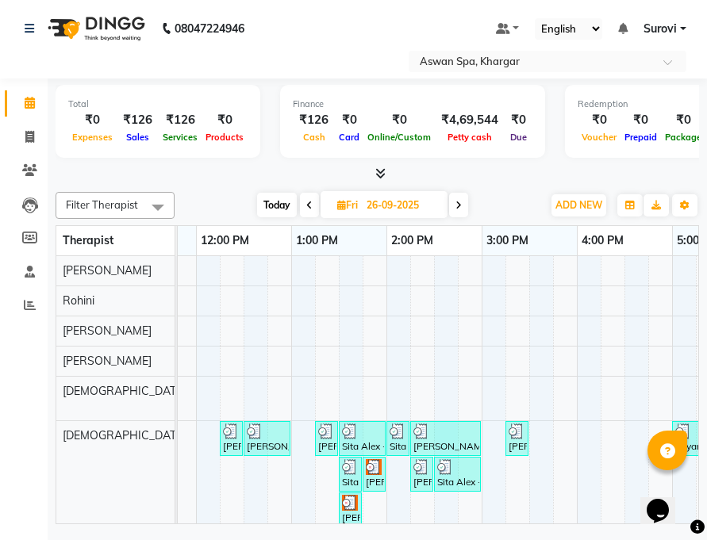
click at [354, 435] on img at bounding box center [350, 431] width 16 height 16
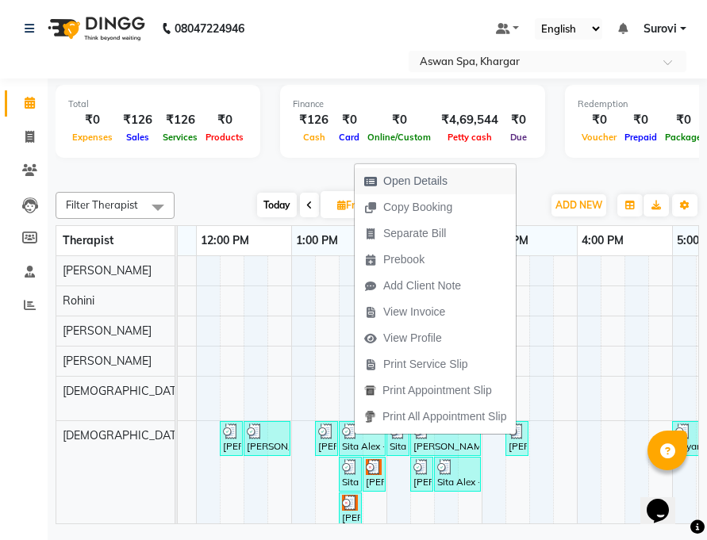
click at [437, 178] on span "Open Details" at bounding box center [415, 181] width 64 height 17
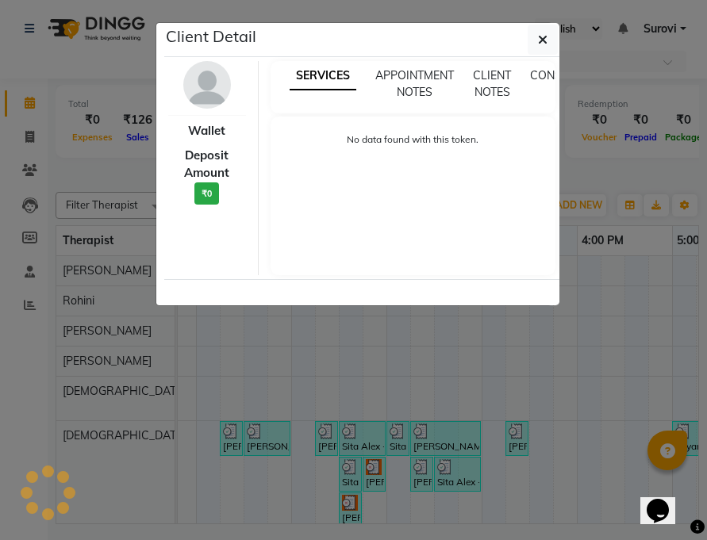
select select "3"
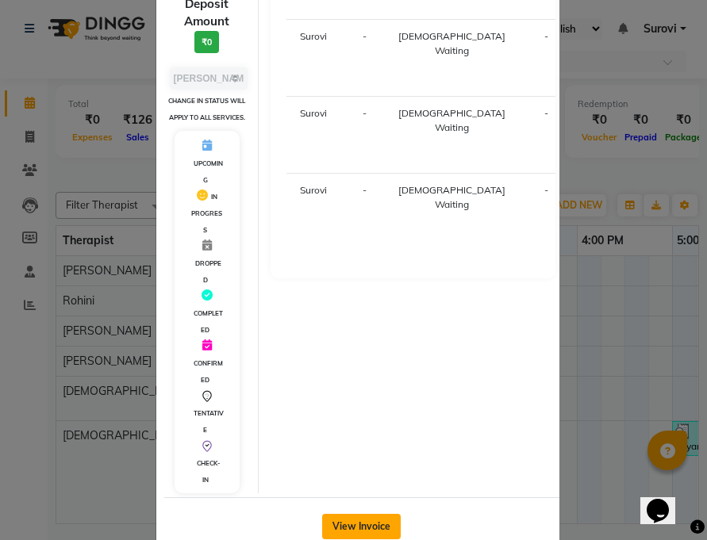
click at [370, 514] on button "View Invoice" at bounding box center [361, 526] width 79 height 25
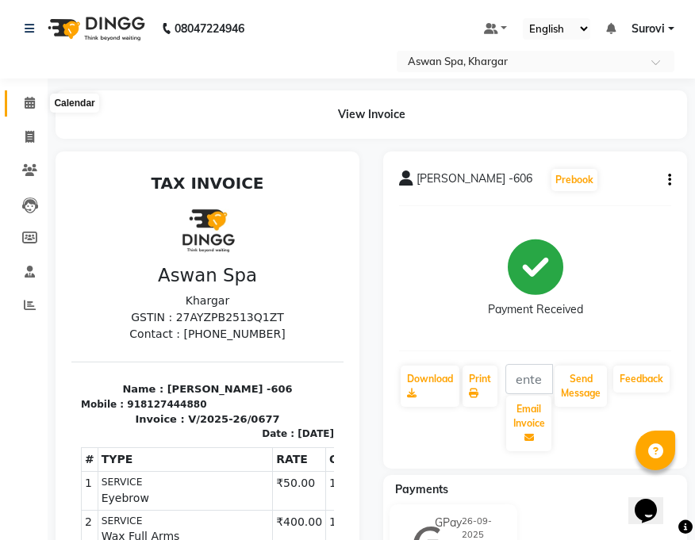
click at [35, 97] on icon at bounding box center [30, 103] width 10 height 12
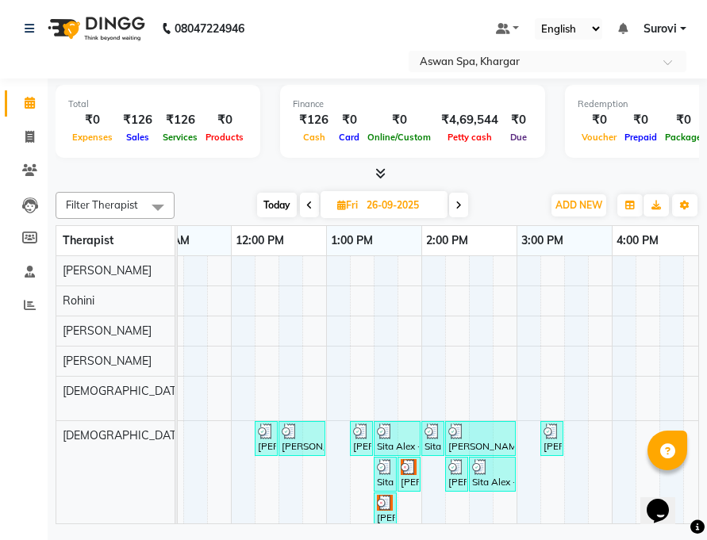
click at [552, 437] on img at bounding box center [551, 431] width 16 height 16
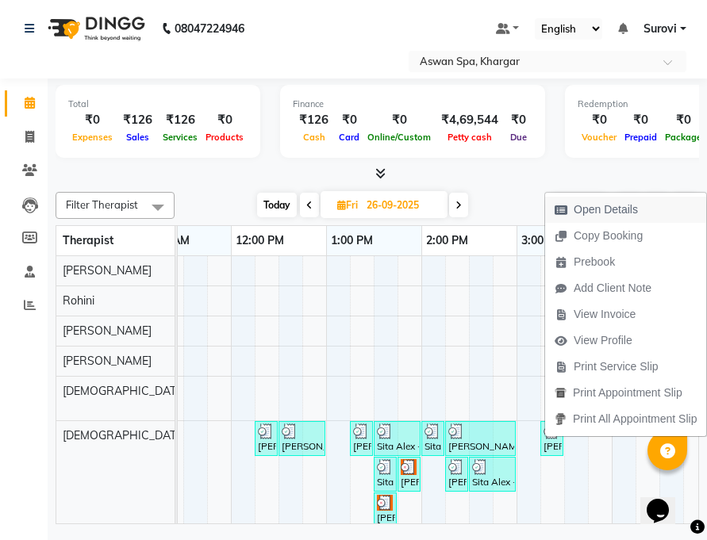
click at [600, 208] on span "Open Details" at bounding box center [605, 209] width 64 height 17
select select "3"
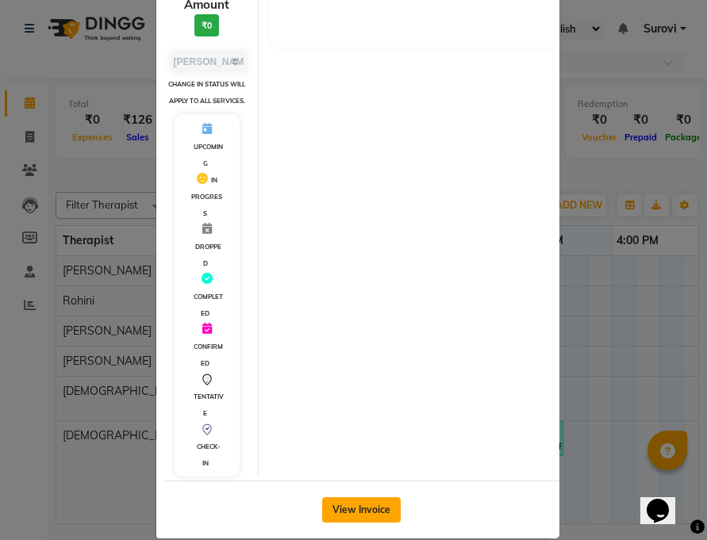
click at [364, 523] on button "View Invoice" at bounding box center [361, 509] width 79 height 25
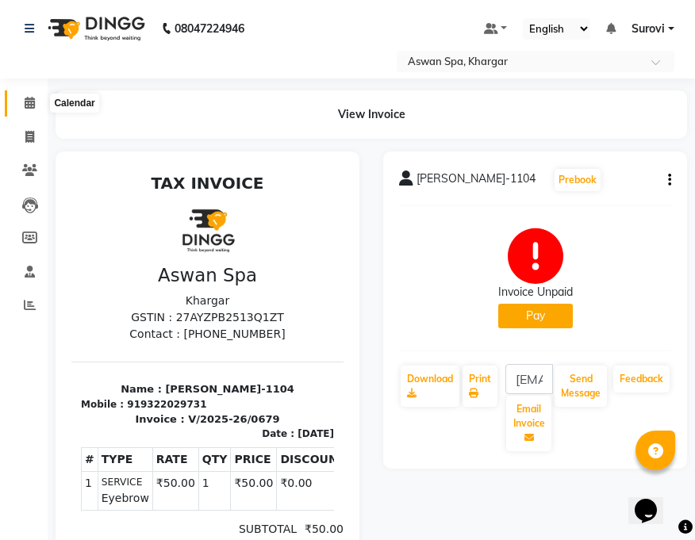
click at [35, 101] on icon at bounding box center [30, 103] width 10 height 12
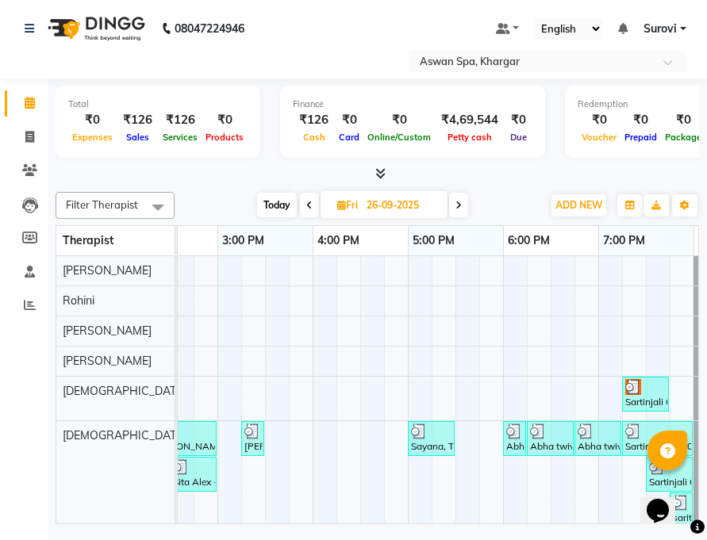
click at [417, 432] on img at bounding box center [419, 431] width 16 height 16
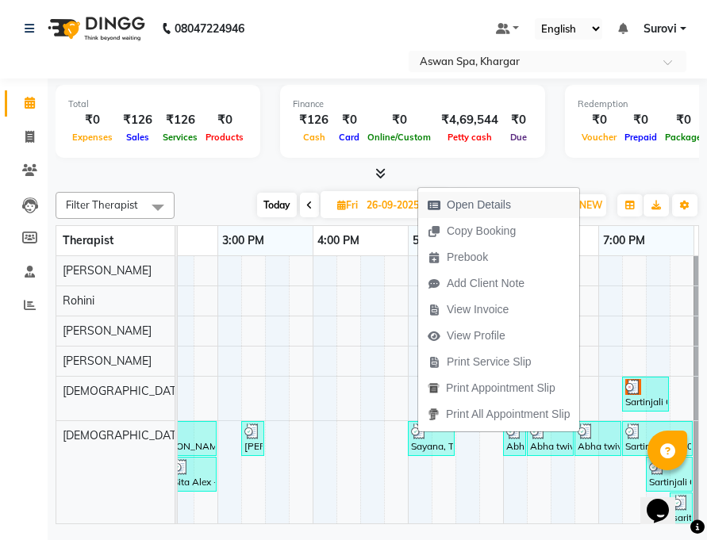
click at [485, 203] on span "Open Details" at bounding box center [478, 205] width 64 height 17
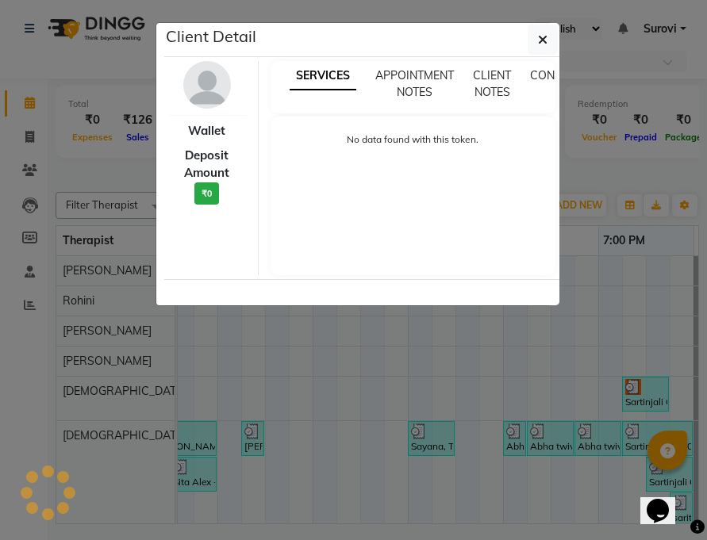
select select "3"
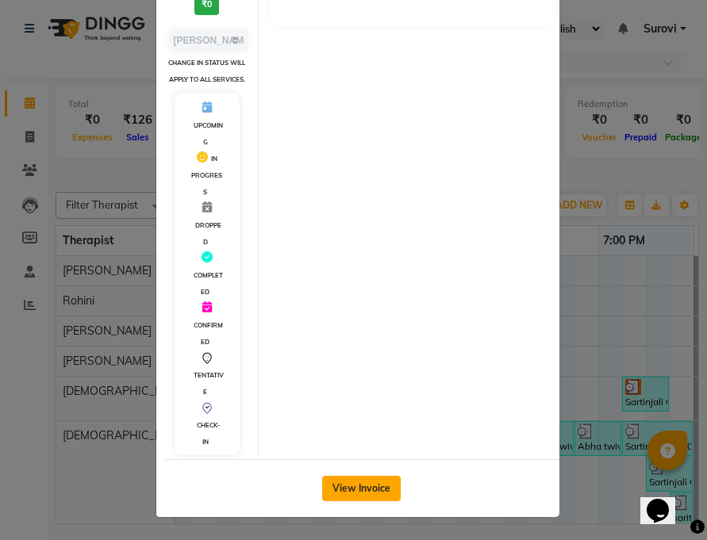
click at [377, 488] on button "View Invoice" at bounding box center [361, 488] width 79 height 25
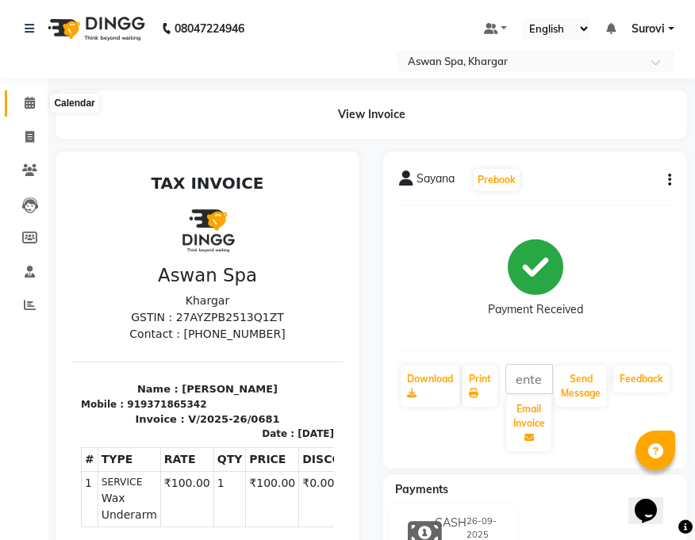
click at [33, 98] on icon at bounding box center [30, 103] width 10 height 12
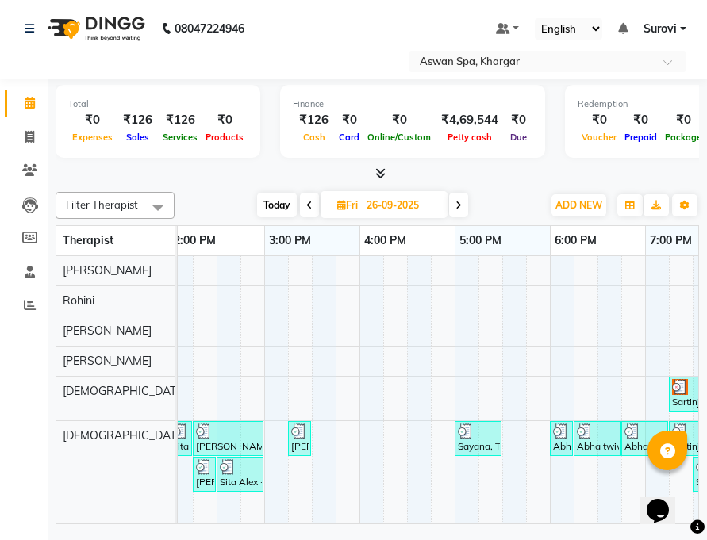
click at [470, 439] on div "Sayana, TK10, 05:00 PM-05:30 PM, Wax Underarm" at bounding box center [478, 438] width 44 height 30
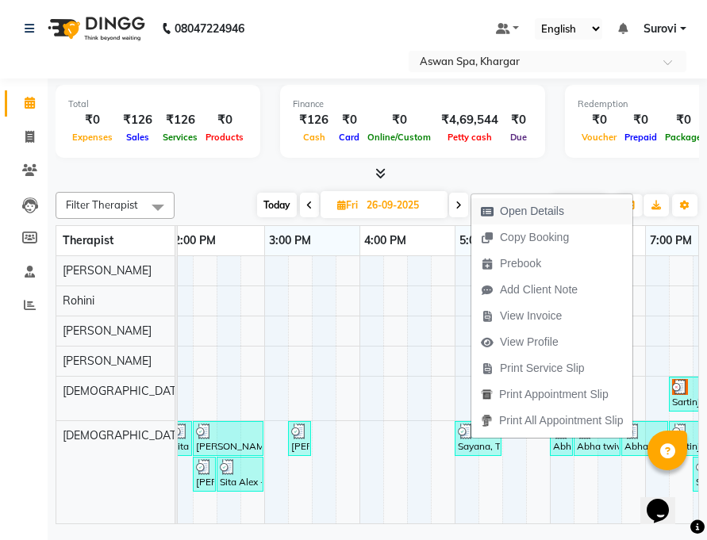
click at [515, 212] on span "Open Details" at bounding box center [532, 211] width 64 height 17
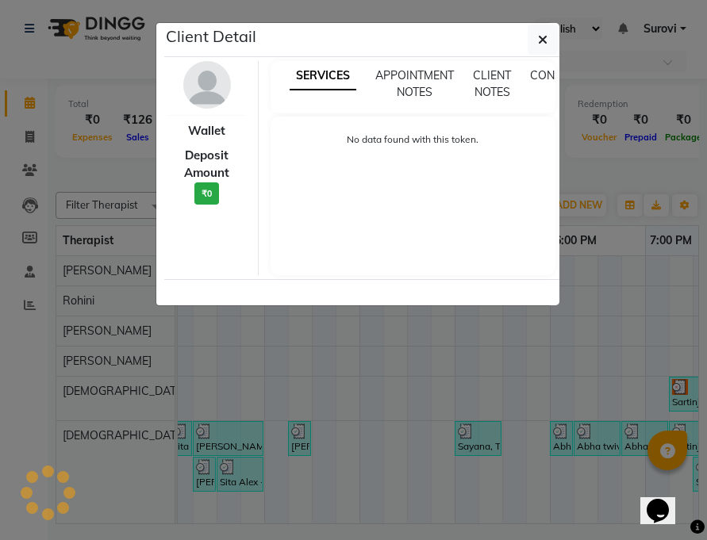
select select "3"
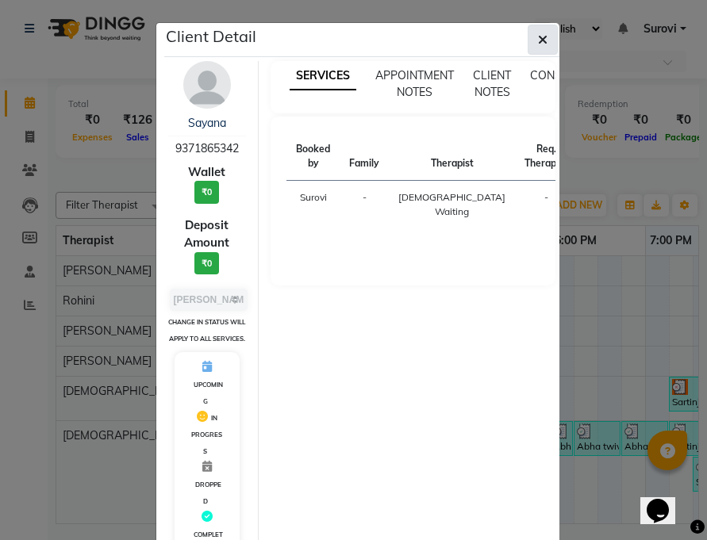
click at [533, 29] on button "button" at bounding box center [542, 40] width 30 height 30
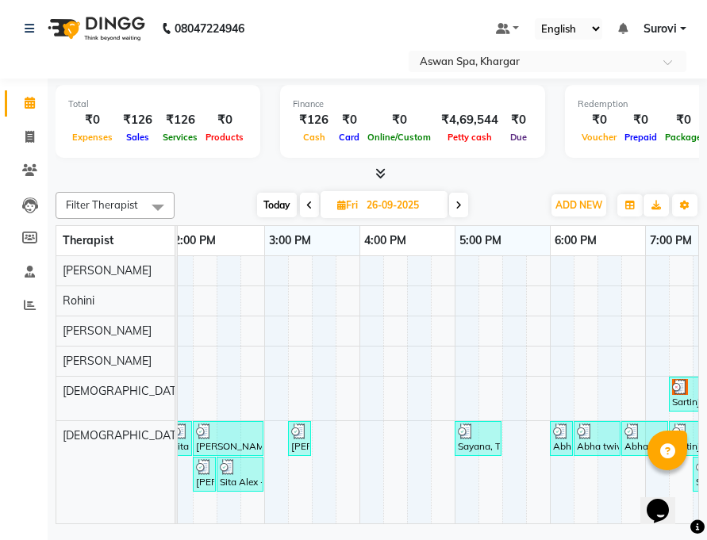
click at [490, 445] on div "Sayana, TK10, 05:00 PM-05:30 PM, Wax Underarm" at bounding box center [478, 438] width 44 height 30
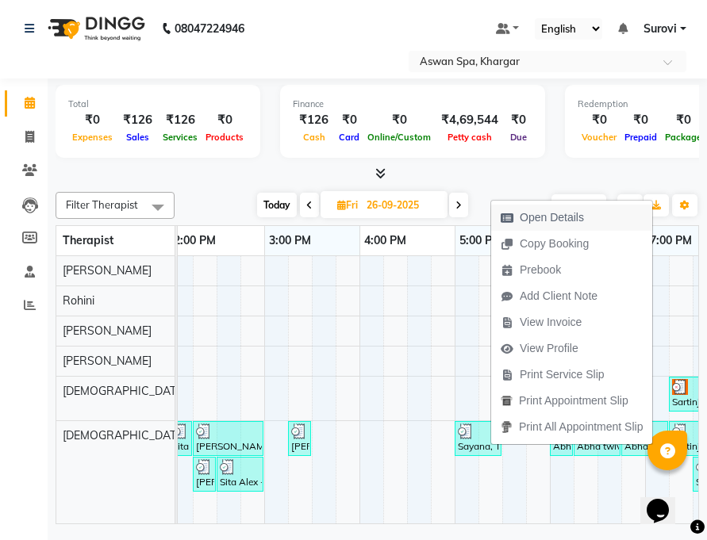
click at [557, 220] on span "Open Details" at bounding box center [551, 217] width 64 height 17
select select "3"
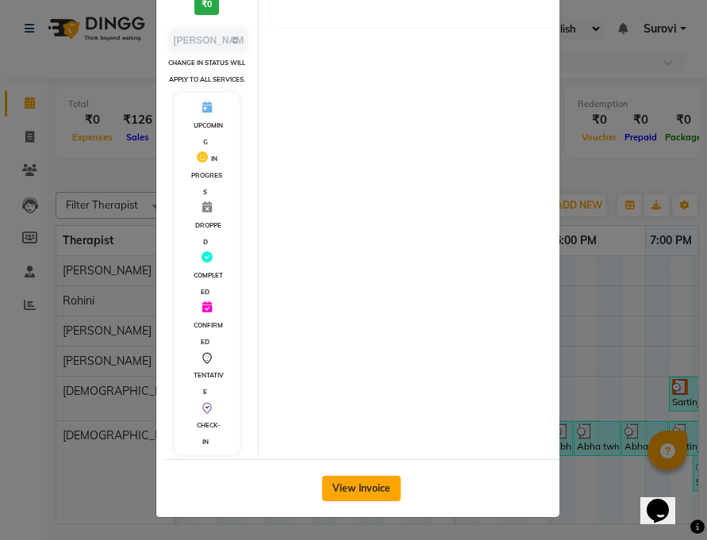
click at [373, 492] on button "View Invoice" at bounding box center [361, 488] width 79 height 25
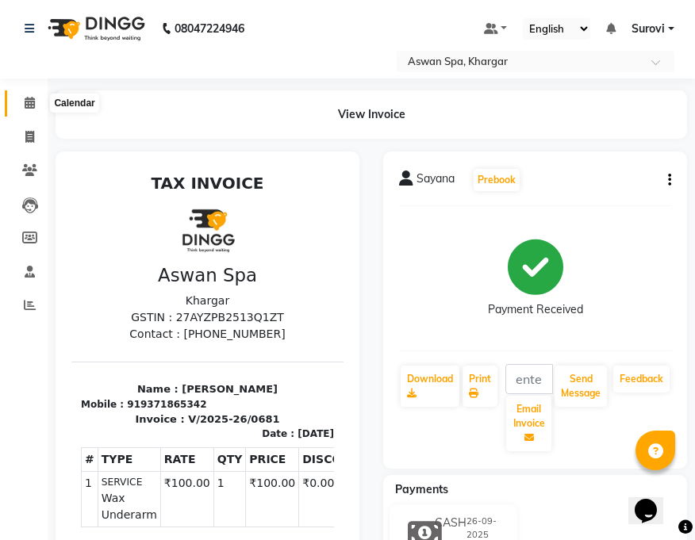
click at [29, 98] on icon at bounding box center [30, 103] width 10 height 12
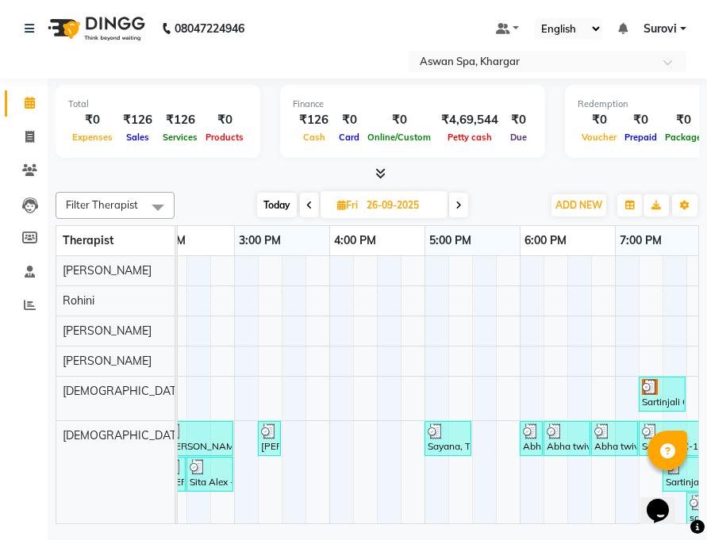
click at [442, 439] on div "Sayana, TK10, 05:00 PM-05:30 PM, Wax Underarm" at bounding box center [448, 438] width 44 height 30
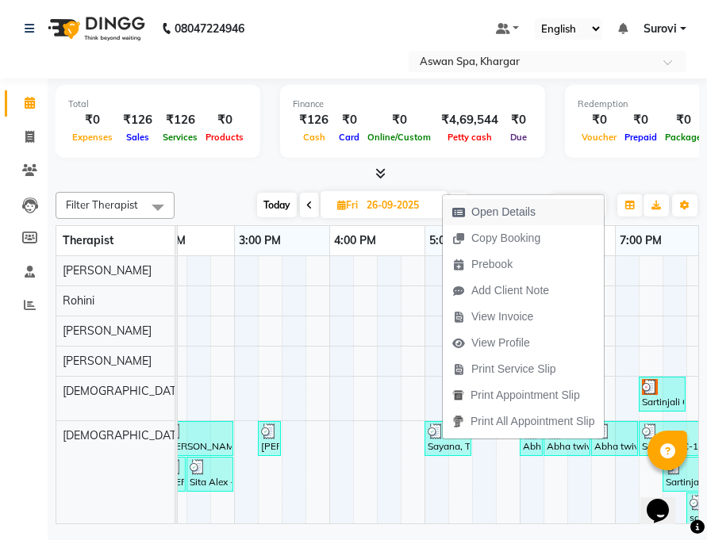
click at [503, 209] on span "Open Details" at bounding box center [503, 212] width 64 height 17
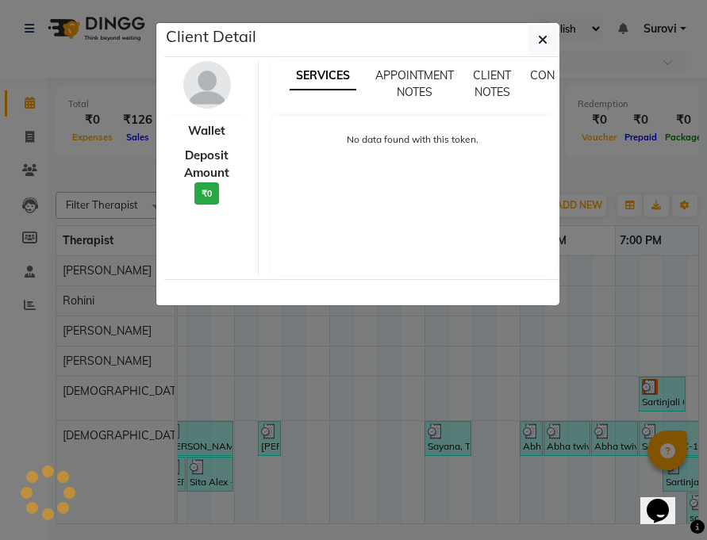
select select "3"
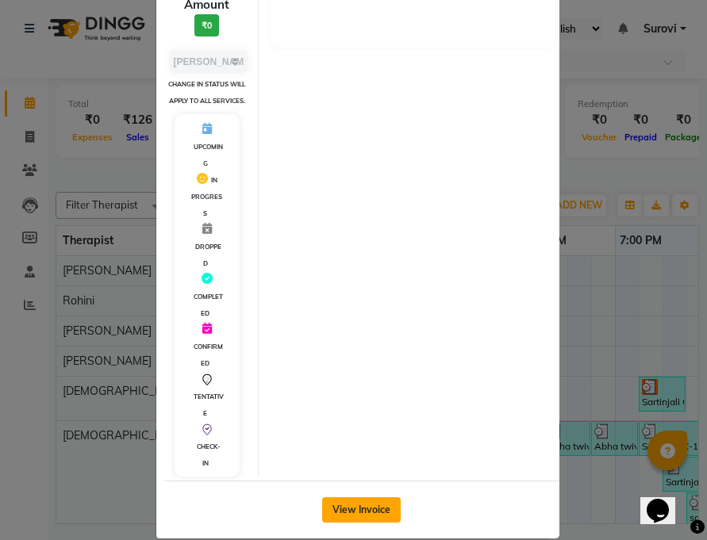
click at [361, 507] on button "View Invoice" at bounding box center [361, 509] width 79 height 25
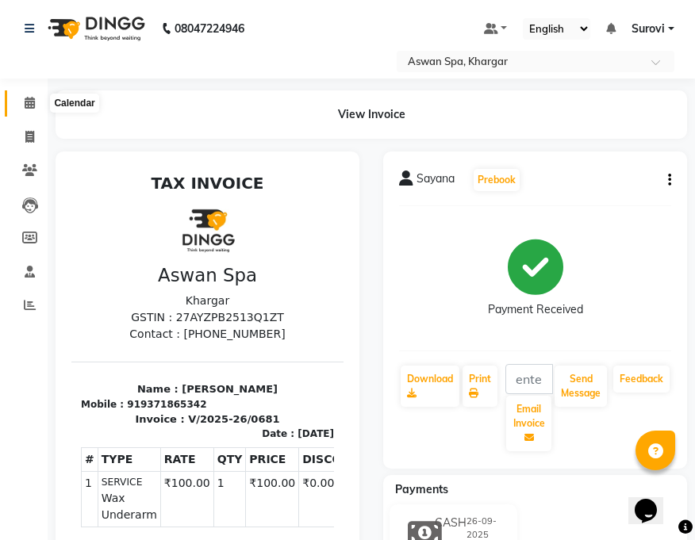
click at [29, 98] on icon at bounding box center [30, 103] width 10 height 12
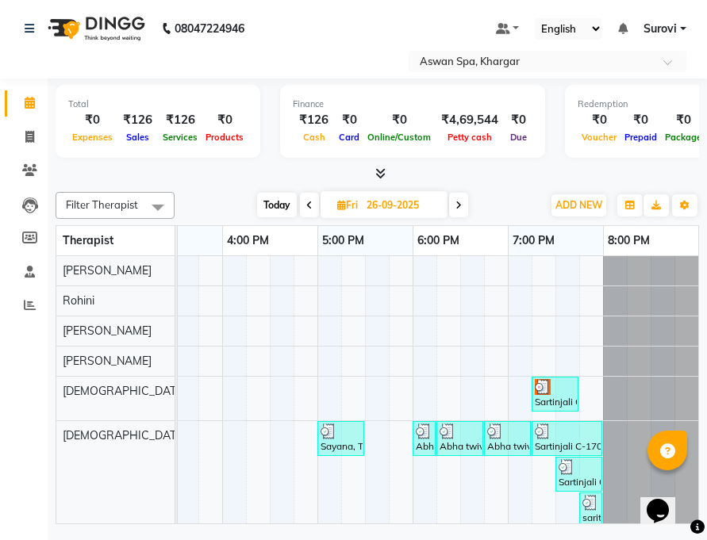
click at [425, 435] on img at bounding box center [424, 431] width 16 height 16
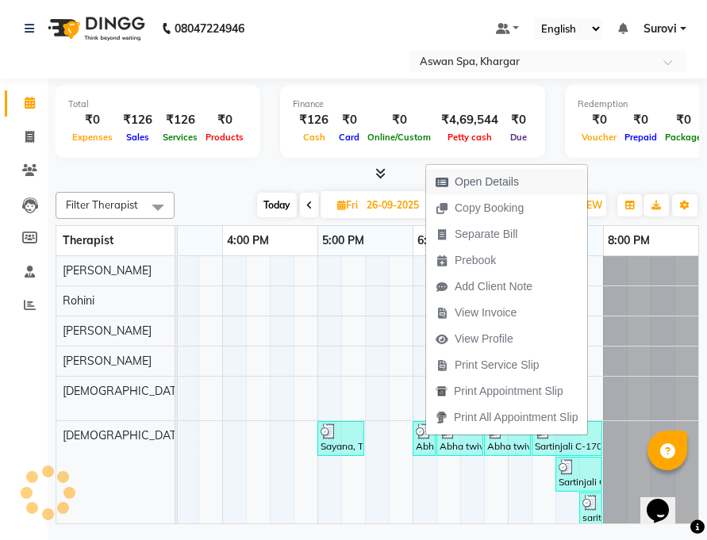
click at [503, 174] on span "Open Details" at bounding box center [486, 182] width 64 height 17
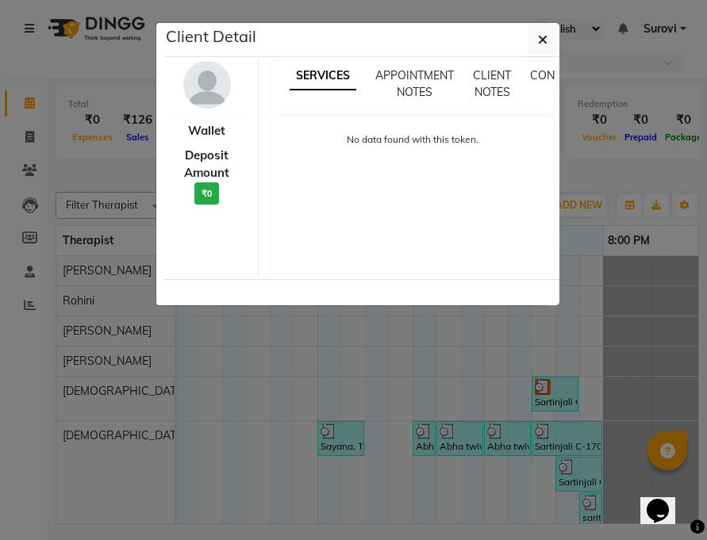
select select "3"
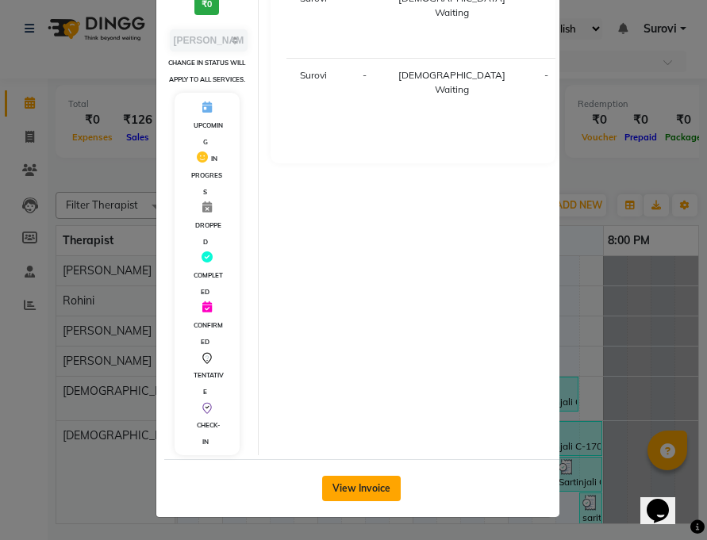
click at [376, 490] on button "View Invoice" at bounding box center [361, 488] width 79 height 25
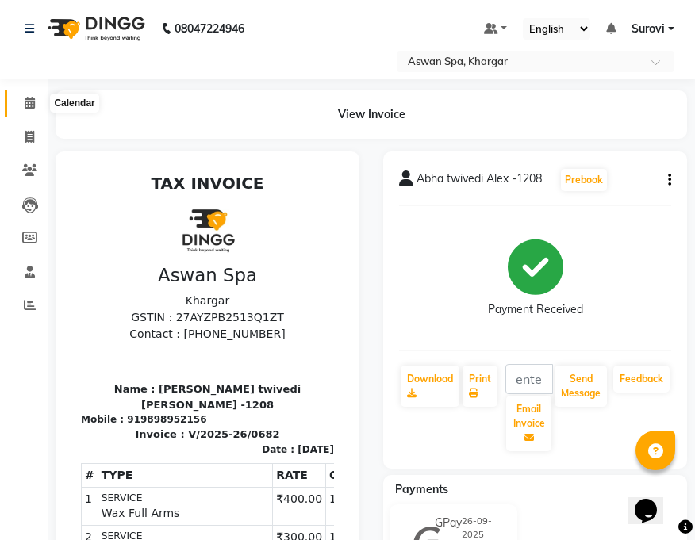
click at [30, 94] on span at bounding box center [30, 103] width 28 height 18
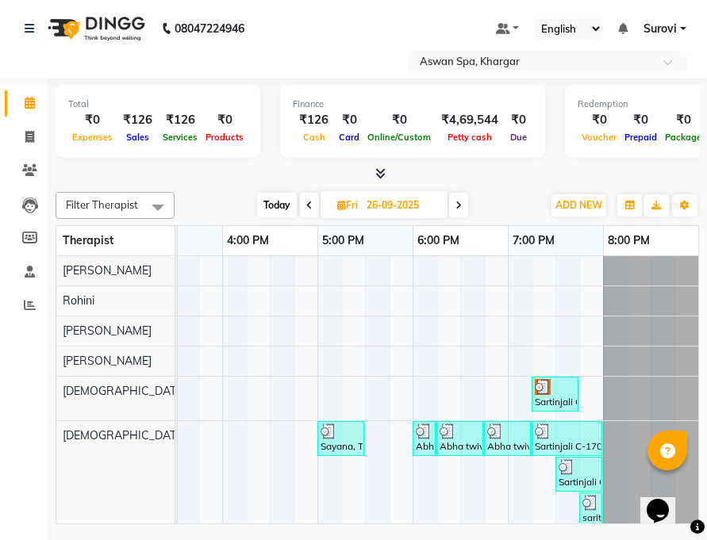
click at [539, 439] on div "Sartinjali C-1701, TK14, 07:15 PM-08:00 PM, Foot Reflexology" at bounding box center [566, 438] width 67 height 30
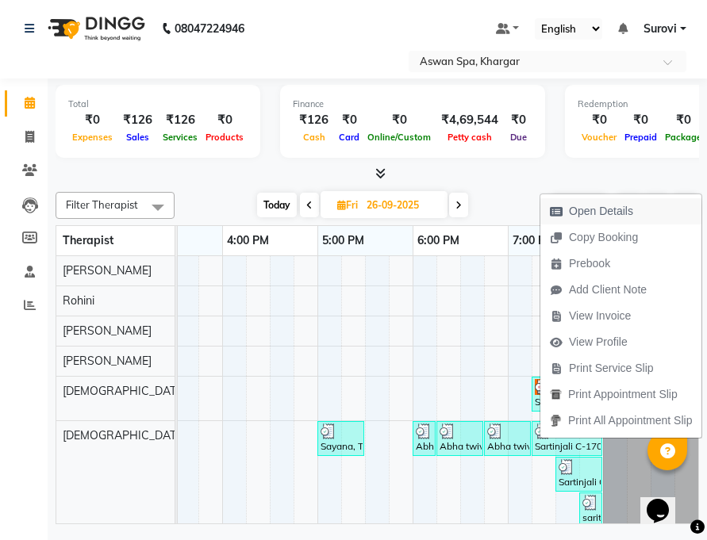
click at [584, 220] on span "Open Details" at bounding box center [591, 211] width 102 height 26
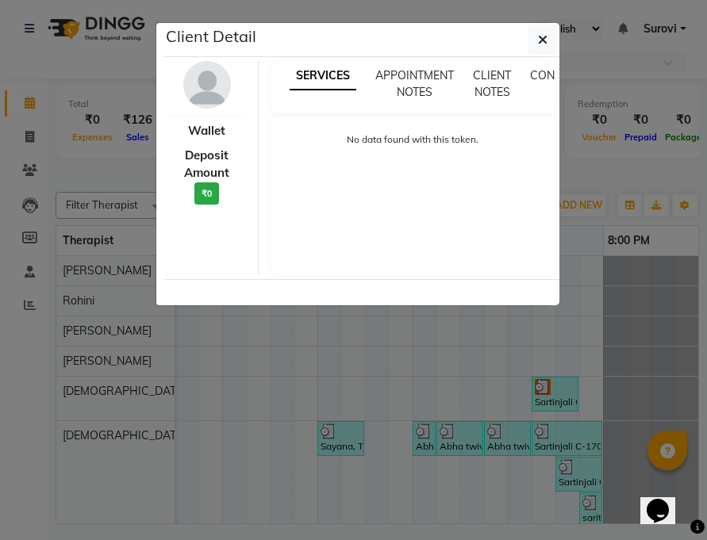
select select "3"
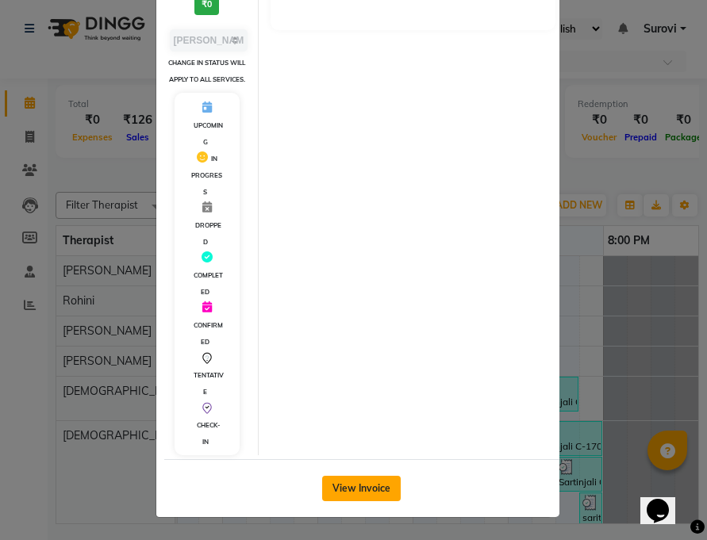
click at [369, 490] on button "View Invoice" at bounding box center [361, 488] width 79 height 25
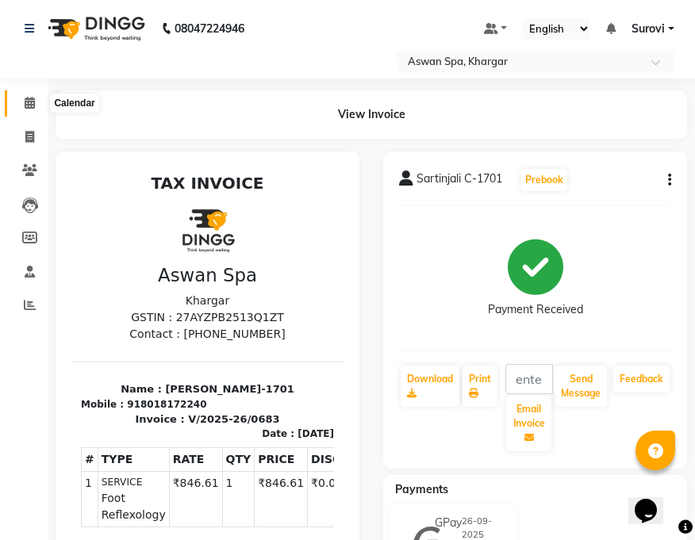
click at [32, 98] on icon at bounding box center [30, 103] width 10 height 12
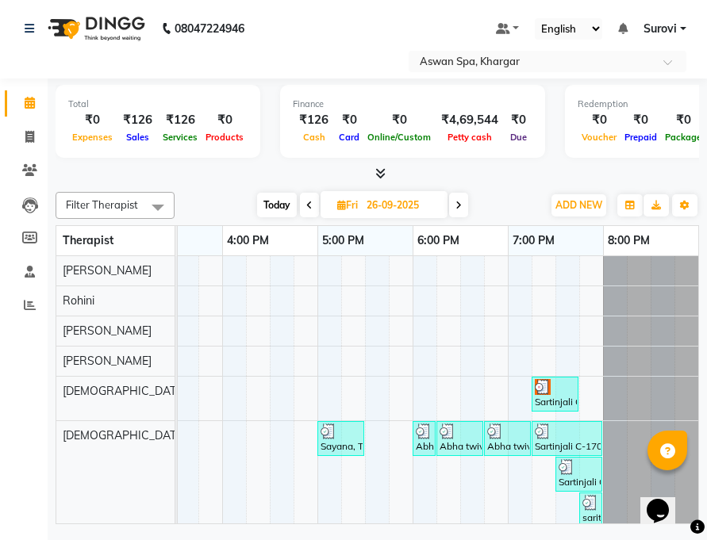
click at [557, 481] on div "Sartinjali C-1701, TK16, 07:30 PM-08:00 PM, Whitening Clean up" at bounding box center [579, 474] width 44 height 30
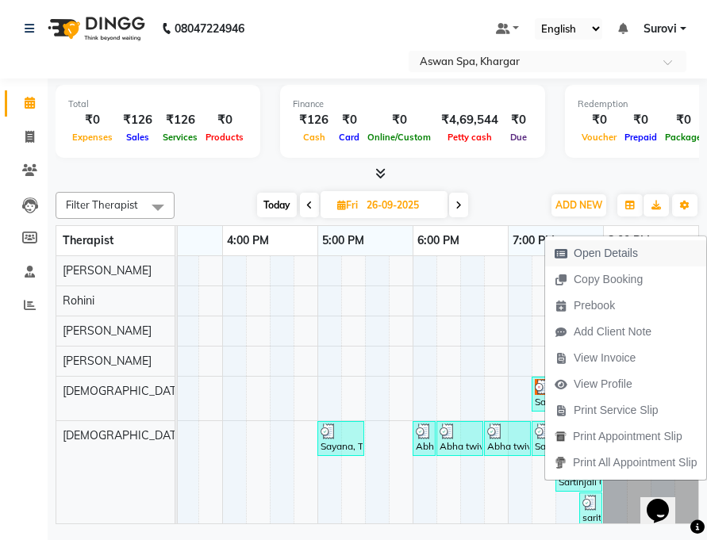
click at [612, 249] on span "Open Details" at bounding box center [605, 253] width 64 height 17
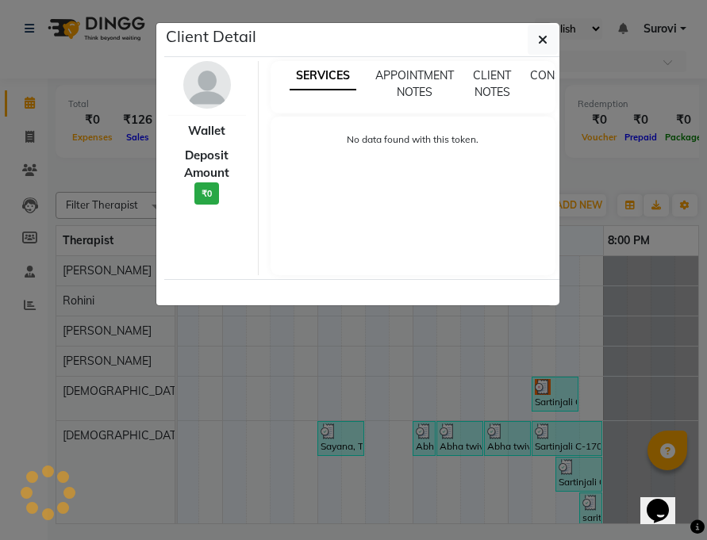
select select "3"
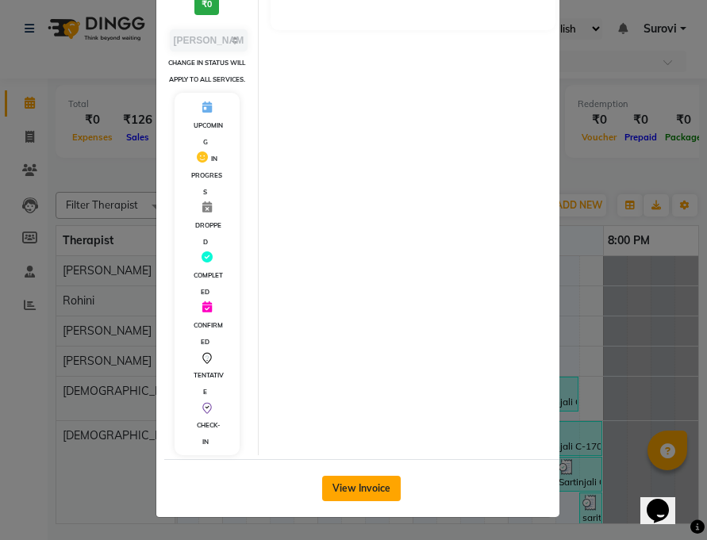
click at [380, 486] on button "View Invoice" at bounding box center [361, 488] width 79 height 25
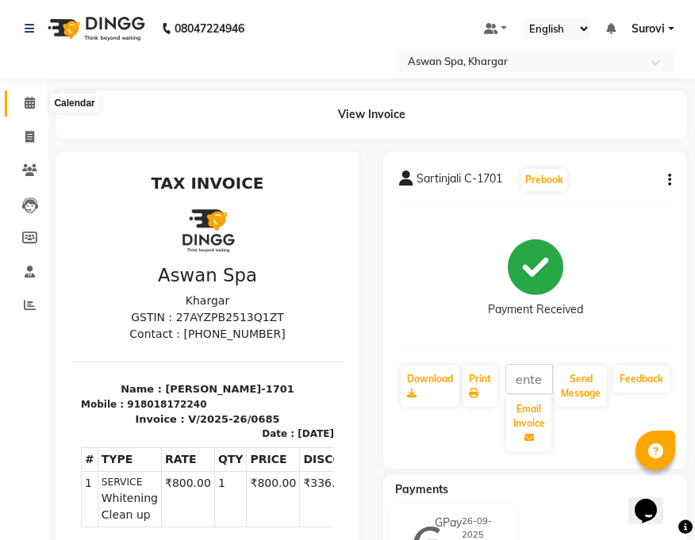
click at [29, 104] on icon at bounding box center [30, 103] width 10 height 12
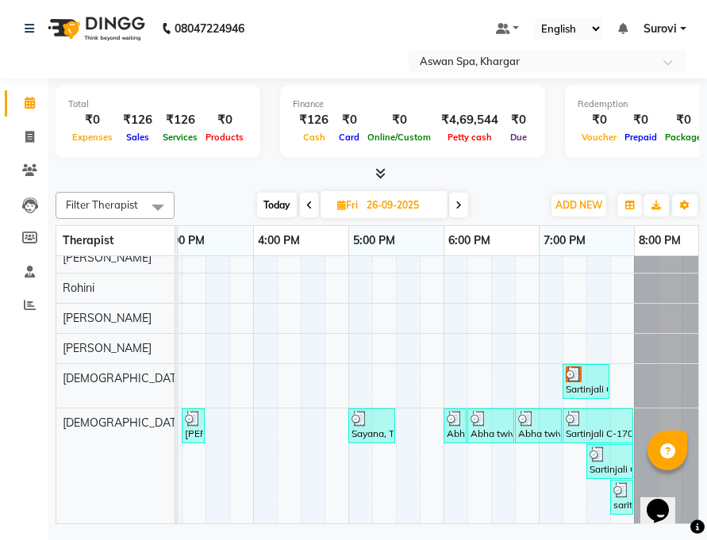
click at [619, 486] on div "saritanjali, TK15, 07:45 PM-07:55 PM, Eyebrow" at bounding box center [621, 497] width 20 height 30
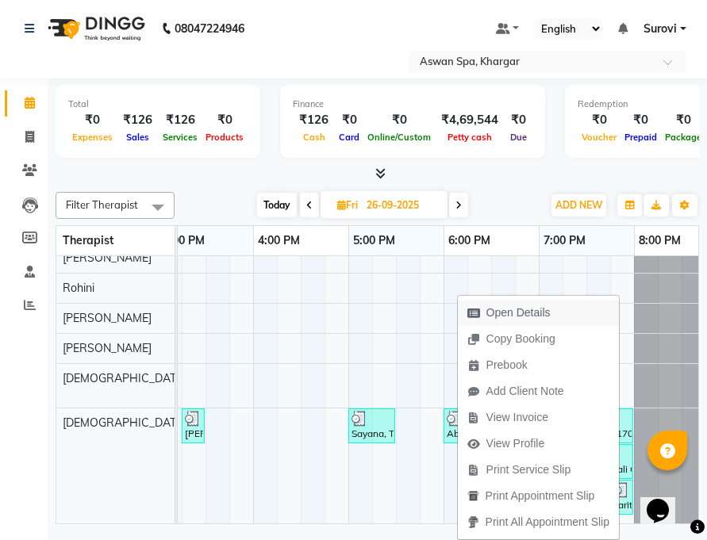
click at [557, 310] on span "Open Details" at bounding box center [509, 313] width 102 height 26
select select "3"
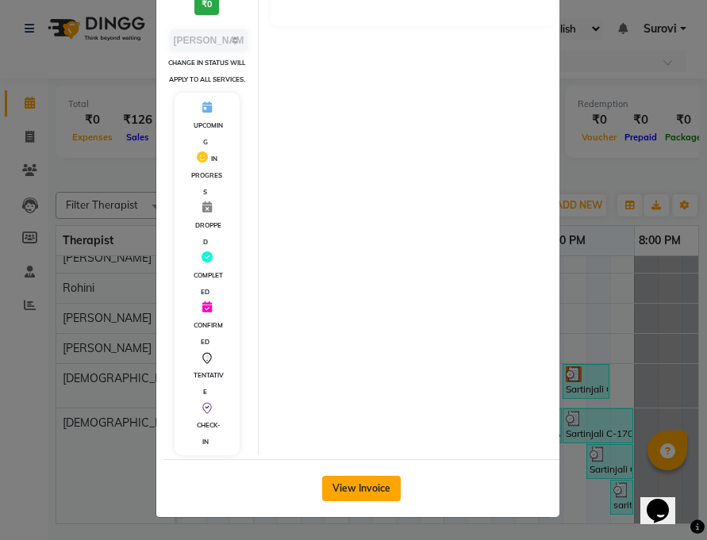
click at [345, 484] on button "View Invoice" at bounding box center [361, 488] width 79 height 25
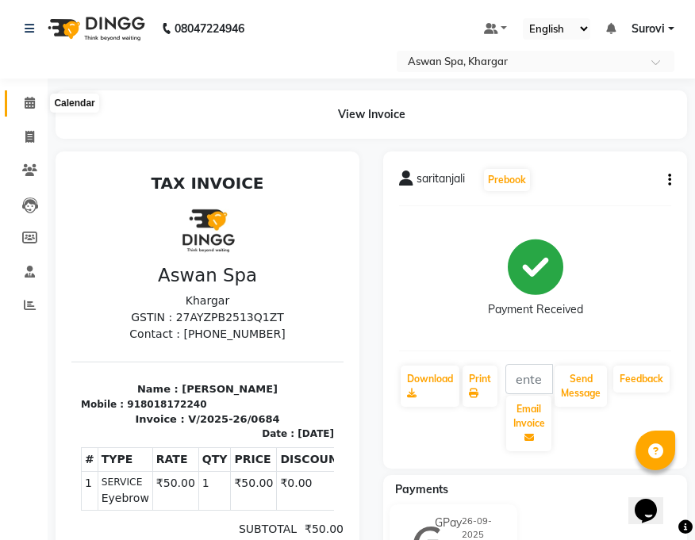
click at [29, 102] on icon at bounding box center [30, 103] width 10 height 12
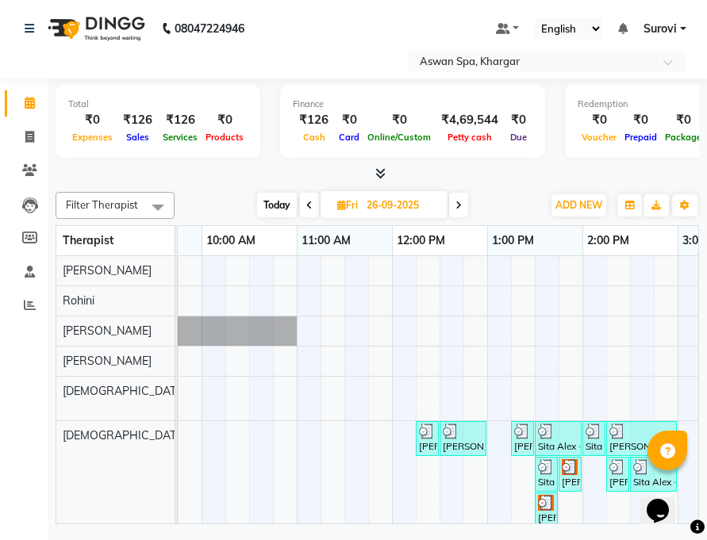
scroll to position [0, 187]
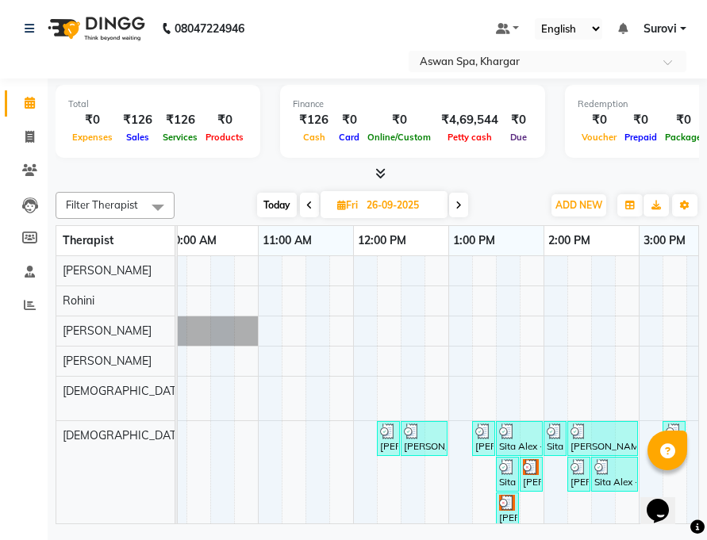
click at [389, 438] on img at bounding box center [388, 431] width 16 height 16
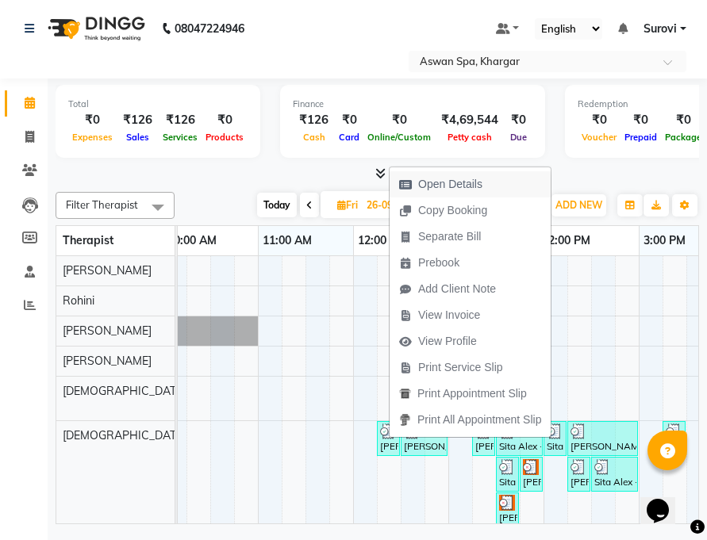
click at [452, 183] on span "Open Details" at bounding box center [450, 184] width 64 height 17
select select "3"
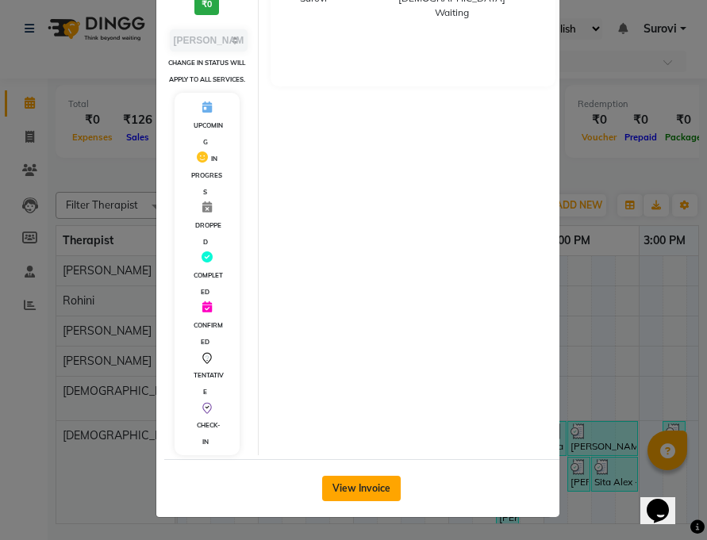
click at [370, 484] on button "View Invoice" at bounding box center [361, 488] width 79 height 25
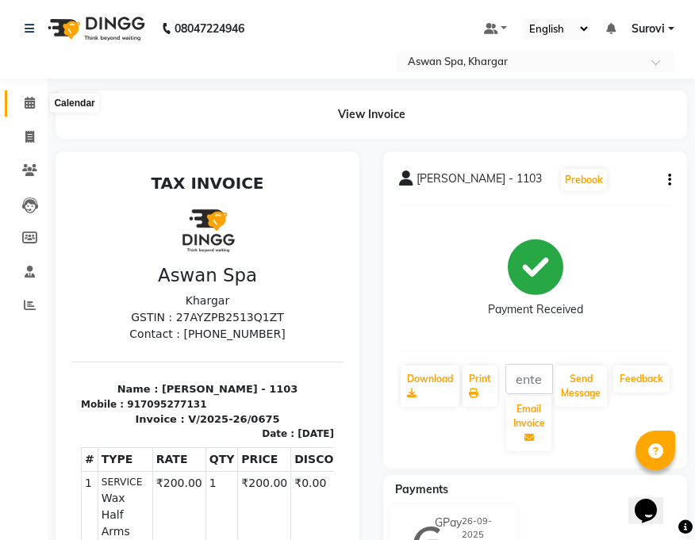
click at [29, 96] on span at bounding box center [30, 103] width 28 height 18
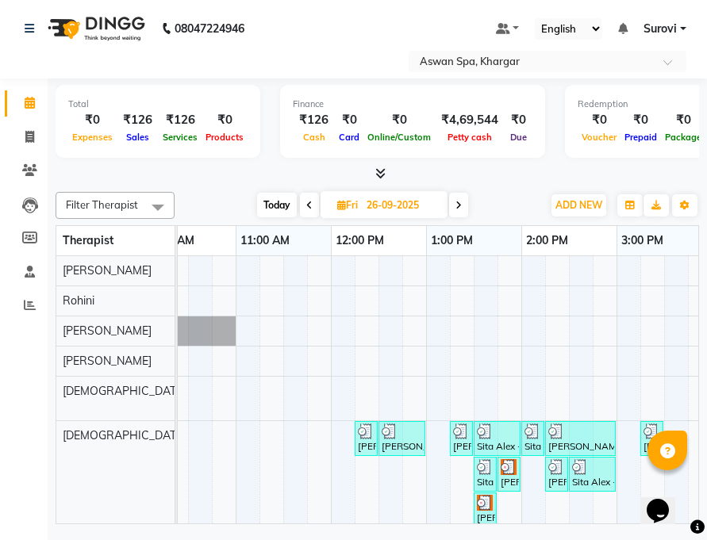
click at [392, 437] on img at bounding box center [389, 431] width 16 height 16
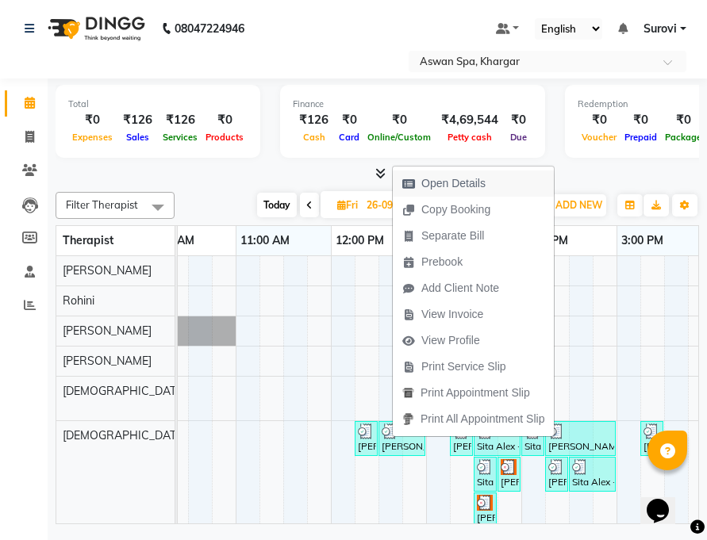
click at [478, 182] on span "Open Details" at bounding box center [453, 183] width 64 height 17
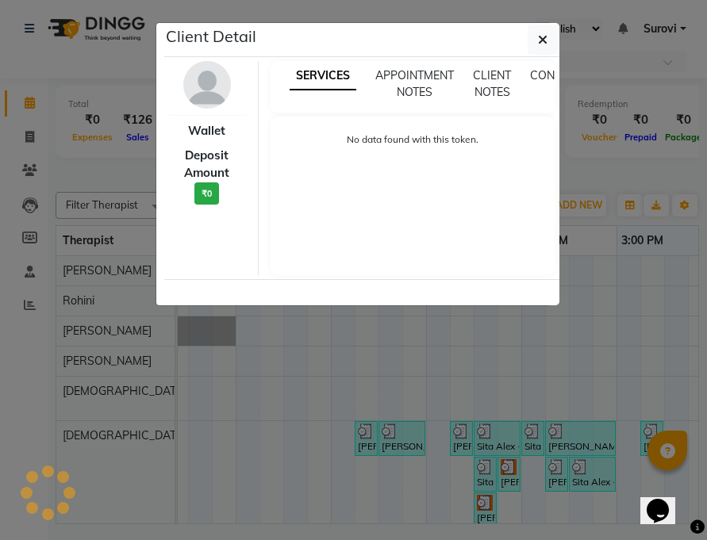
select select "3"
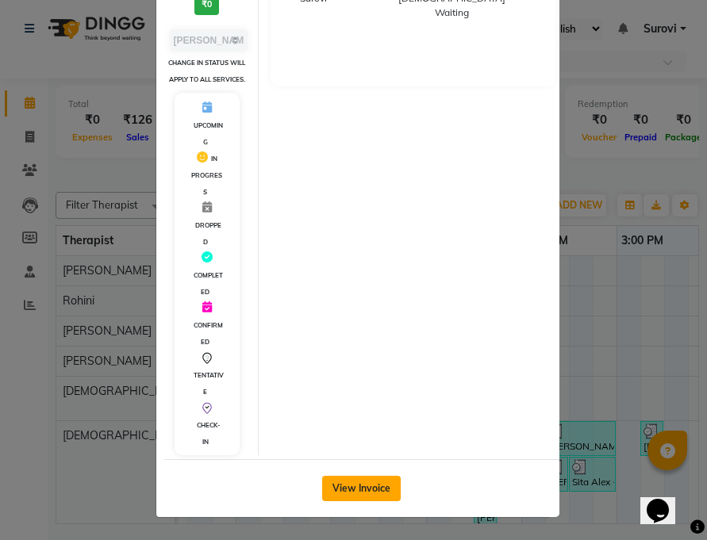
click at [363, 488] on button "View Invoice" at bounding box center [361, 488] width 79 height 25
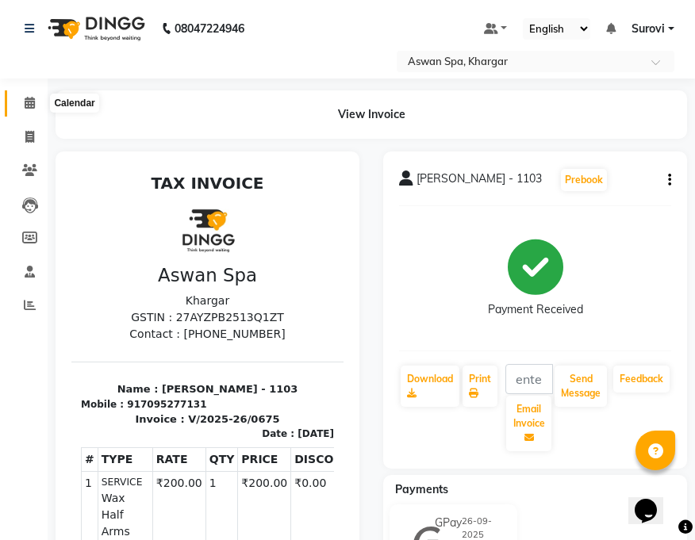
click at [29, 97] on icon at bounding box center [30, 103] width 10 height 12
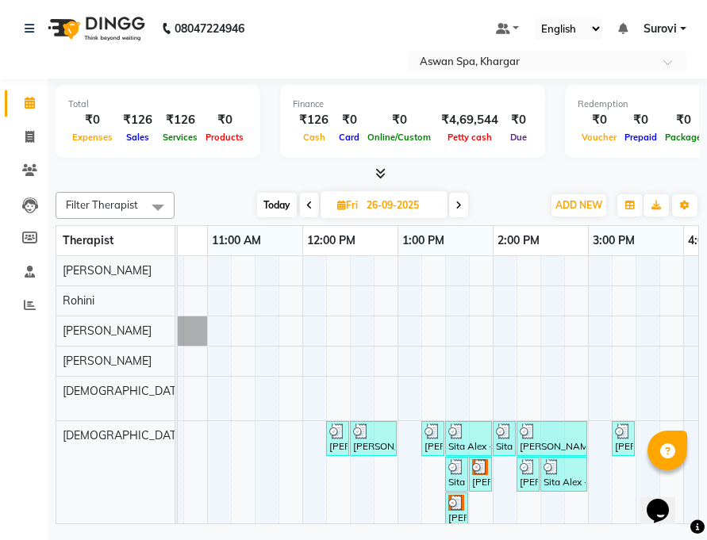
click at [434, 442] on div "[PERSON_NAME] -606, TK09, 01:15 PM-01:25 PM, Eyebrow" at bounding box center [433, 438] width 20 height 30
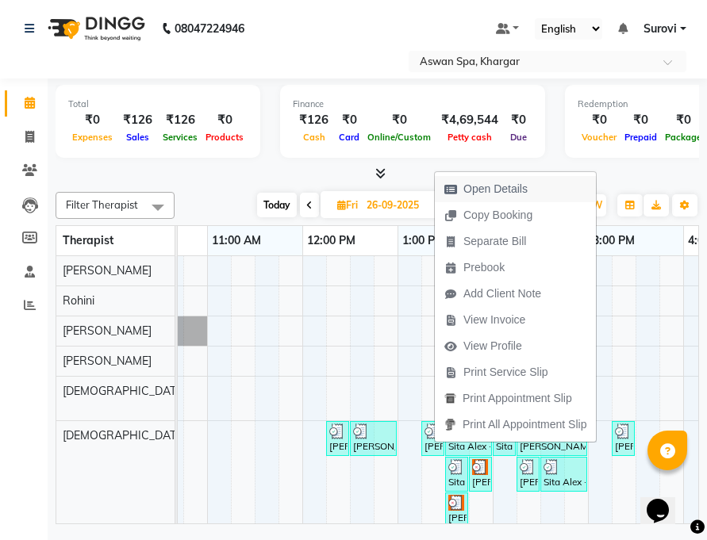
click at [493, 186] on span "Open Details" at bounding box center [495, 189] width 64 height 17
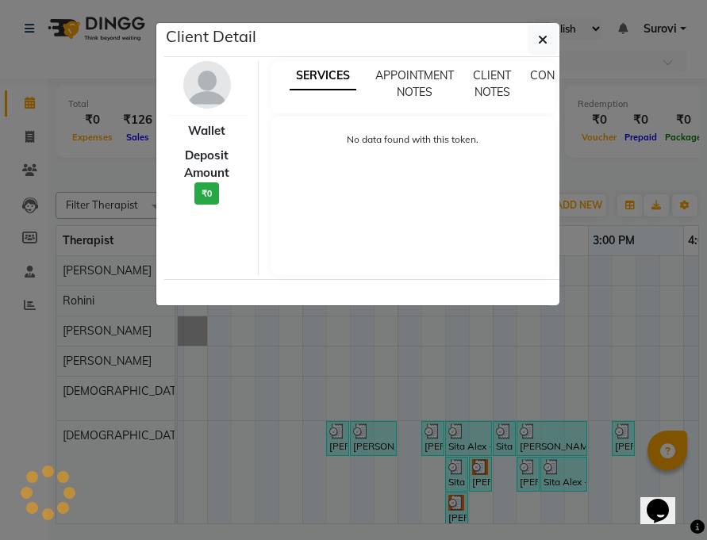
select select "3"
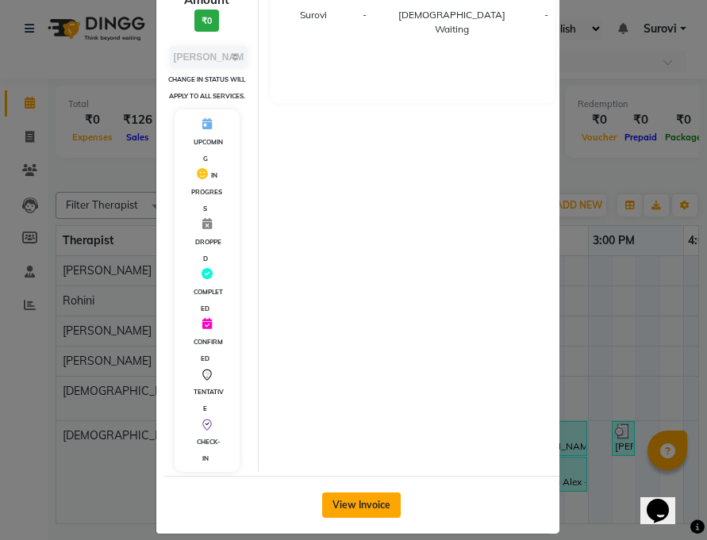
click at [376, 492] on button "View Invoice" at bounding box center [361, 504] width 79 height 25
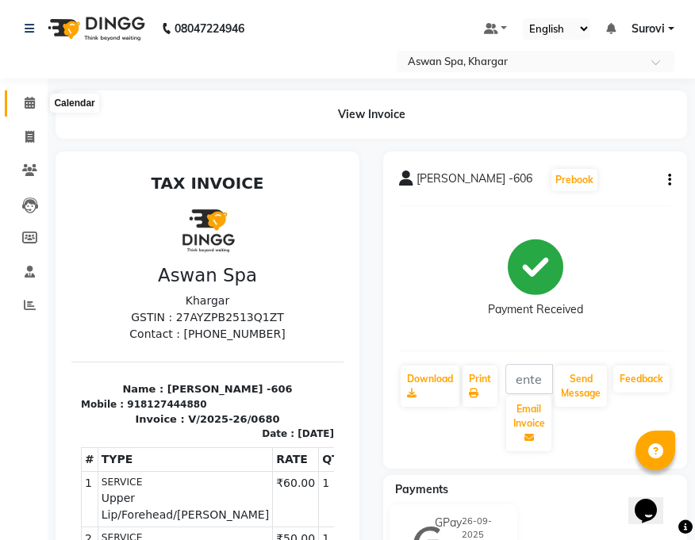
drag, startPoint x: 33, startPoint y: 104, endPoint x: 41, endPoint y: 123, distance: 20.6
click at [35, 105] on icon at bounding box center [30, 103] width 10 height 12
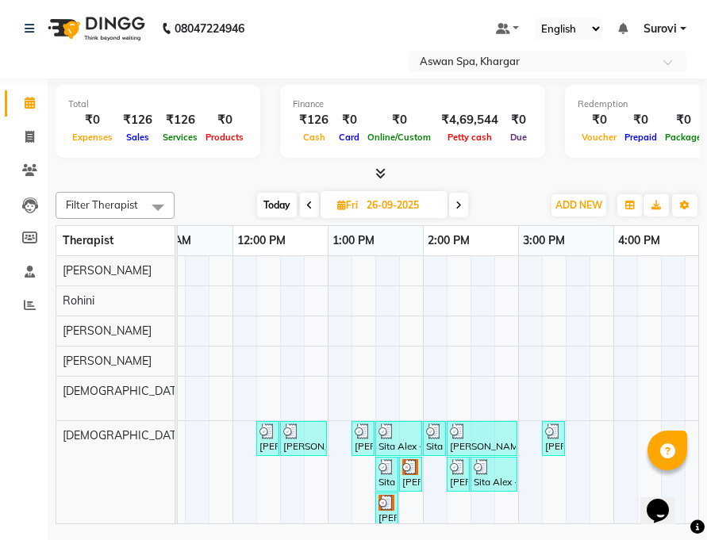
click at [367, 442] on div "[PERSON_NAME] -606, TK09, 01:15 PM-01:25 PM, Eyebrow" at bounding box center [363, 438] width 20 height 30
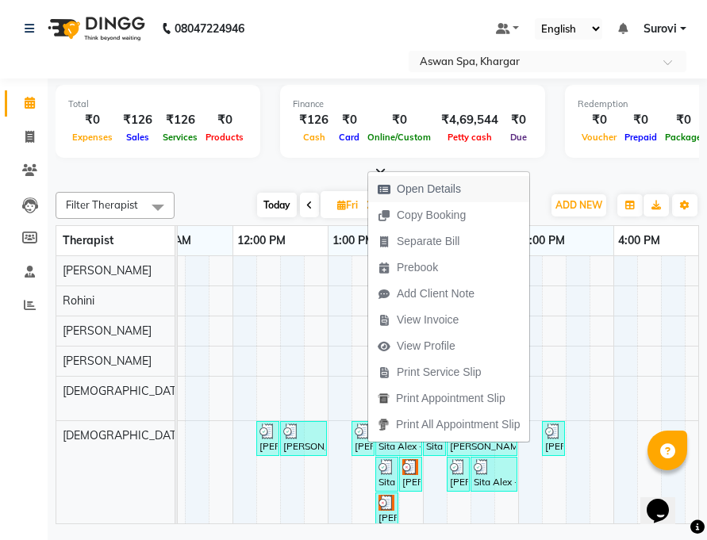
click at [431, 190] on span "Open Details" at bounding box center [428, 189] width 64 height 17
select select "3"
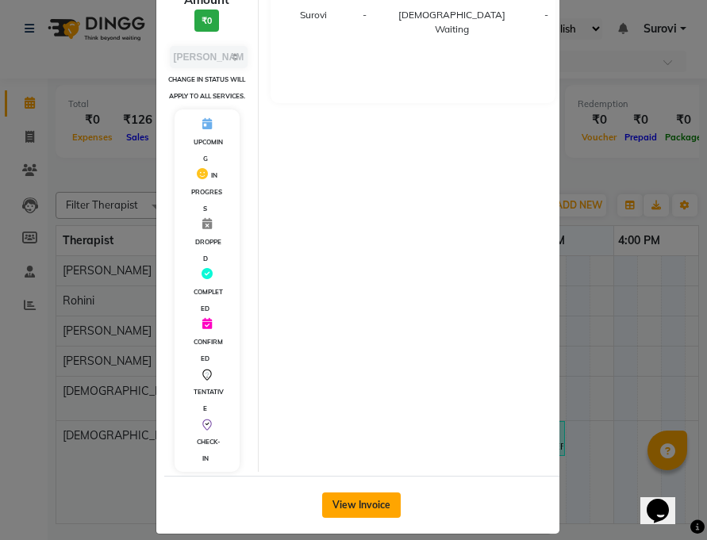
click at [356, 492] on button "View Invoice" at bounding box center [361, 504] width 79 height 25
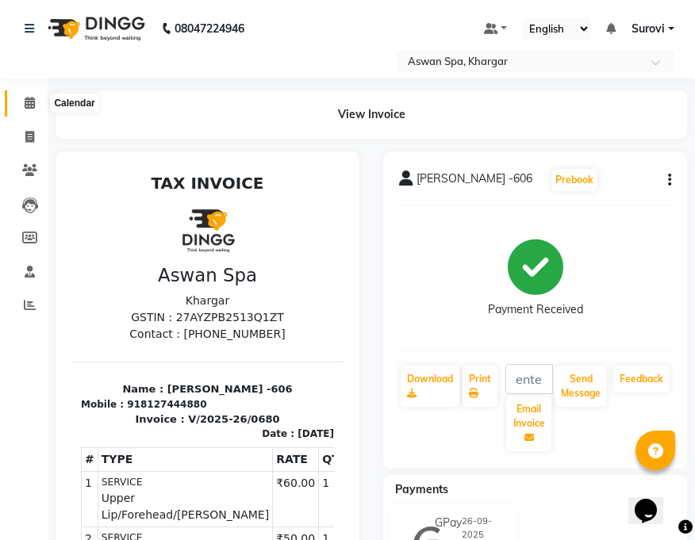
click at [25, 96] on span at bounding box center [30, 103] width 28 height 18
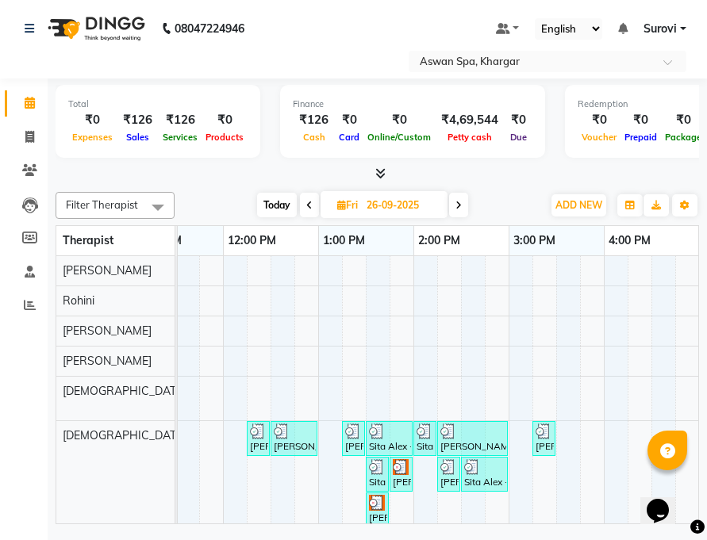
click at [423, 433] on img at bounding box center [424, 431] width 16 height 16
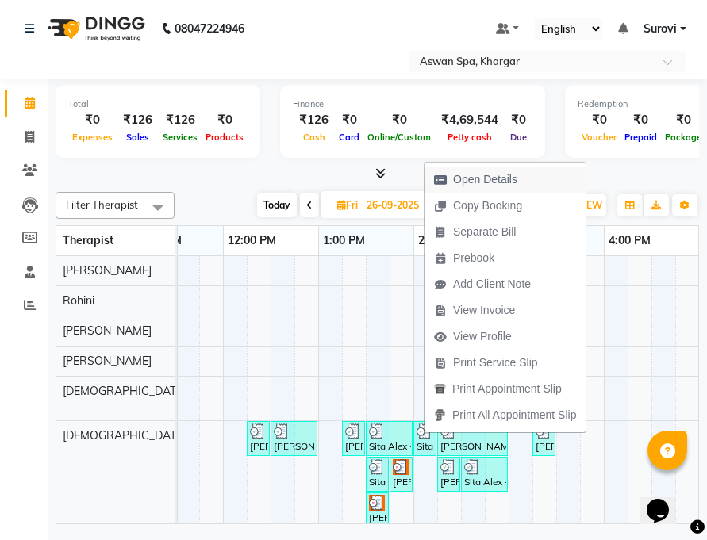
click at [481, 182] on span "Open Details" at bounding box center [485, 179] width 64 height 17
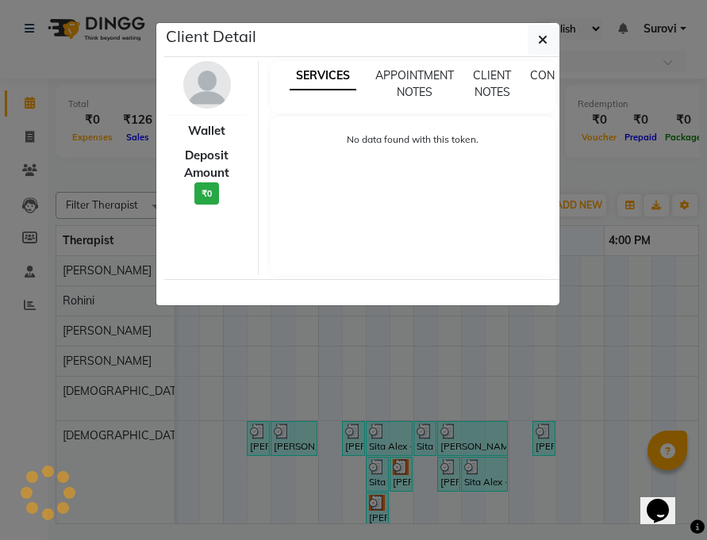
select select "3"
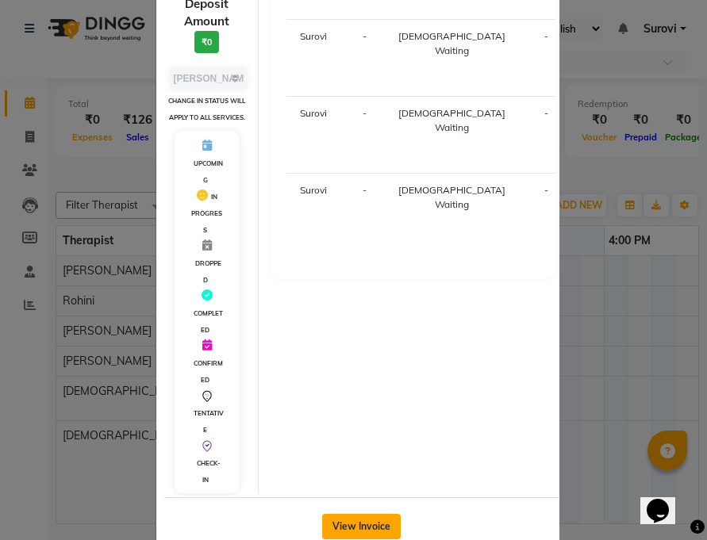
click at [367, 514] on button "View Invoice" at bounding box center [361, 526] width 79 height 25
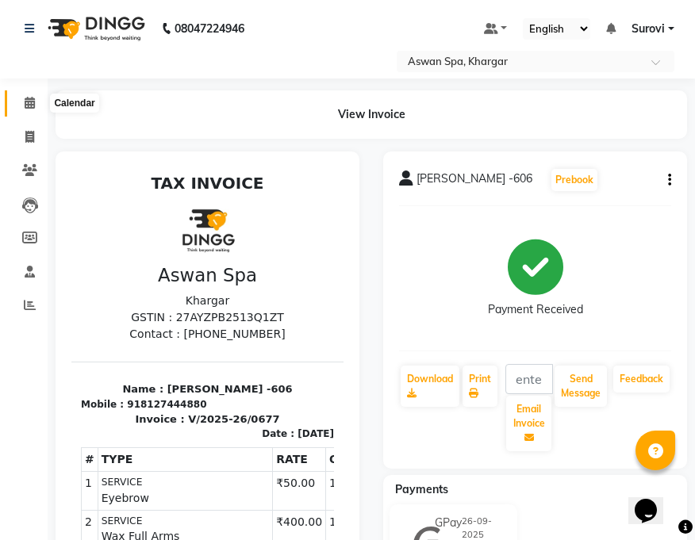
click at [31, 101] on icon at bounding box center [30, 103] width 10 height 12
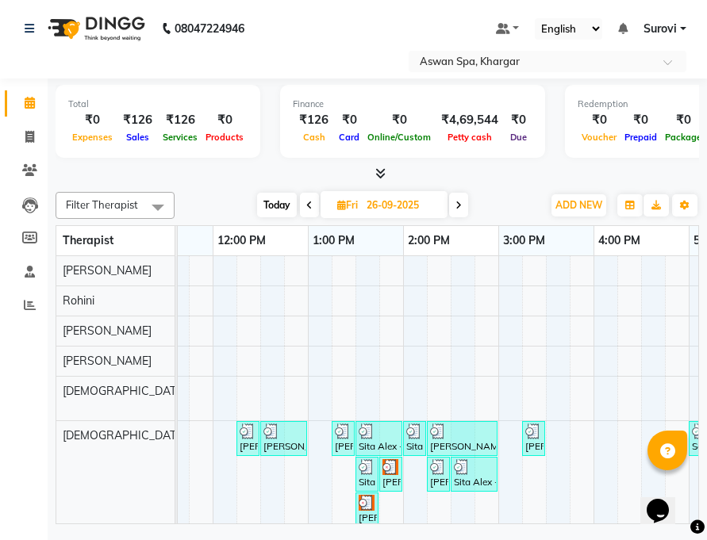
click at [439, 475] on div "[PERSON_NAME] -606, TK05, 02:15 PM-02:25 PM, [GEOGRAPHIC_DATA]/Forehead/[PERSON…" at bounding box center [438, 474] width 20 height 30
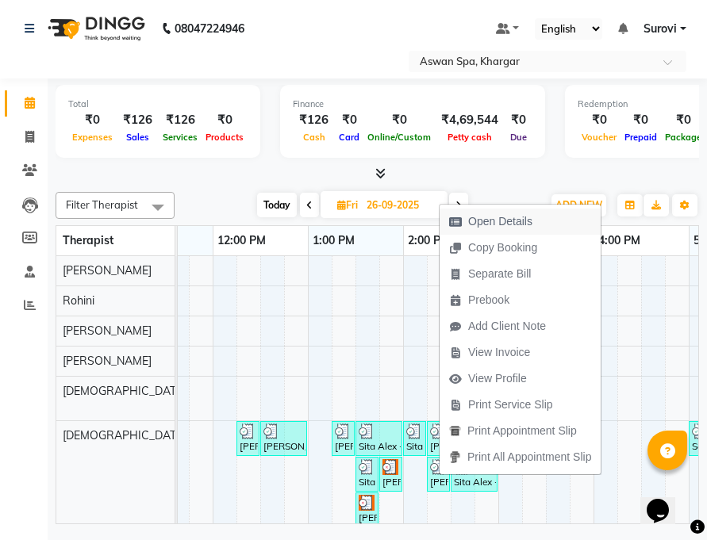
click at [481, 225] on span "Open Details" at bounding box center [500, 221] width 64 height 17
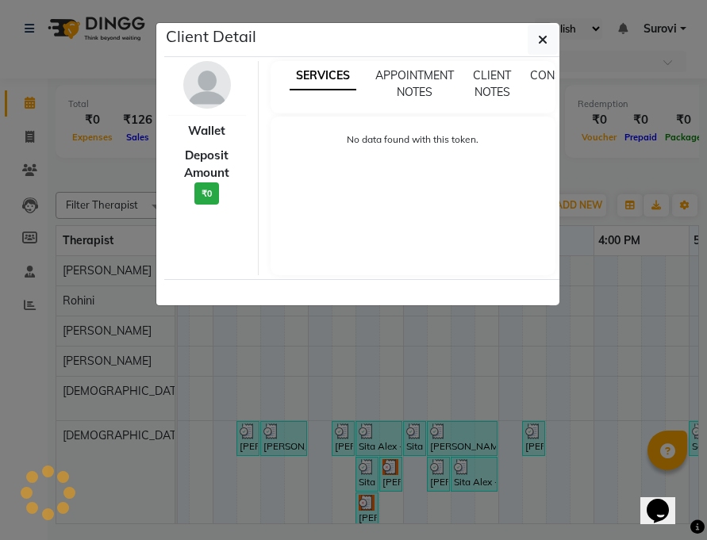
select select "3"
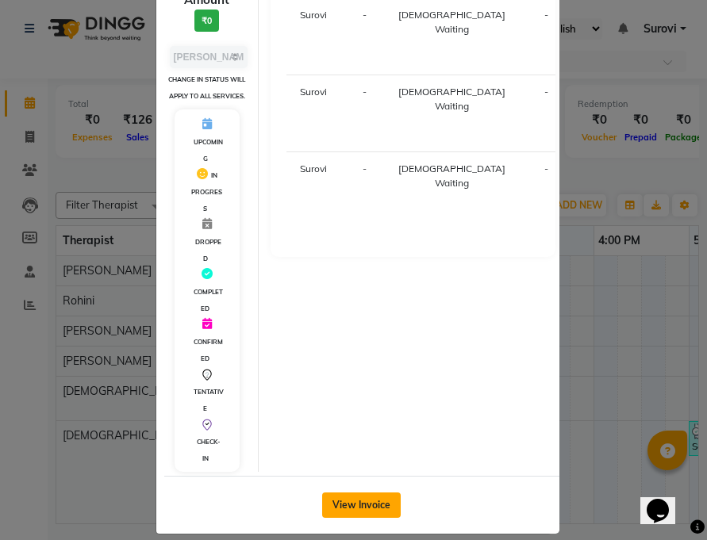
click at [377, 493] on button "View Invoice" at bounding box center [361, 504] width 79 height 25
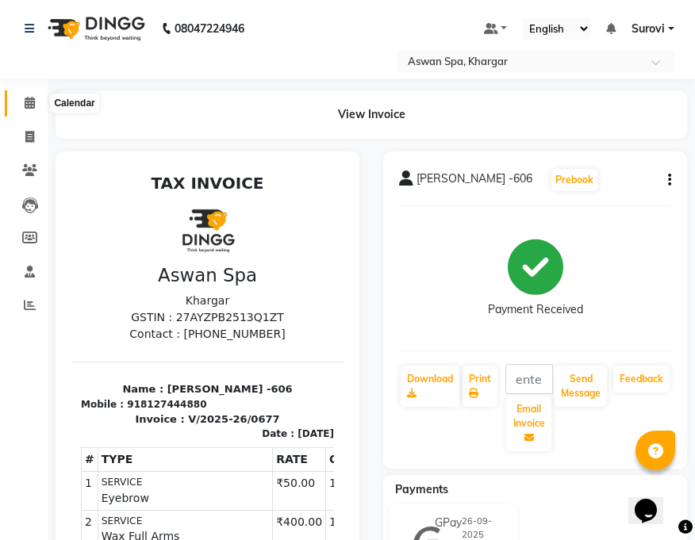
click at [25, 98] on icon at bounding box center [30, 103] width 10 height 12
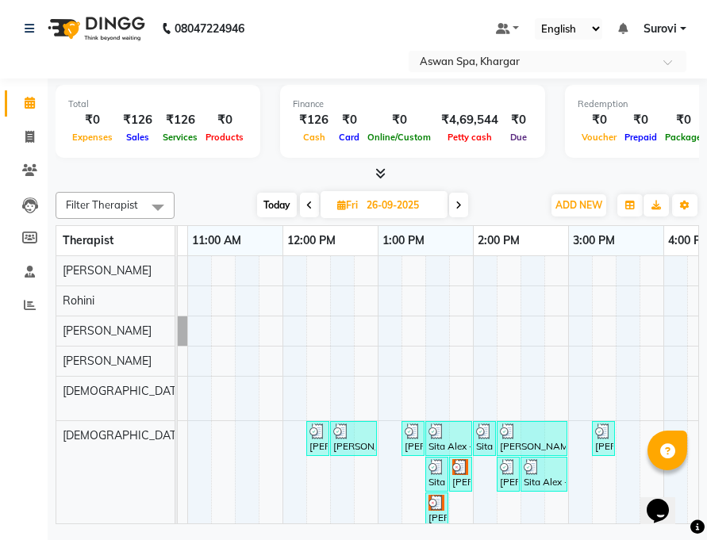
click at [479, 436] on img at bounding box center [484, 431] width 16 height 16
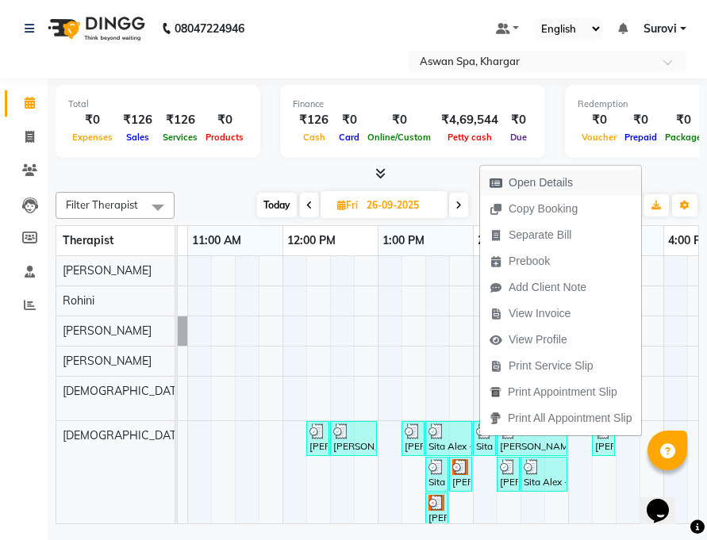
click at [538, 181] on span "Open Details" at bounding box center [540, 182] width 64 height 17
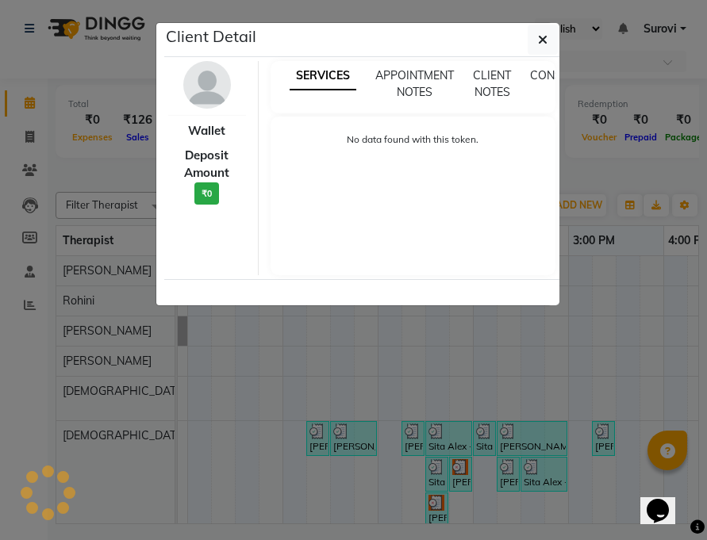
select select "3"
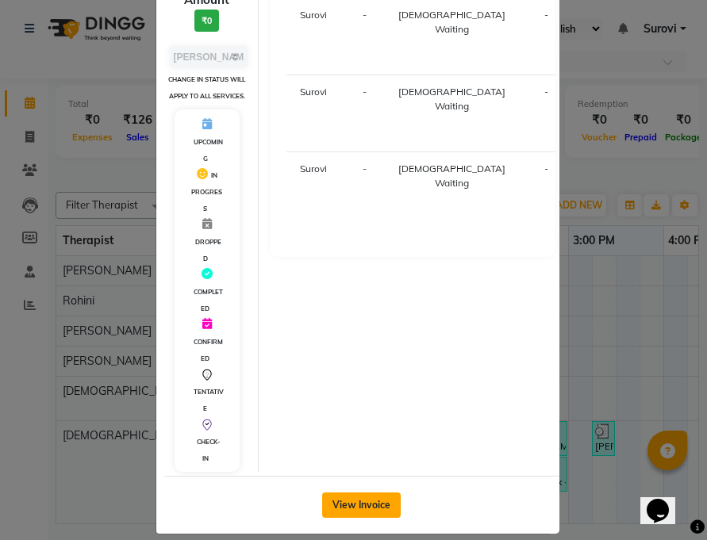
click at [384, 492] on button "View Invoice" at bounding box center [361, 504] width 79 height 25
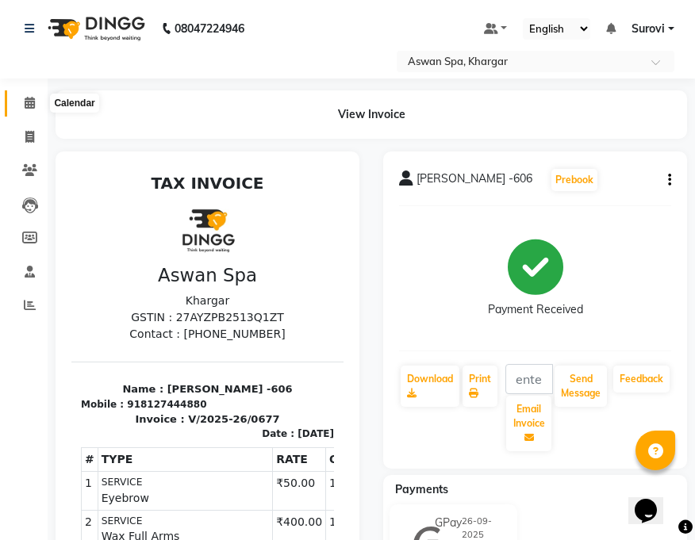
click at [22, 101] on span at bounding box center [30, 103] width 28 height 18
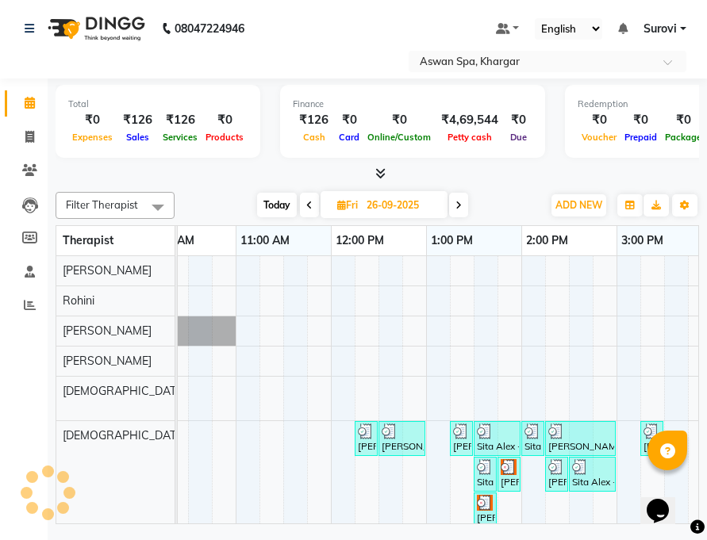
click at [460, 435] on img at bounding box center [461, 431] width 16 height 16
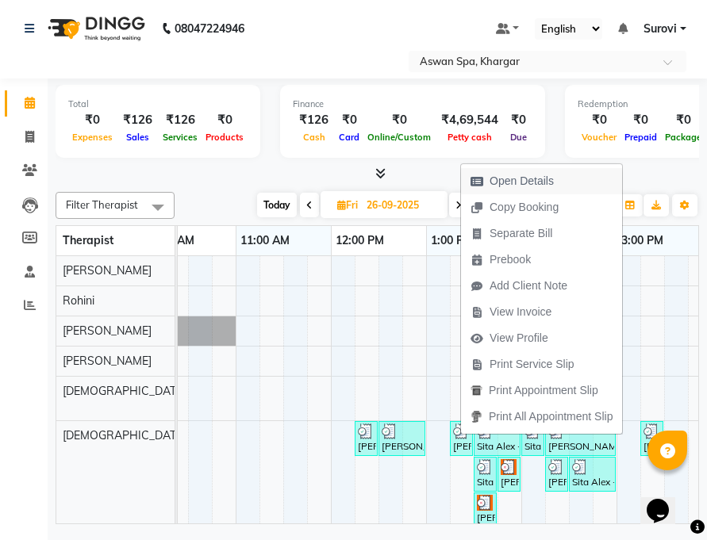
click at [534, 182] on span "Open Details" at bounding box center [521, 181] width 64 height 17
select select "3"
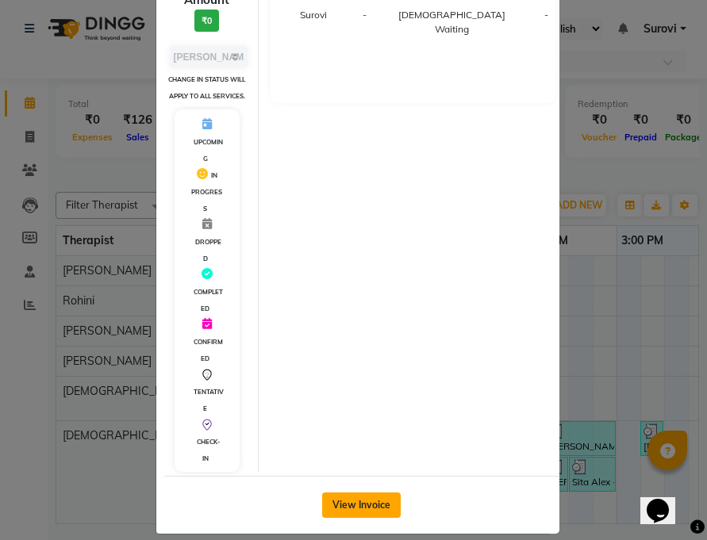
click at [368, 492] on button "View Invoice" at bounding box center [361, 504] width 79 height 25
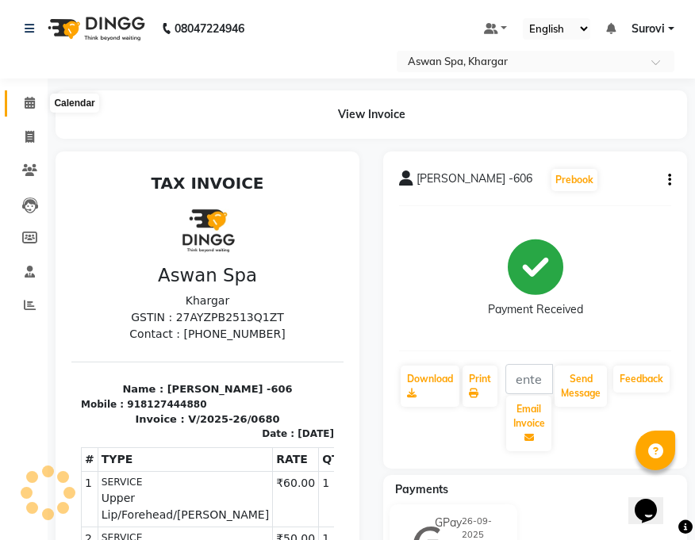
click at [28, 102] on icon at bounding box center [30, 103] width 10 height 12
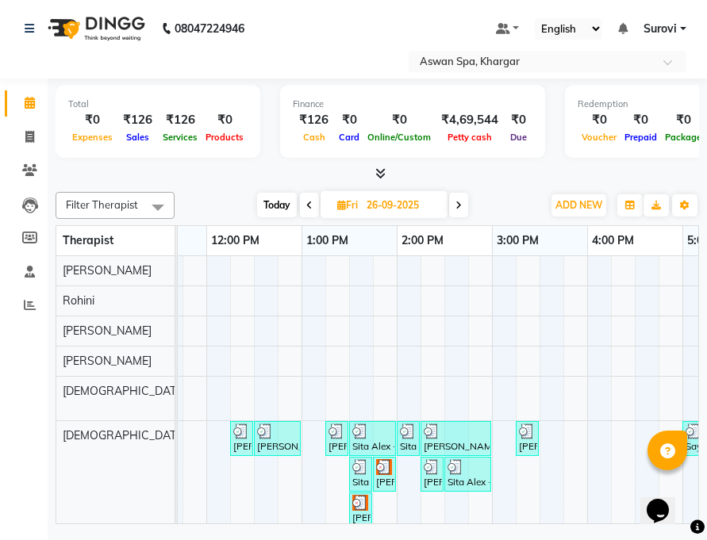
click at [358, 465] on img at bounding box center [360, 467] width 16 height 16
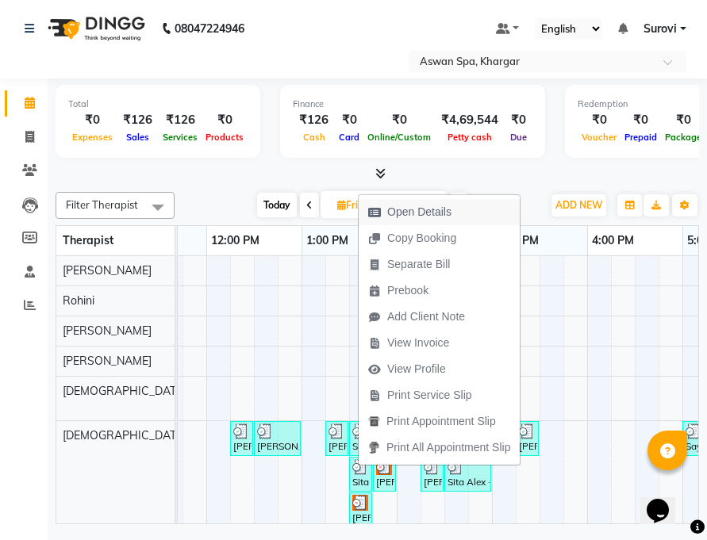
click at [425, 207] on span "Open Details" at bounding box center [419, 212] width 64 height 17
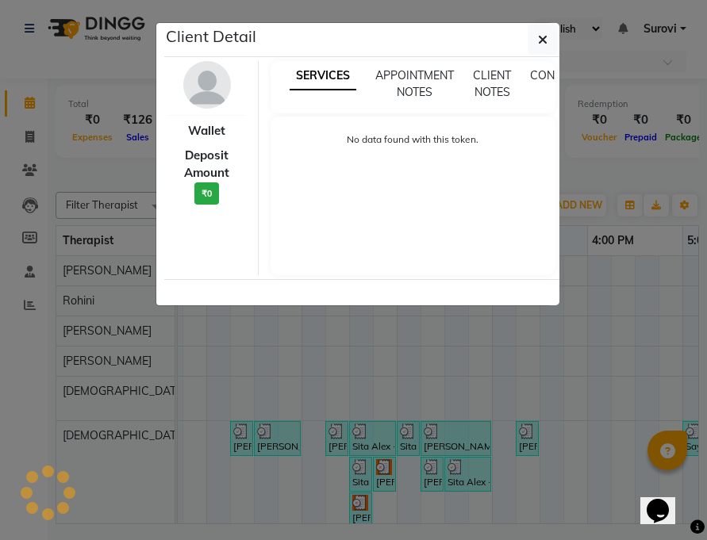
select select "3"
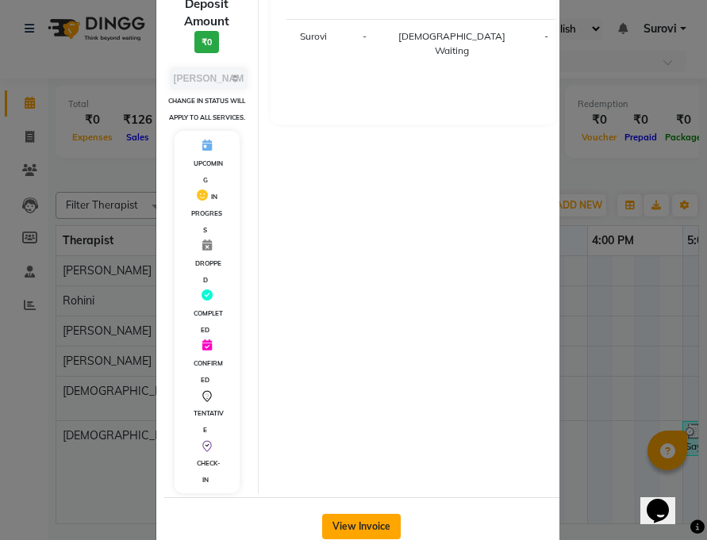
click at [380, 514] on button "View Invoice" at bounding box center [361, 526] width 79 height 25
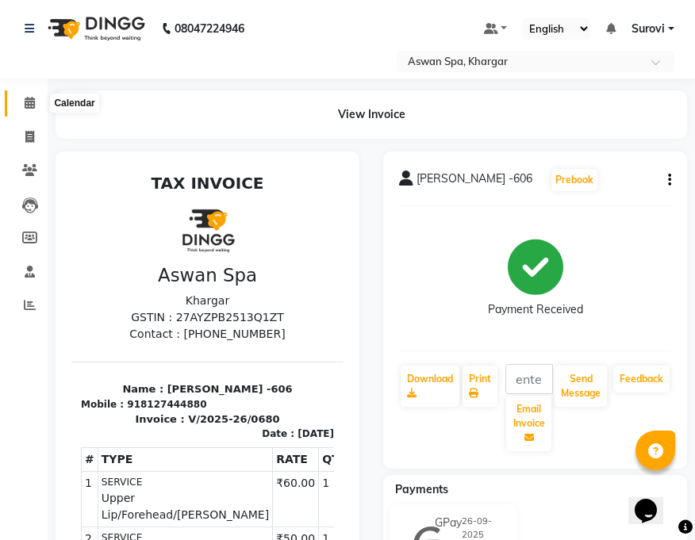
click at [28, 100] on icon at bounding box center [30, 103] width 10 height 12
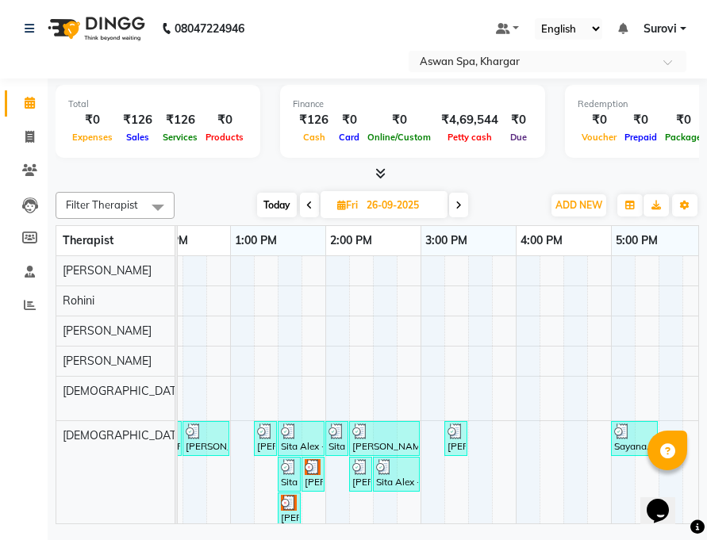
click at [454, 435] on img at bounding box center [455, 431] width 16 height 16
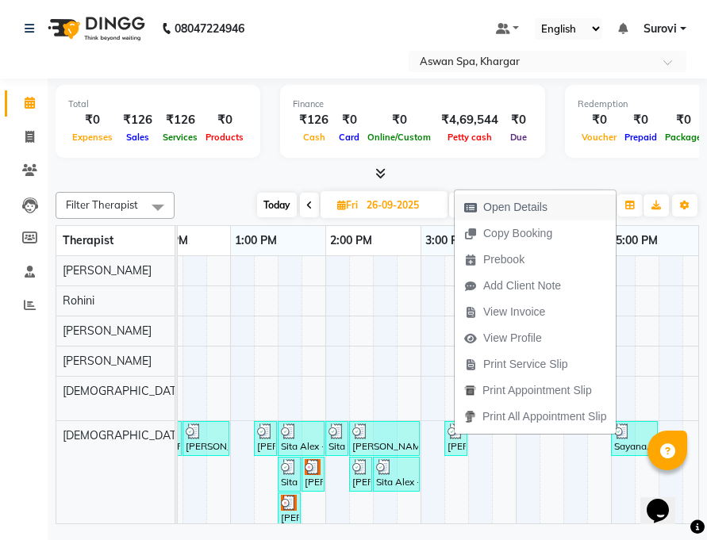
click at [503, 207] on span "Open Details" at bounding box center [515, 207] width 64 height 17
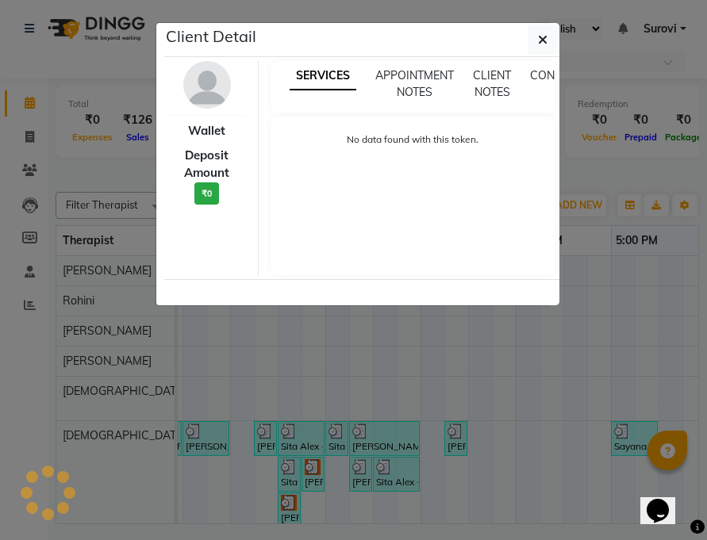
select select "3"
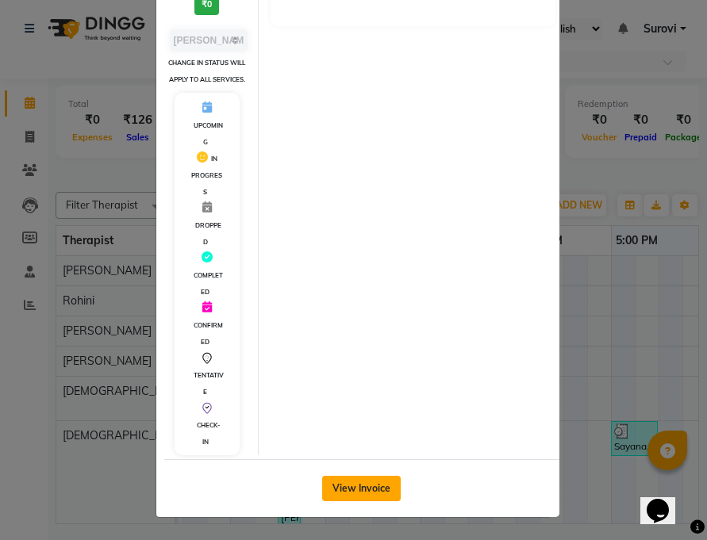
click at [380, 485] on button "View Invoice" at bounding box center [361, 488] width 79 height 25
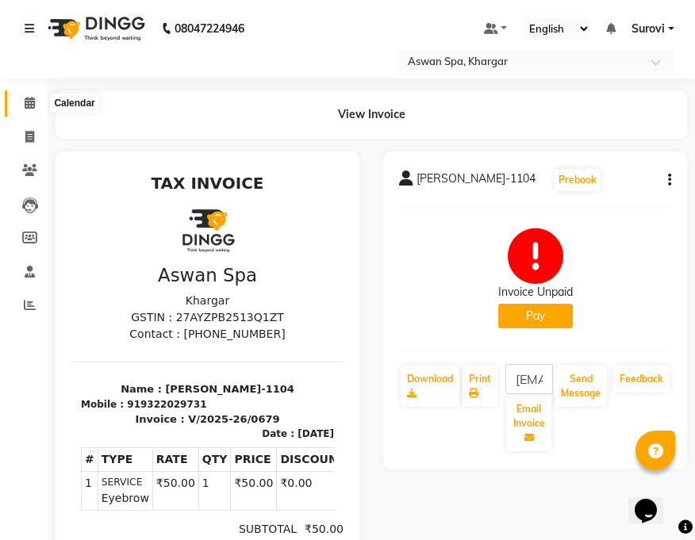
click at [36, 101] on span at bounding box center [30, 103] width 28 height 18
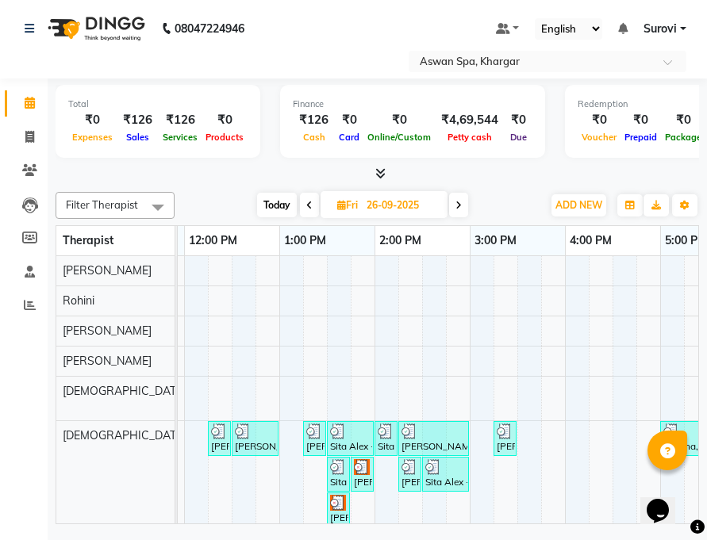
click at [311, 442] on div "[PERSON_NAME] -606, TK09, 01:15 PM-01:25 PM, Eyebrow" at bounding box center [314, 438] width 20 height 30
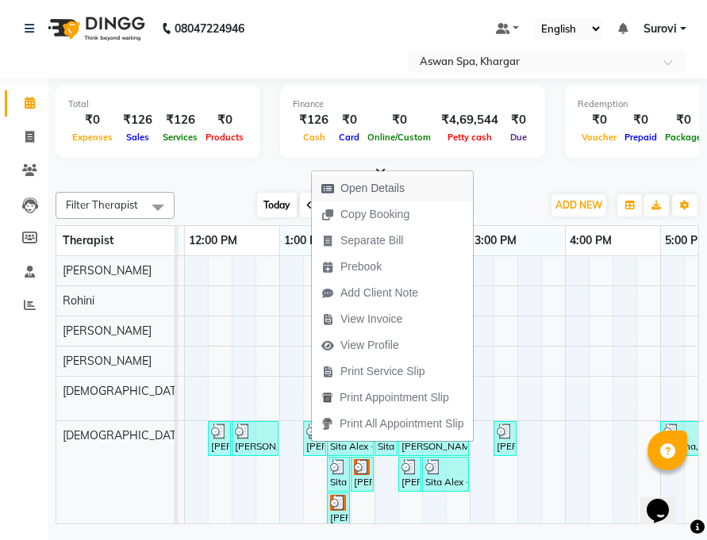
click at [380, 181] on span "Open Details" at bounding box center [372, 188] width 64 height 17
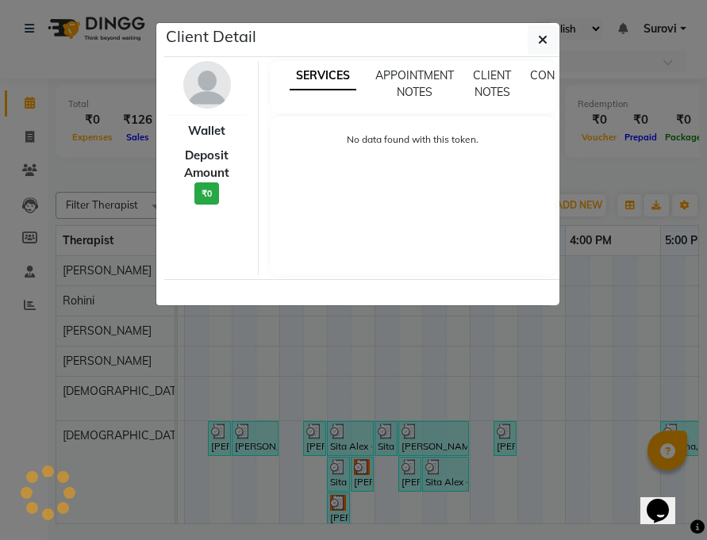
select select "3"
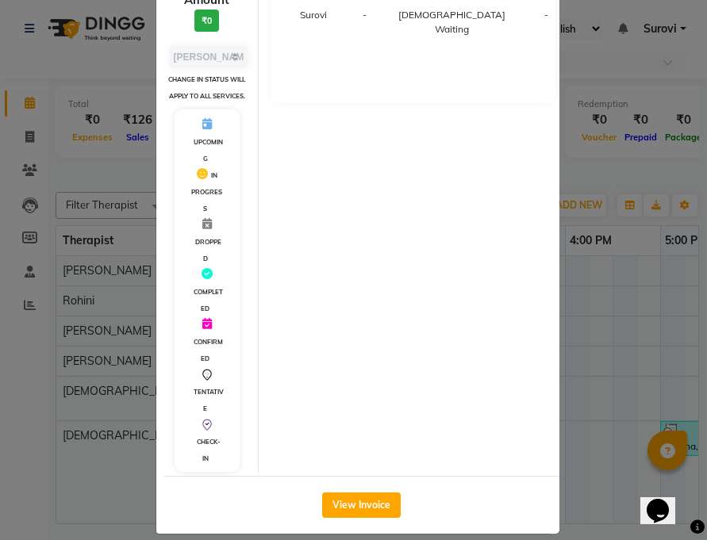
click at [366, 476] on div "View Invoice" at bounding box center [361, 505] width 395 height 58
click at [366, 492] on button "View Invoice" at bounding box center [361, 504] width 79 height 25
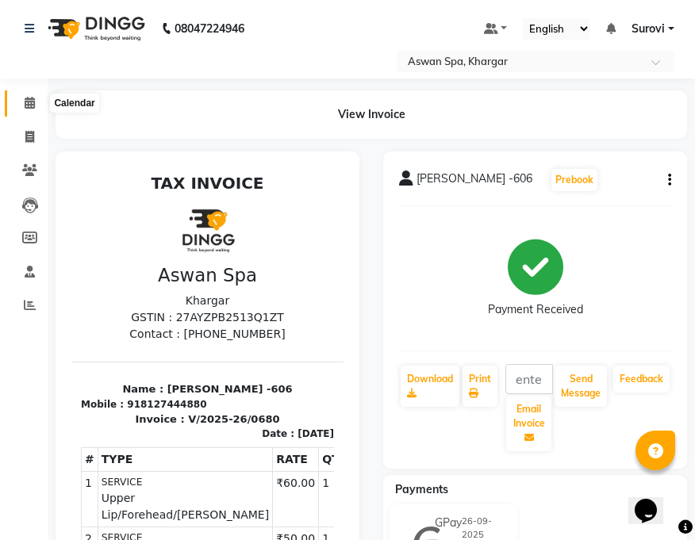
click at [28, 95] on span at bounding box center [30, 103] width 28 height 18
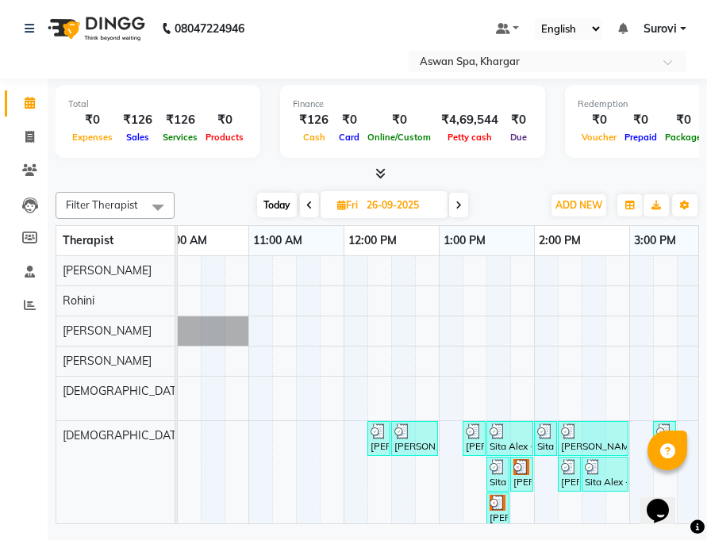
click at [414, 431] on div at bounding box center [414, 431] width 40 height 16
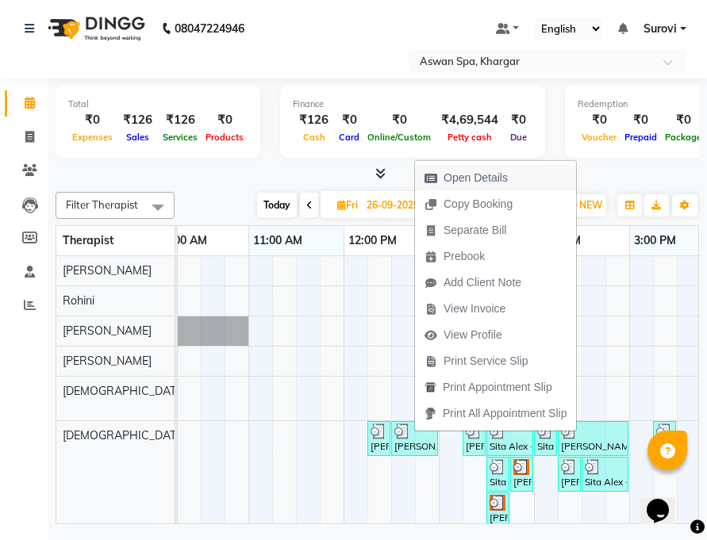
click at [519, 180] on button "Open Details" at bounding box center [495, 178] width 161 height 26
select select "3"
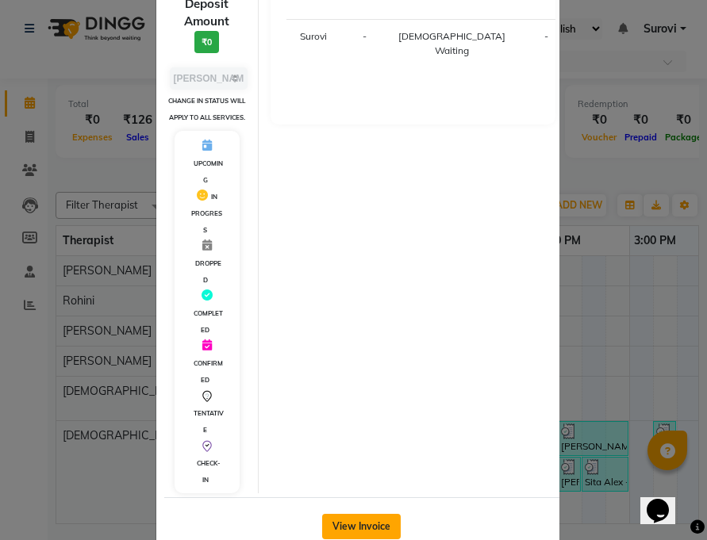
click at [370, 515] on button "View Invoice" at bounding box center [361, 526] width 79 height 25
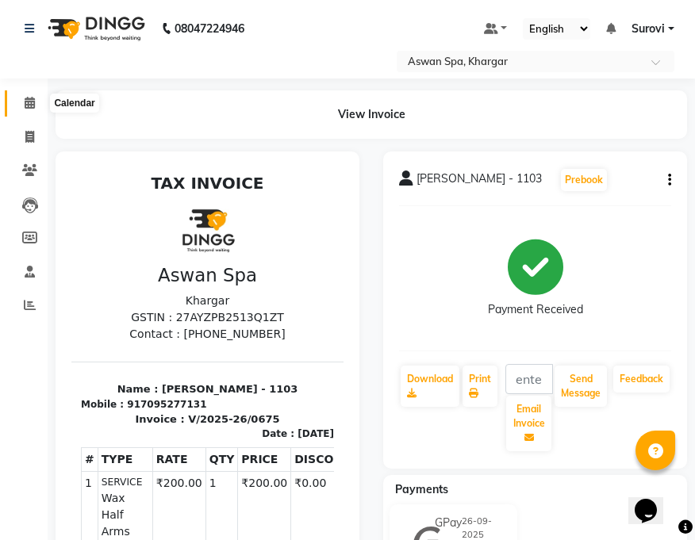
click at [22, 100] on span at bounding box center [30, 103] width 28 height 18
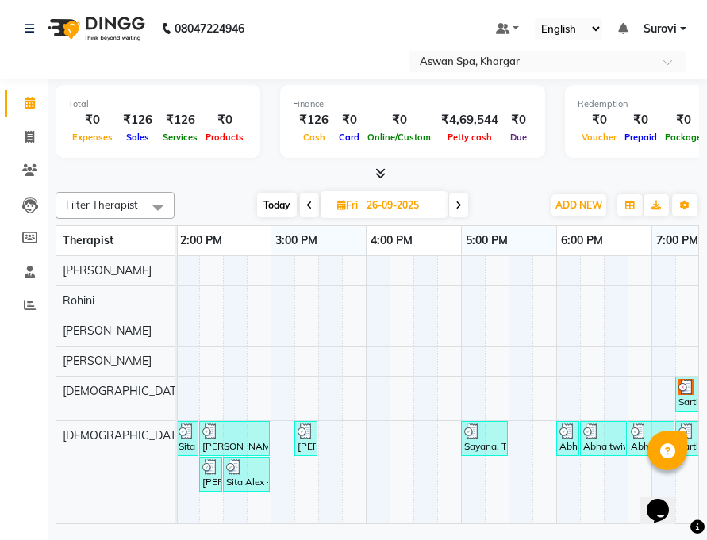
click at [470, 433] on img at bounding box center [472, 431] width 16 height 16
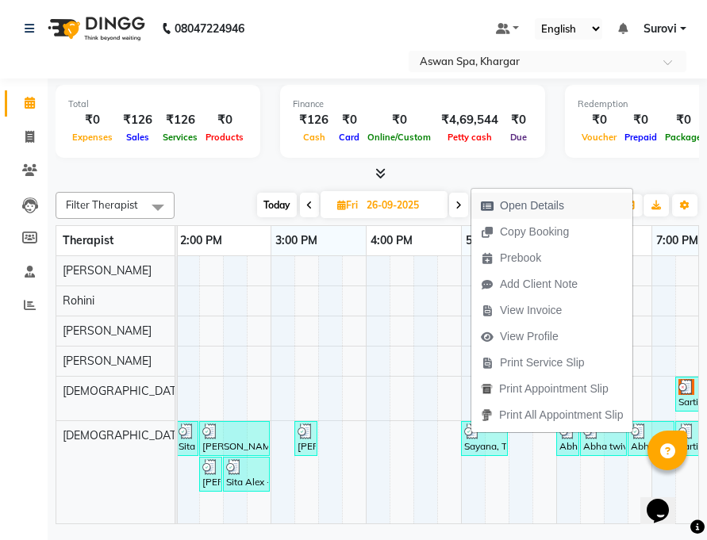
click at [517, 202] on span "Open Details" at bounding box center [532, 205] width 64 height 17
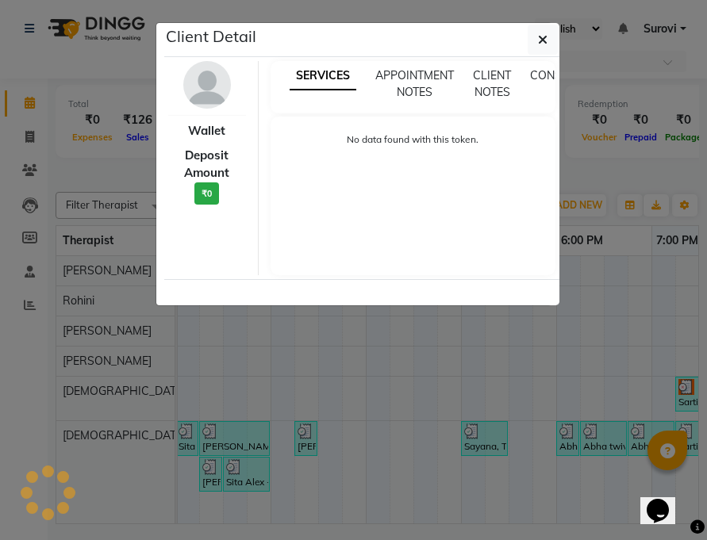
select select "3"
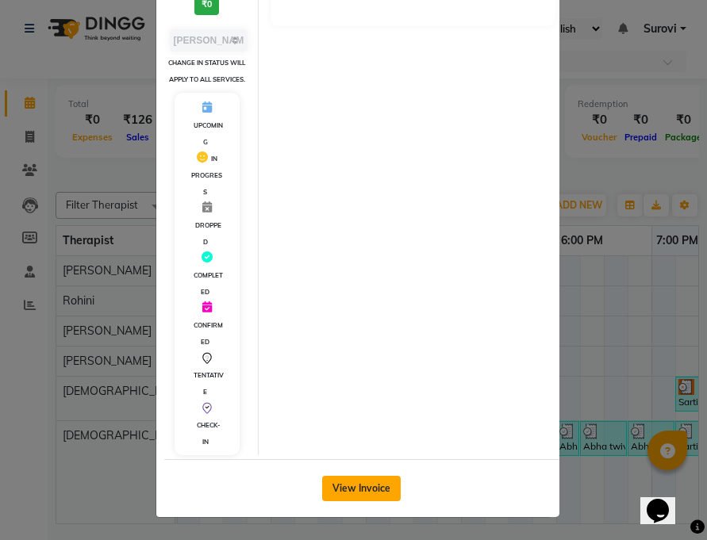
click at [376, 482] on button "View Invoice" at bounding box center [361, 488] width 79 height 25
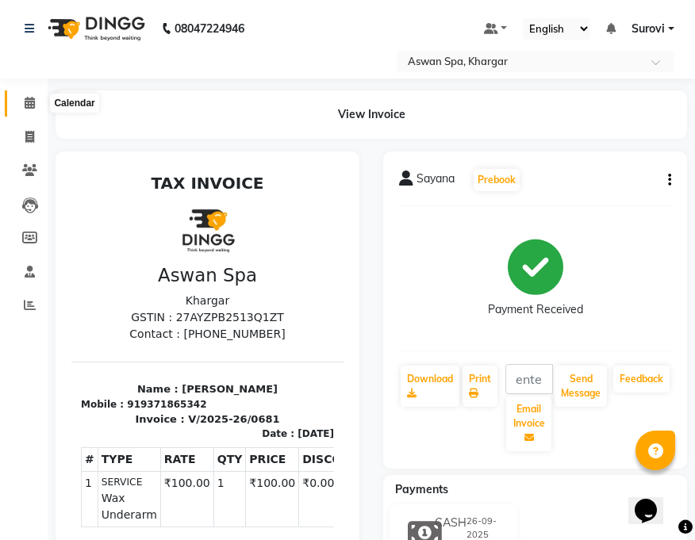
click at [29, 105] on icon at bounding box center [30, 103] width 10 height 12
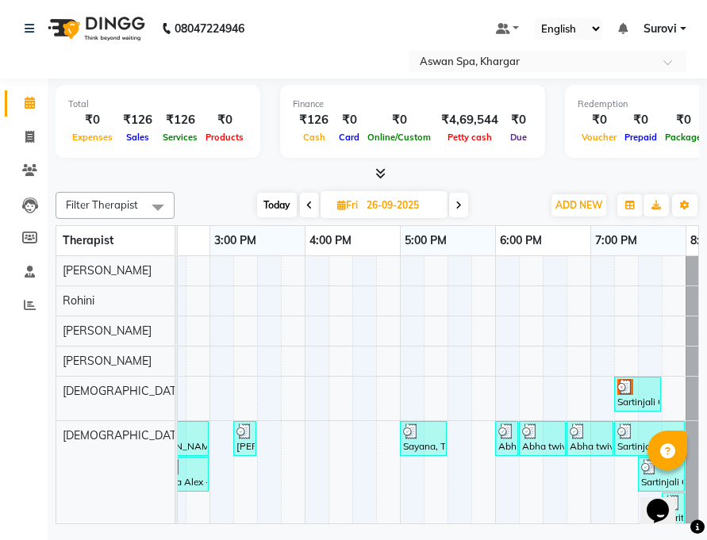
click at [498, 436] on img at bounding box center [506, 431] width 16 height 16
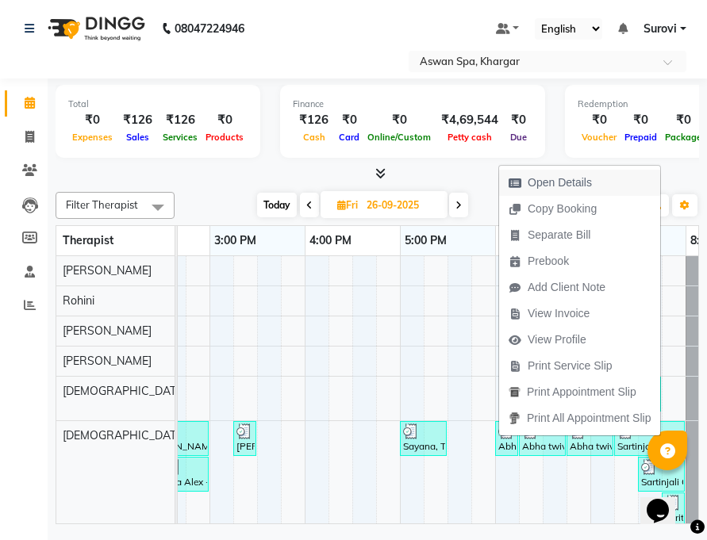
click at [558, 182] on span "Open Details" at bounding box center [559, 182] width 64 height 17
select select "3"
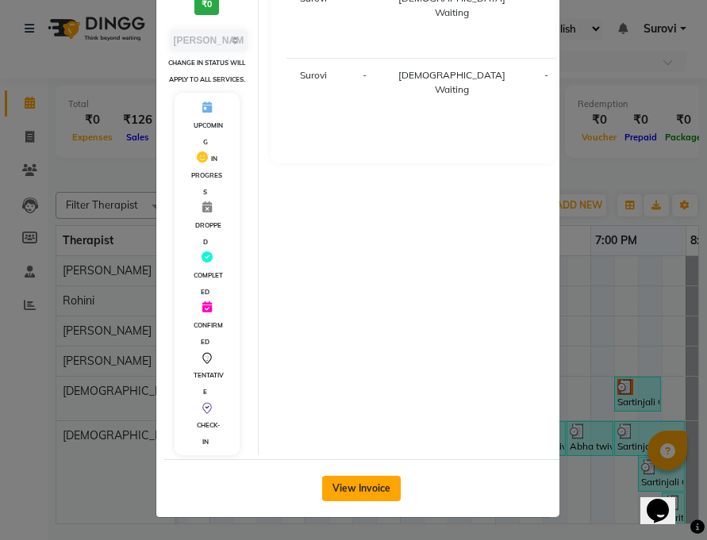
click at [383, 492] on button "View Invoice" at bounding box center [361, 488] width 79 height 25
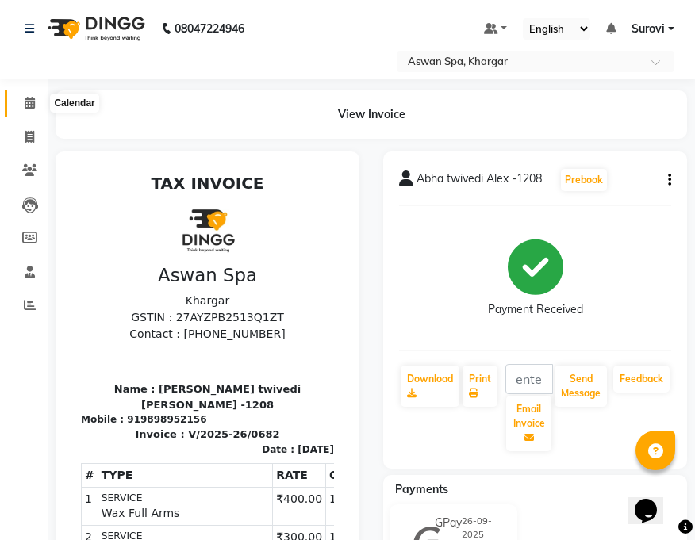
click at [31, 100] on icon at bounding box center [30, 103] width 10 height 12
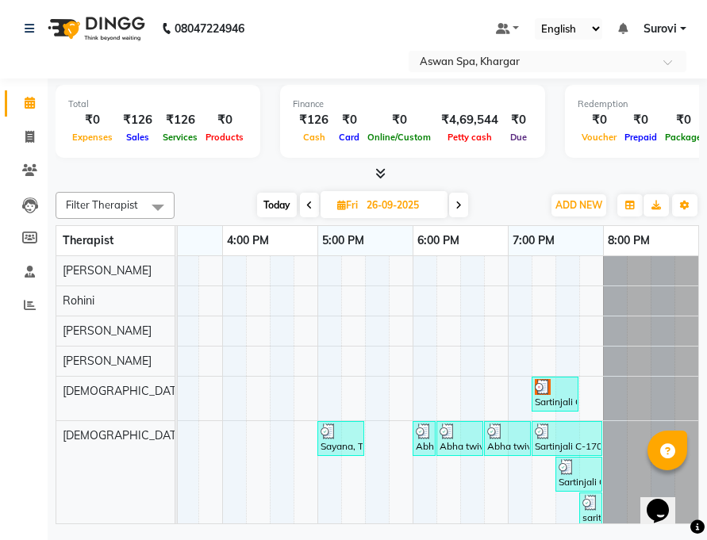
click at [534, 435] on img at bounding box center [542, 431] width 16 height 16
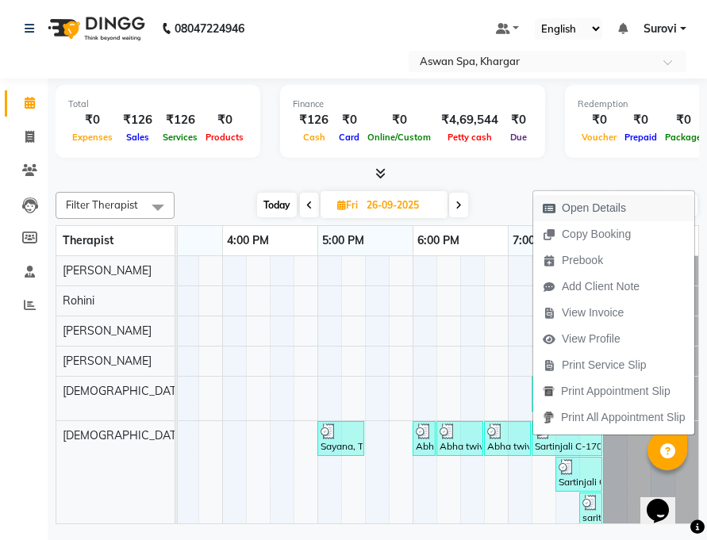
click at [599, 215] on span "Open Details" at bounding box center [593, 208] width 64 height 17
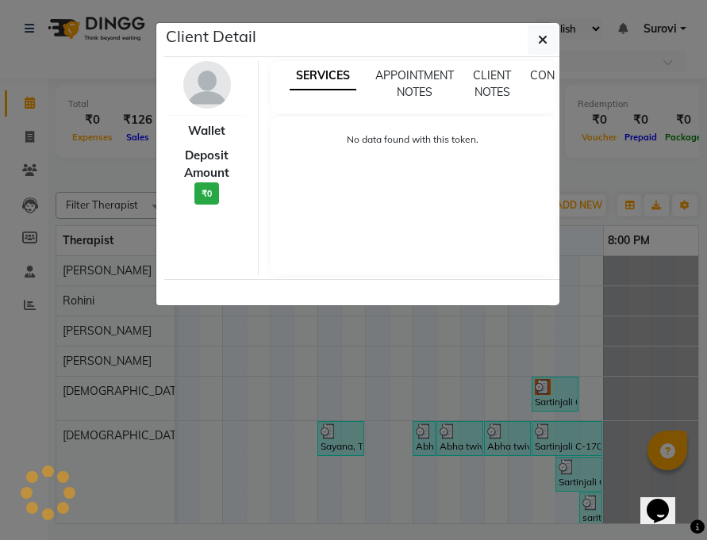
select select "3"
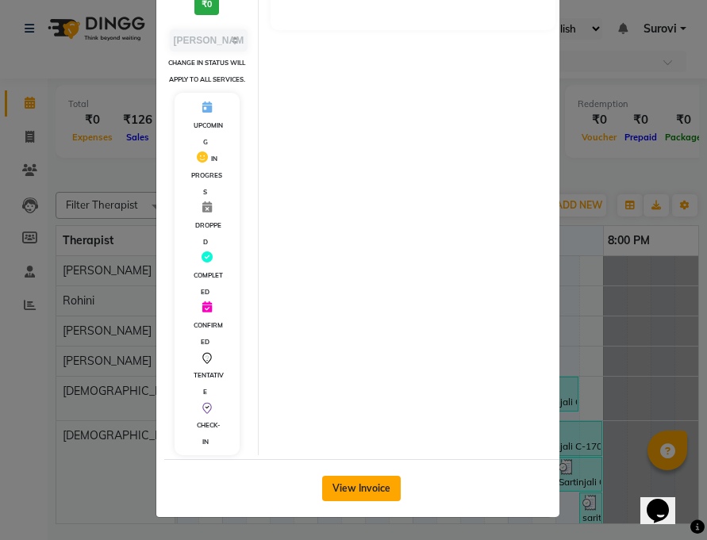
click at [375, 482] on button "View Invoice" at bounding box center [361, 488] width 79 height 25
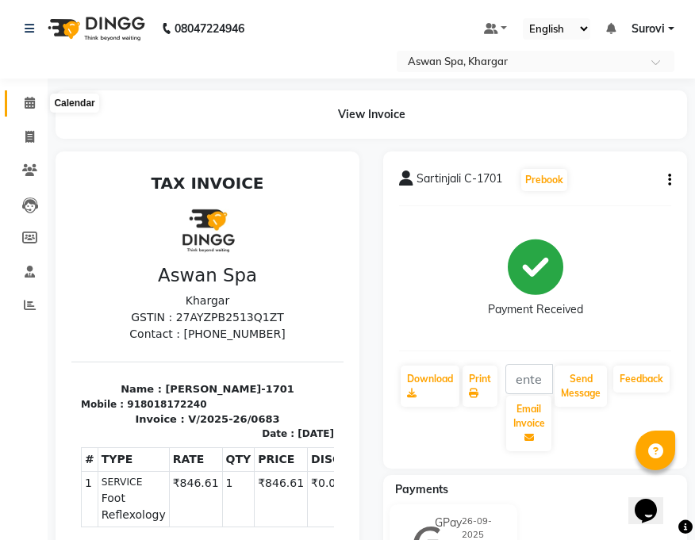
click at [33, 97] on icon at bounding box center [30, 103] width 10 height 12
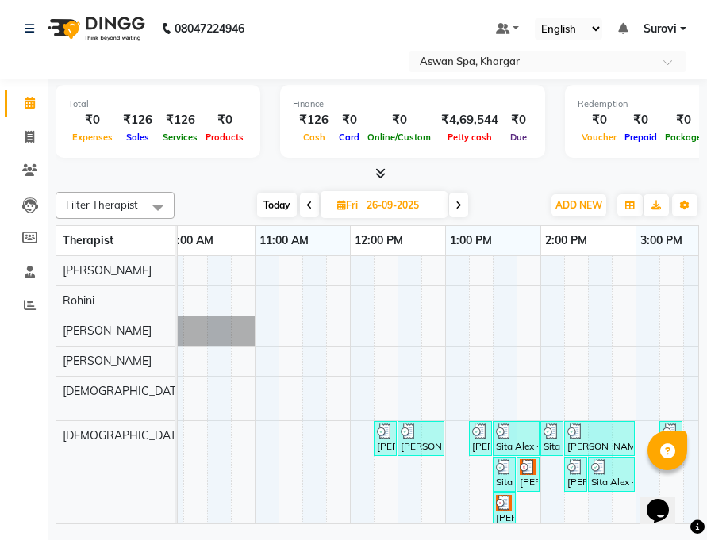
scroll to position [0, 299]
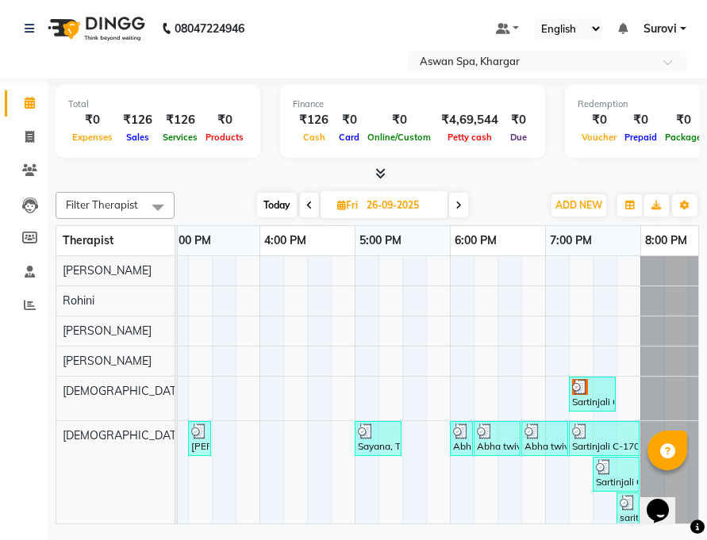
click at [605, 477] on div "Sartinjali C-1701, TK16, 07:30 PM-08:00 PM, Whitening Clean up" at bounding box center [616, 474] width 44 height 30
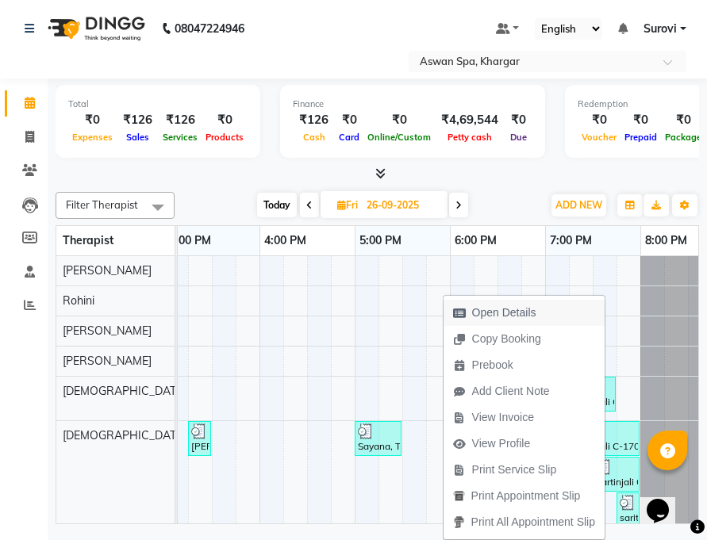
click at [567, 312] on button "Open Details" at bounding box center [523, 313] width 161 height 26
select select "3"
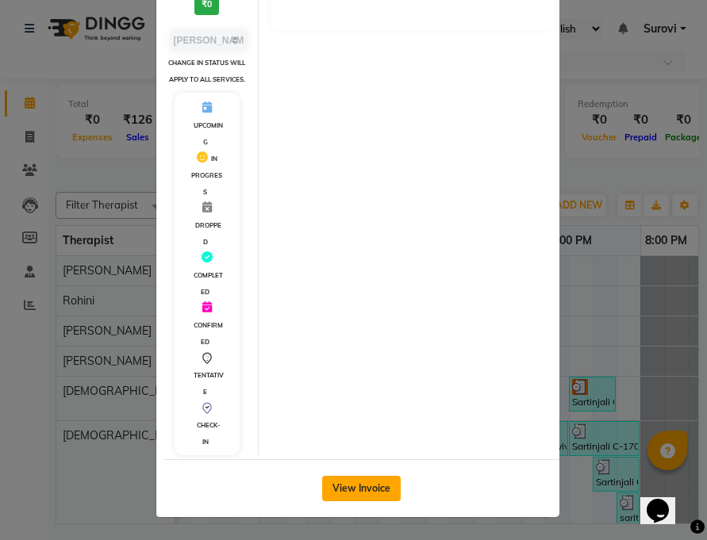
click at [380, 477] on button "View Invoice" at bounding box center [361, 488] width 79 height 25
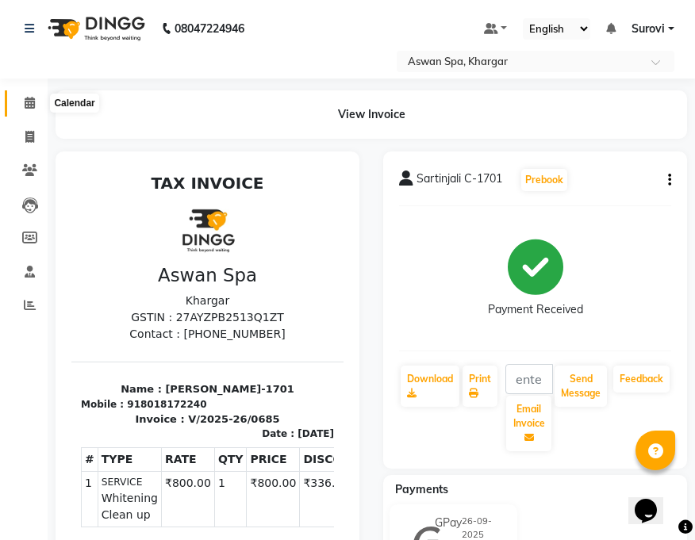
click at [33, 98] on icon at bounding box center [30, 103] width 10 height 12
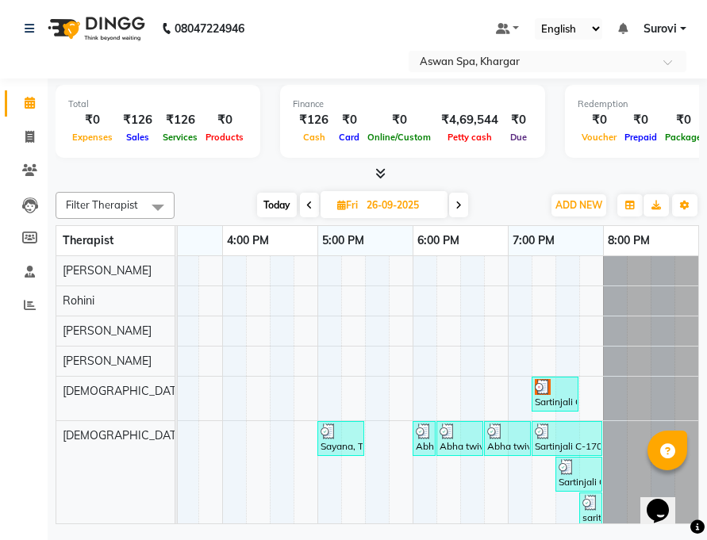
drag, startPoint x: 365, startPoint y: 517, endPoint x: 1, endPoint y: 29, distance: 609.1
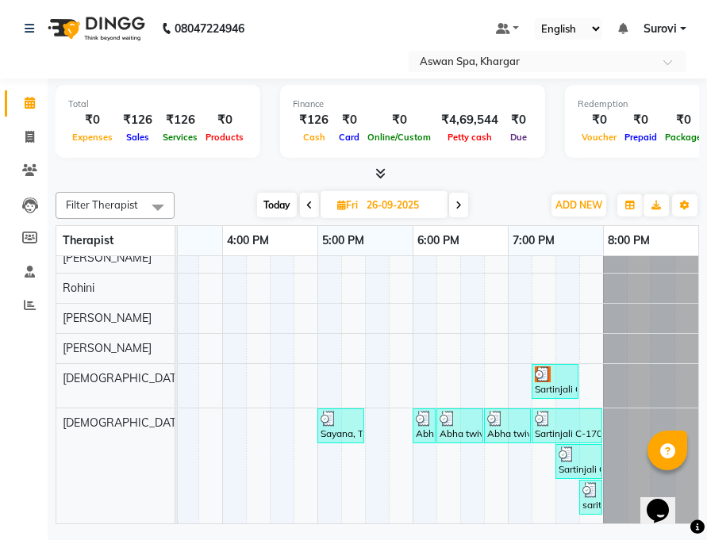
click at [582, 482] on img at bounding box center [590, 490] width 16 height 16
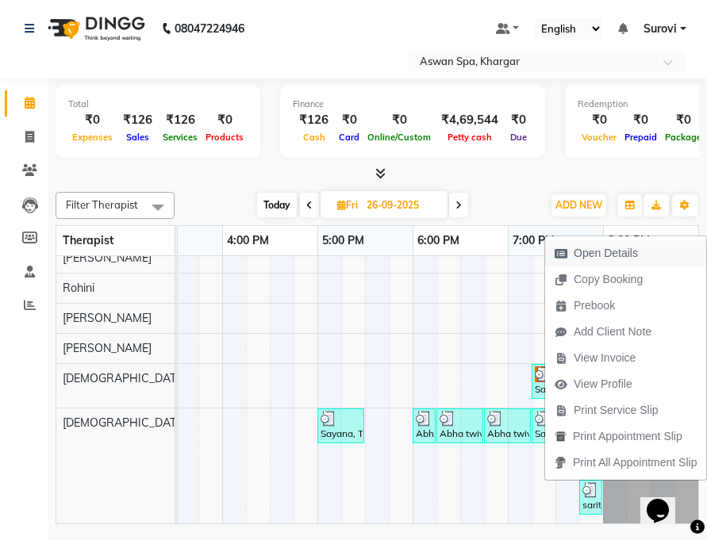
click at [600, 246] on span "Open Details" at bounding box center [605, 253] width 64 height 17
select select "3"
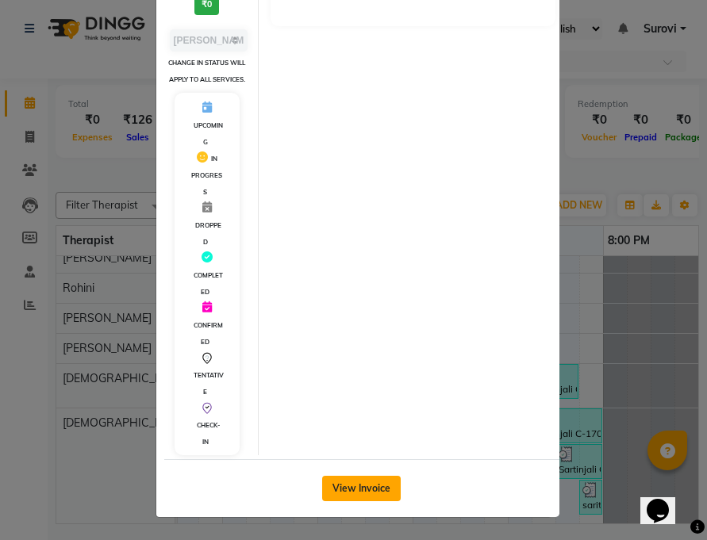
click at [383, 483] on button "View Invoice" at bounding box center [361, 488] width 79 height 25
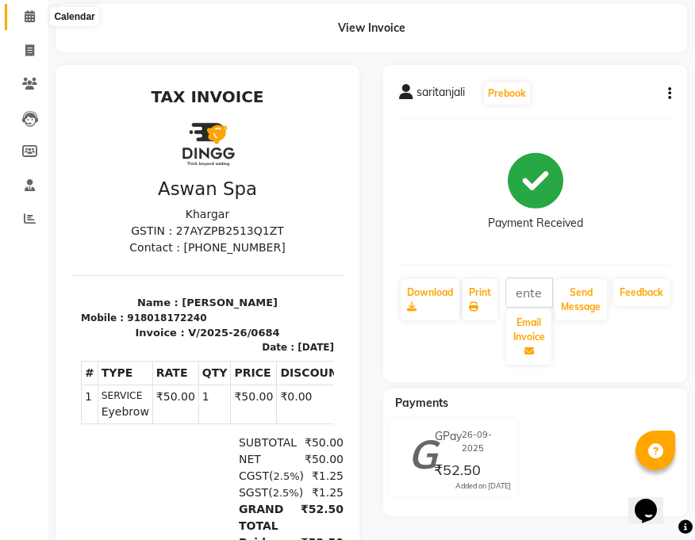
click at [31, 9] on span at bounding box center [30, 17] width 28 height 18
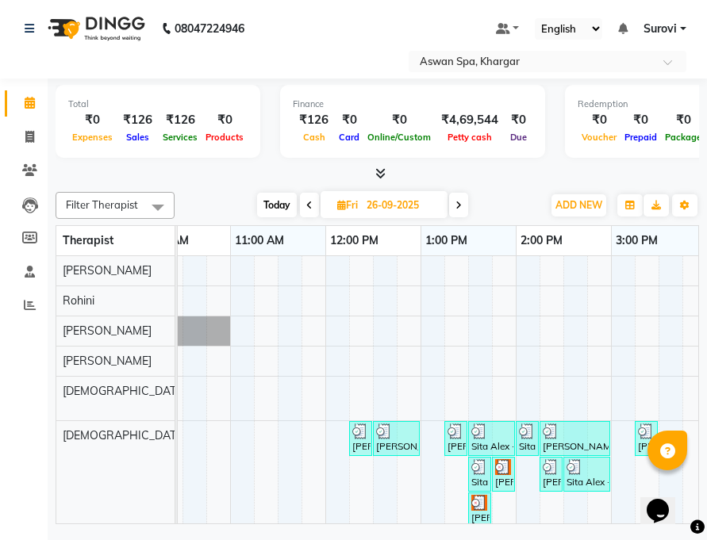
scroll to position [0, 274]
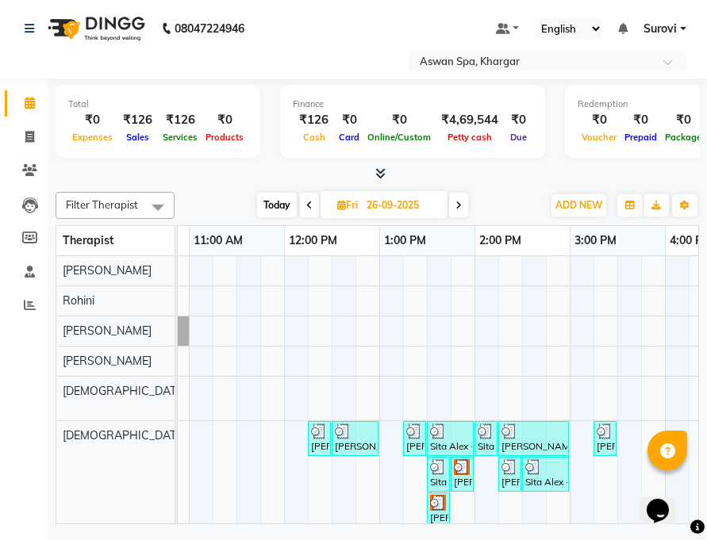
click at [456, 203] on icon at bounding box center [458, 206] width 6 height 10
type input "27-09-2025"
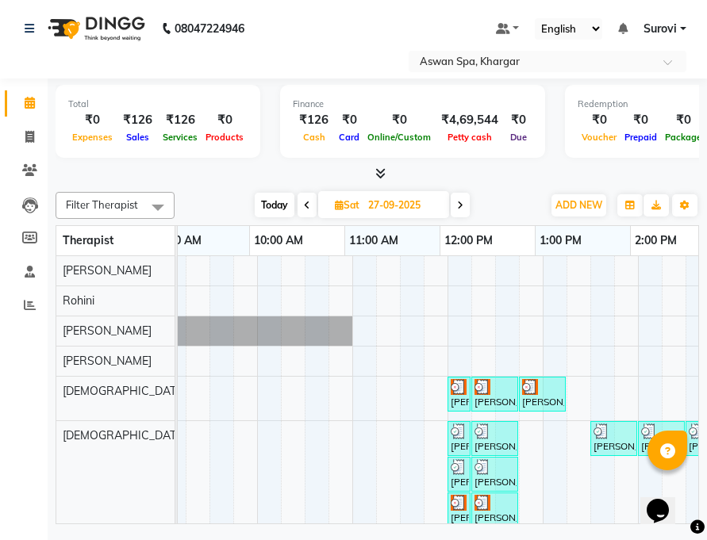
scroll to position [0, 111]
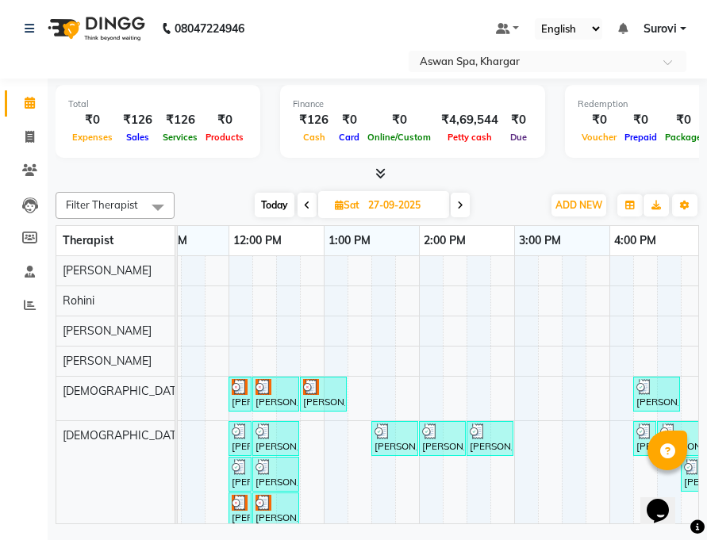
click at [244, 432] on img at bounding box center [240, 431] width 16 height 16
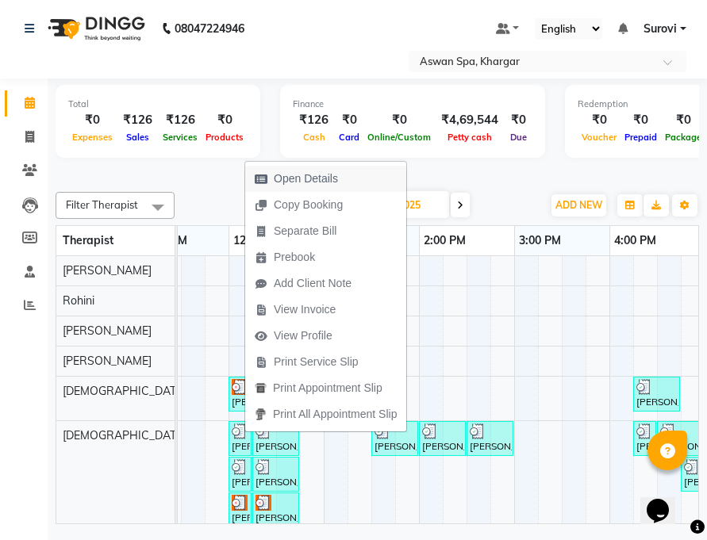
click at [339, 170] on span "Open Details" at bounding box center [296, 179] width 102 height 26
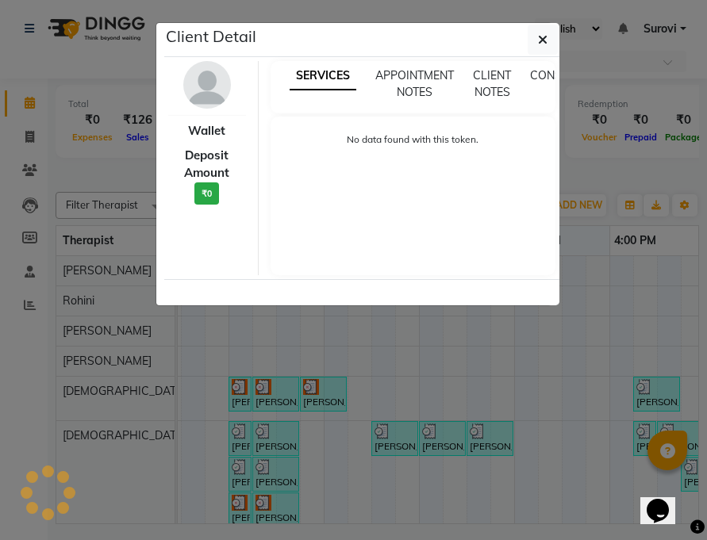
select select "3"
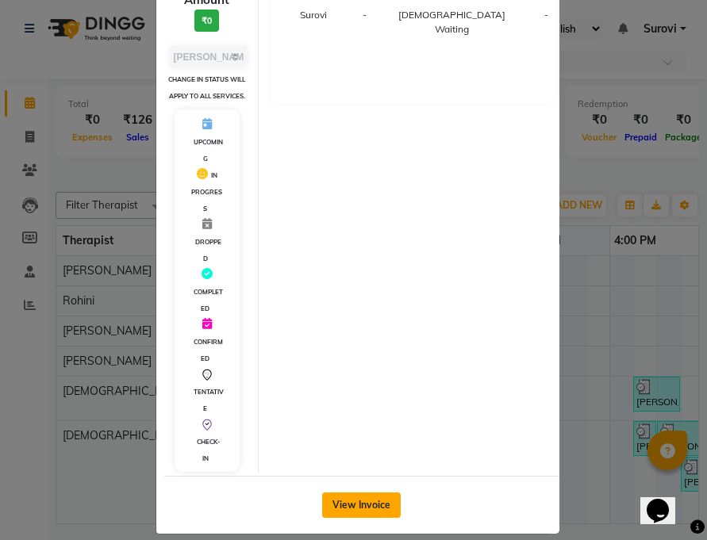
click at [354, 492] on button "View Invoice" at bounding box center [361, 504] width 79 height 25
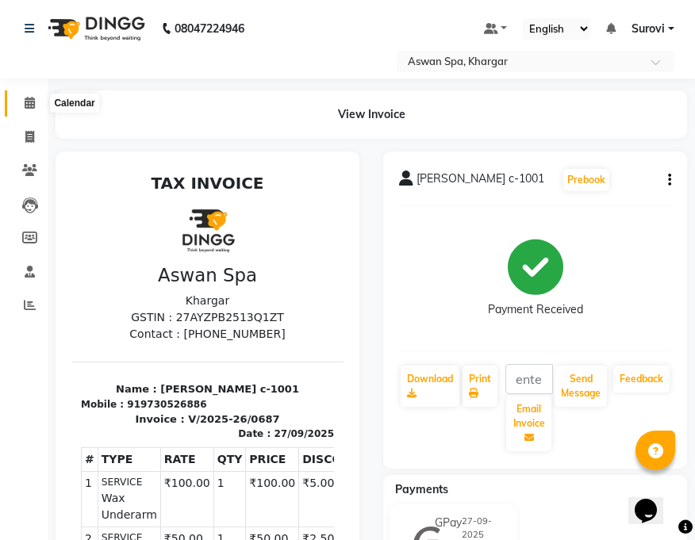
click at [25, 101] on icon at bounding box center [30, 103] width 10 height 12
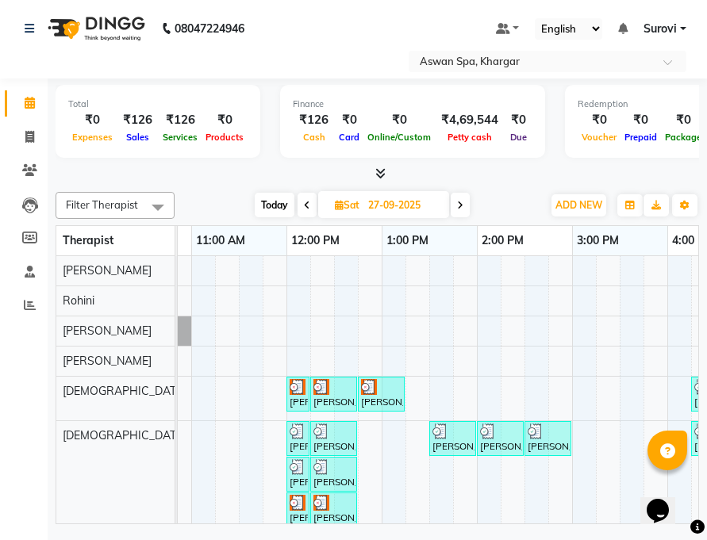
click at [438, 437] on img at bounding box center [440, 431] width 16 height 16
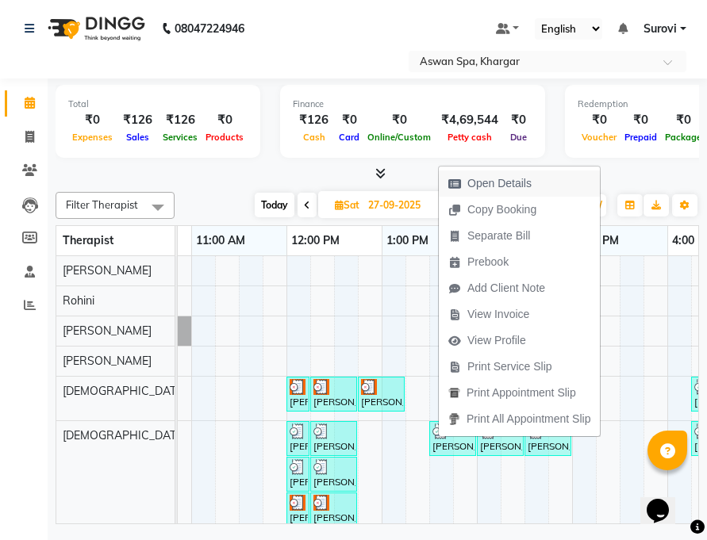
click at [500, 176] on span "Open Details" at bounding box center [499, 183] width 64 height 17
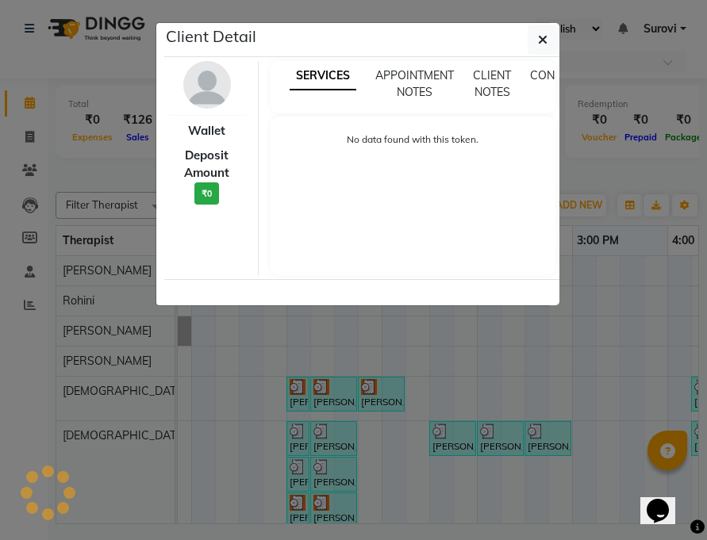
select select "3"
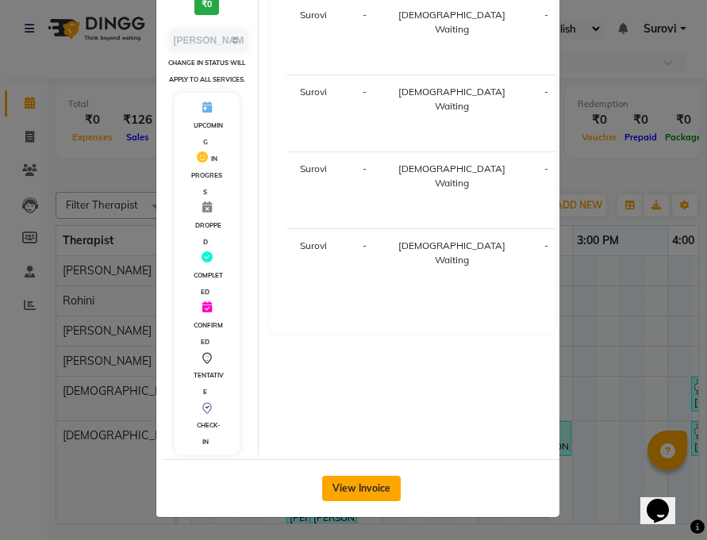
click at [350, 489] on button "View Invoice" at bounding box center [361, 488] width 79 height 25
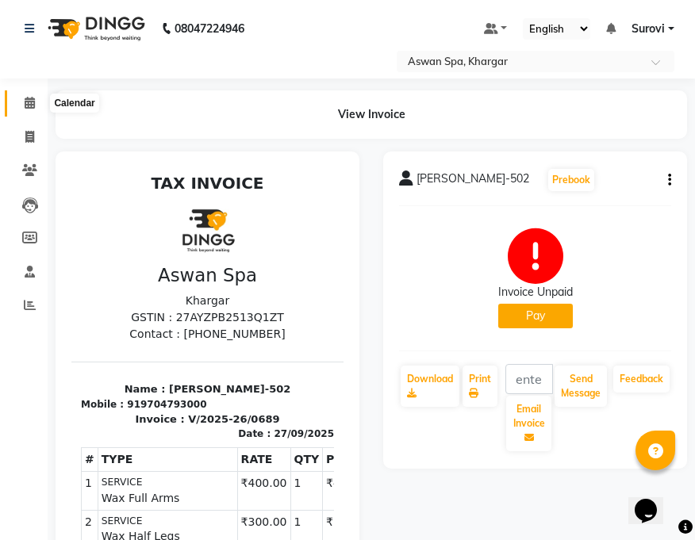
drag, startPoint x: 32, startPoint y: 97, endPoint x: 37, endPoint y: 117, distance: 21.4
click at [32, 98] on icon at bounding box center [30, 103] width 10 height 12
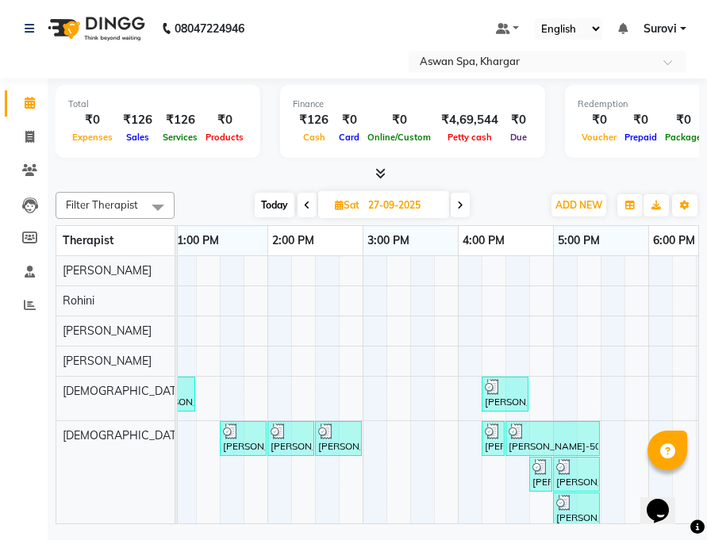
click at [493, 435] on img at bounding box center [492, 431] width 16 height 16
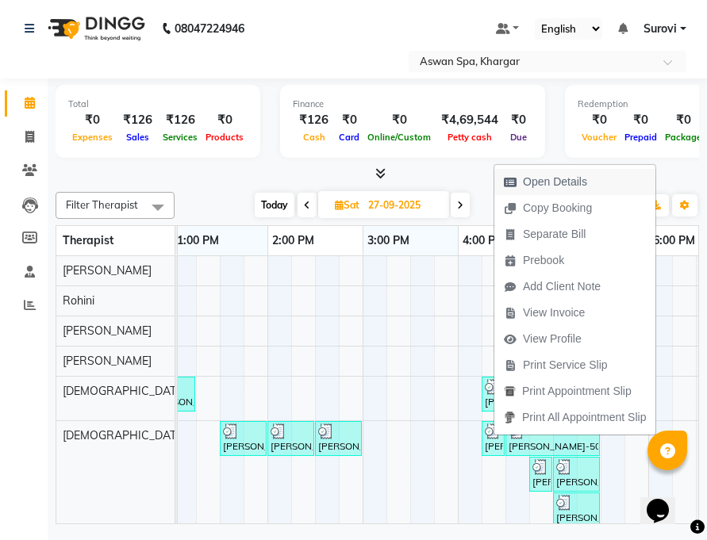
click at [567, 182] on span "Open Details" at bounding box center [555, 182] width 64 height 17
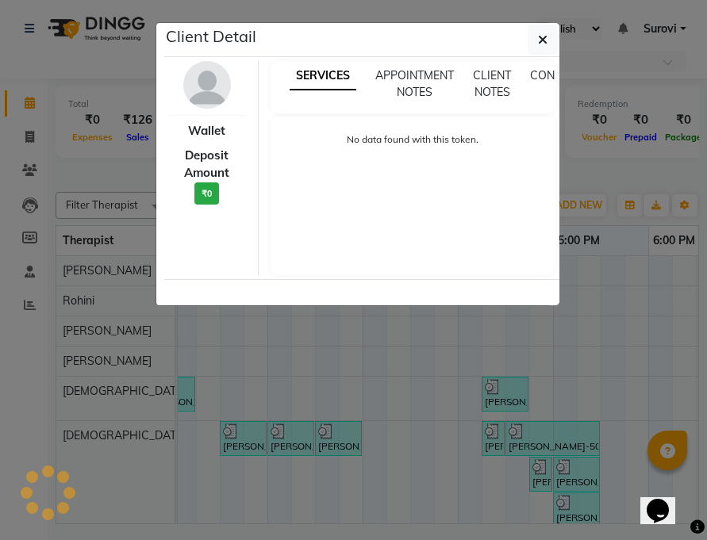
select select "3"
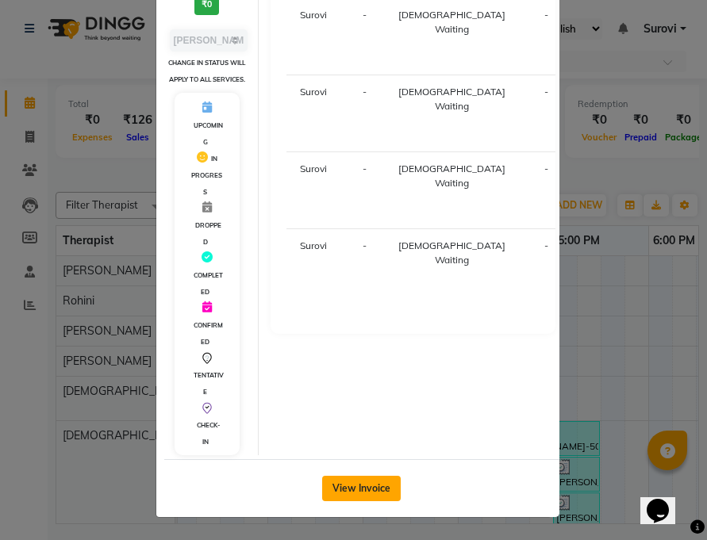
click at [376, 481] on button "View Invoice" at bounding box center [361, 488] width 79 height 25
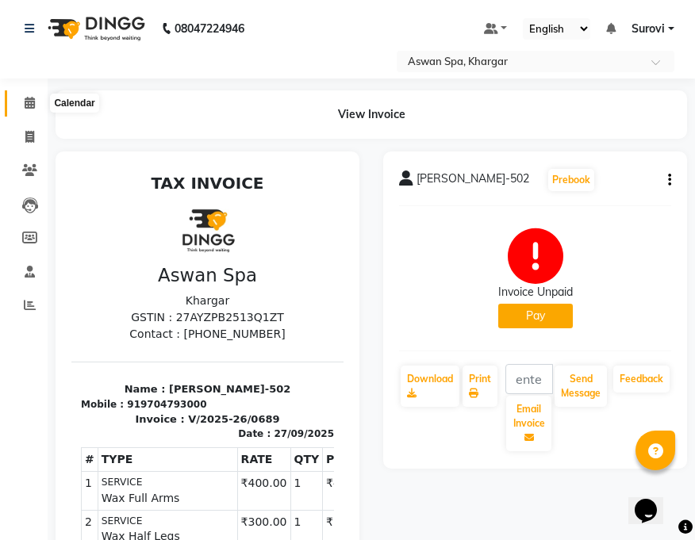
click at [29, 102] on icon at bounding box center [30, 103] width 10 height 12
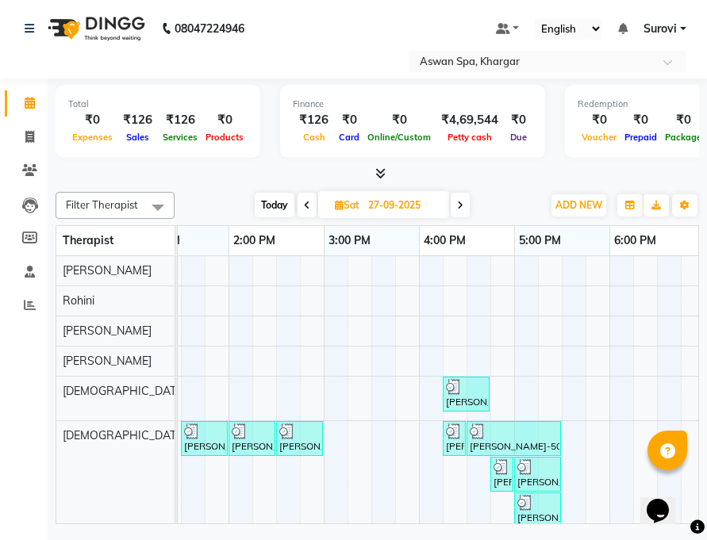
click at [533, 478] on div "[PERSON_NAME], TK07, 05:00 PM-05:30 PM, Wax Underarm" at bounding box center [537, 474] width 44 height 30
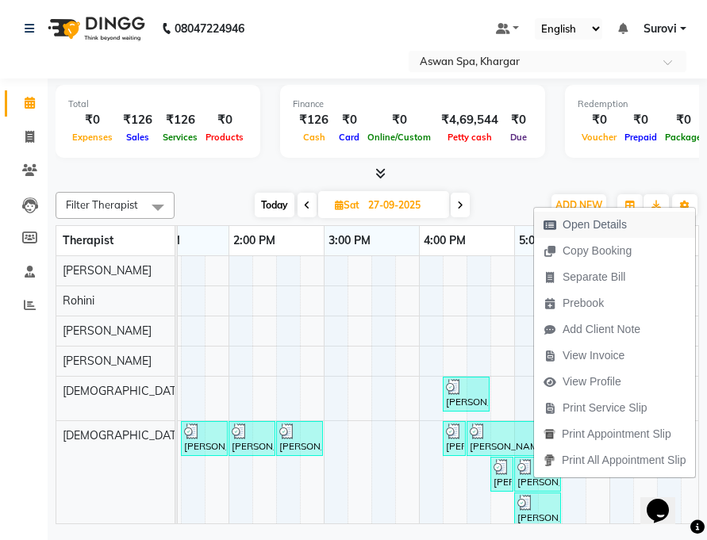
click at [588, 224] on span "Open Details" at bounding box center [594, 224] width 64 height 17
select select "3"
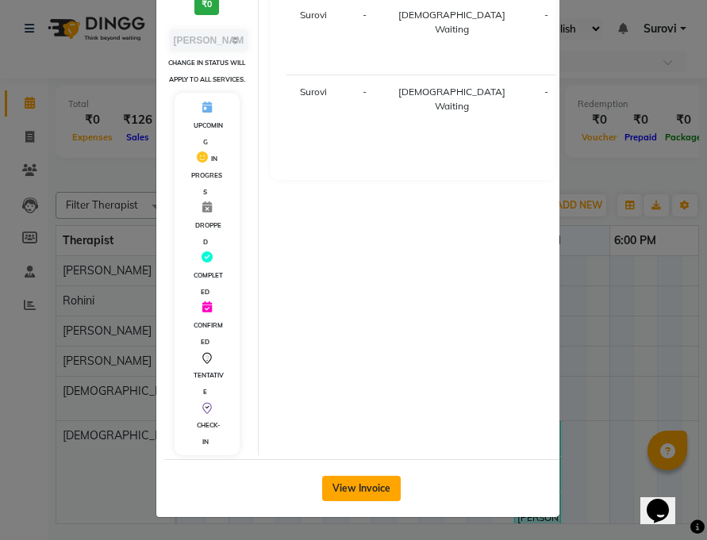
click at [381, 495] on button "View Invoice" at bounding box center [361, 488] width 79 height 25
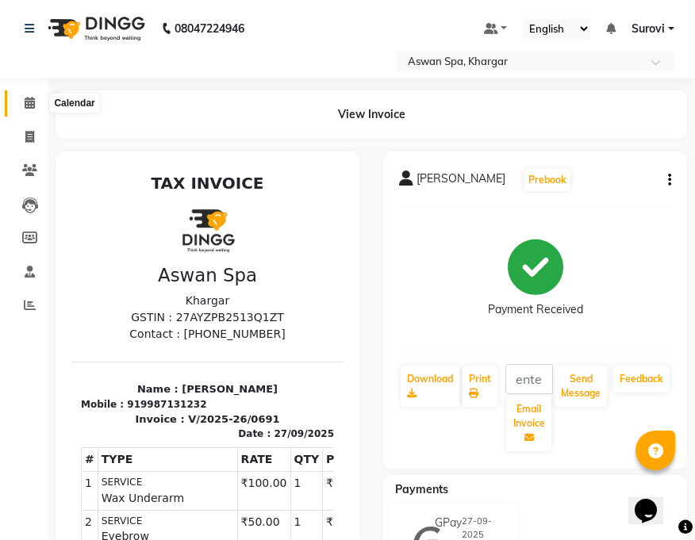
click at [30, 103] on icon at bounding box center [30, 103] width 10 height 12
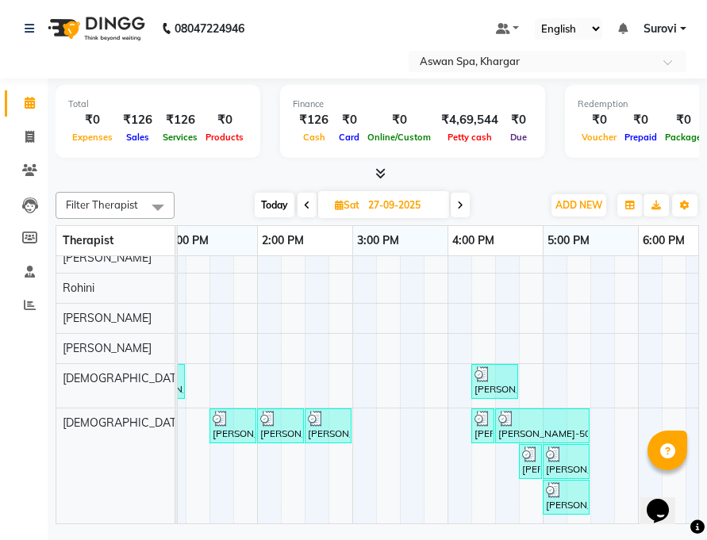
drag, startPoint x: 546, startPoint y: 525, endPoint x: 466, endPoint y: 527, distance: 79.3
click at [466, 527] on div "Total ₹0 Expenses ₹126 Sales ₹126 Services ₹0 Products Finance ₹126 Cash ₹0 Car…" at bounding box center [377, 304] width 659 height 450
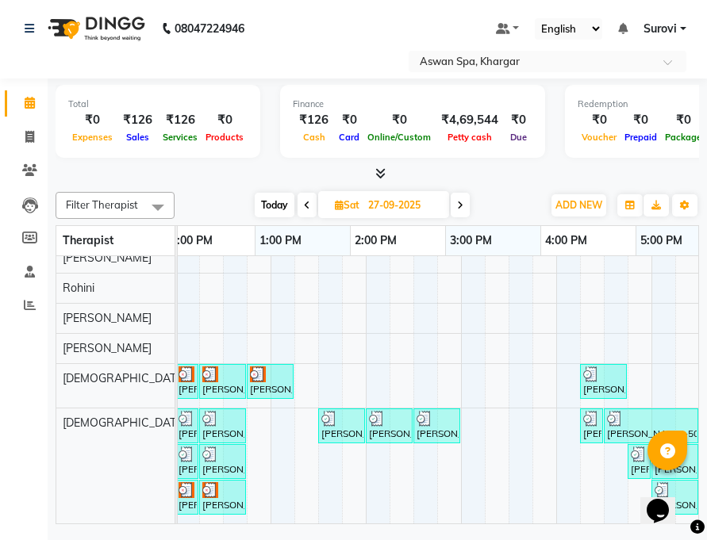
scroll to position [0, 383]
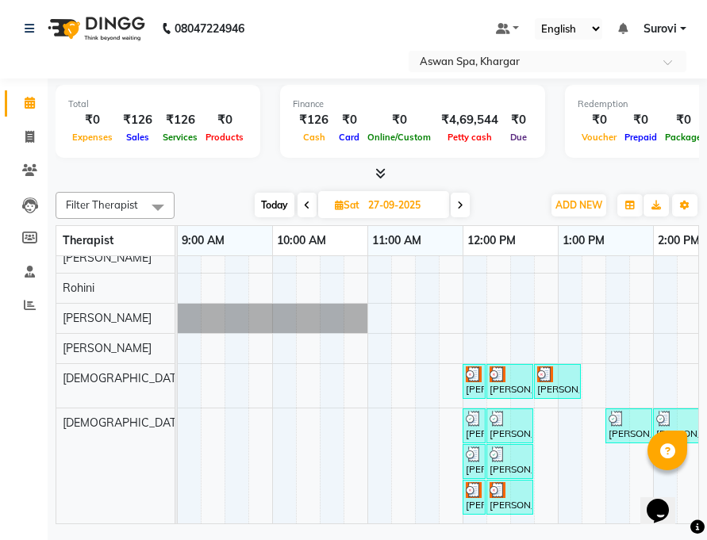
click at [461, 197] on span at bounding box center [459, 205] width 19 height 25
type input "28-09-2025"
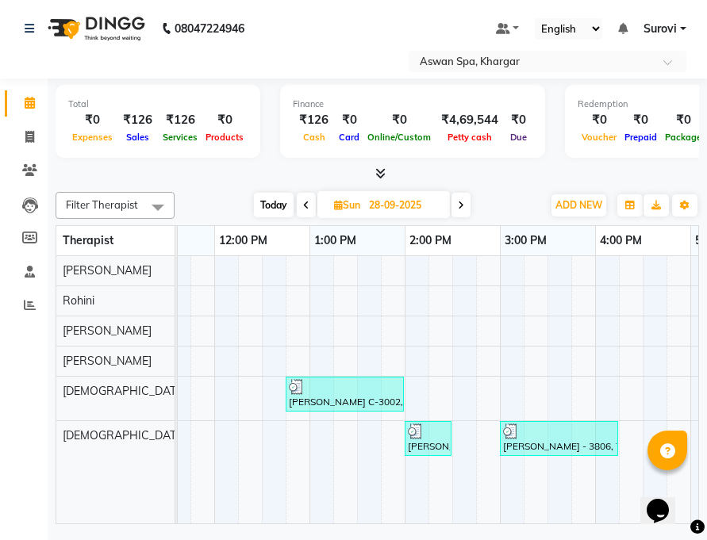
scroll to position [0, 362]
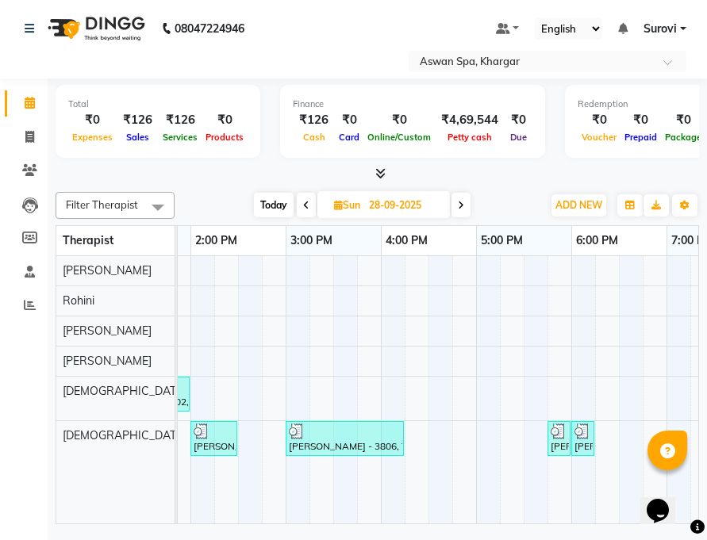
click at [338, 438] on div at bounding box center [345, 431] width 112 height 16
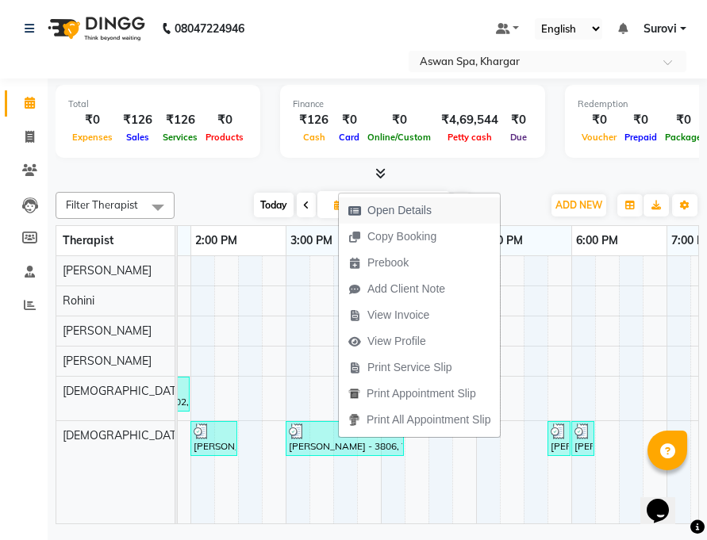
click at [412, 206] on span "Open Details" at bounding box center [399, 210] width 64 height 17
select select "3"
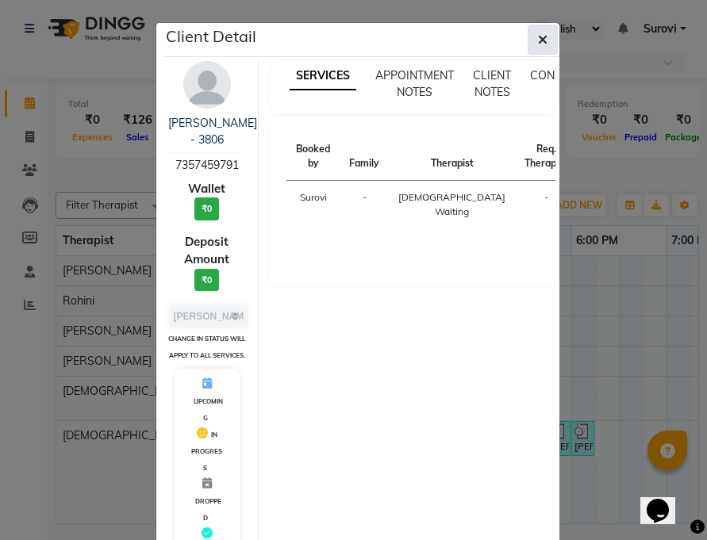
drag, startPoint x: 537, startPoint y: 35, endPoint x: 521, endPoint y: 50, distance: 21.9
click at [538, 35] on icon "button" at bounding box center [543, 39] width 10 height 13
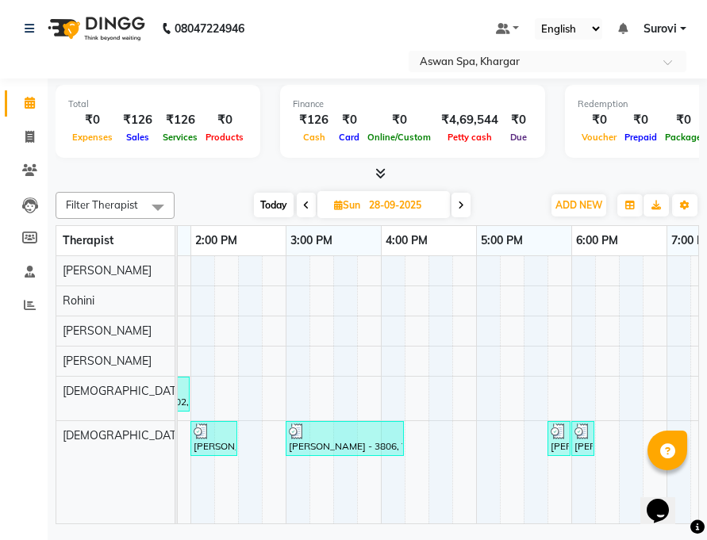
click at [566, 439] on div "[PERSON_NAME] -1005, TK07, 05:45 PM-05:55 PM, Eyebrow" at bounding box center [559, 438] width 20 height 30
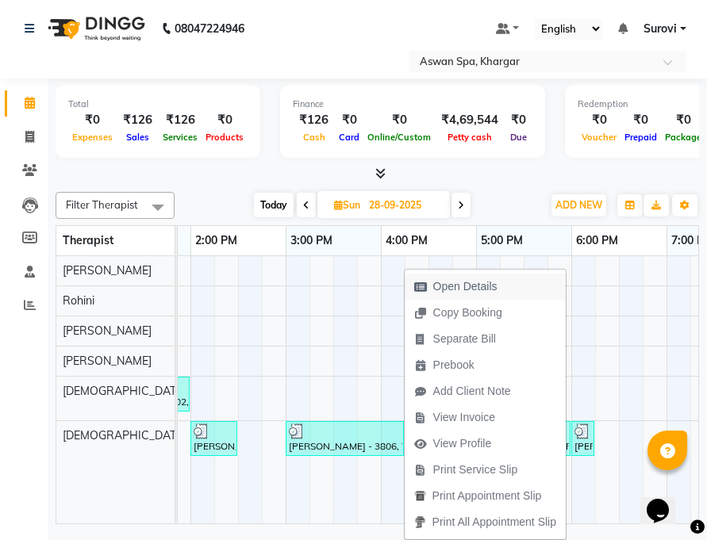
click at [515, 287] on button "Open Details" at bounding box center [484, 287] width 161 height 26
select select "3"
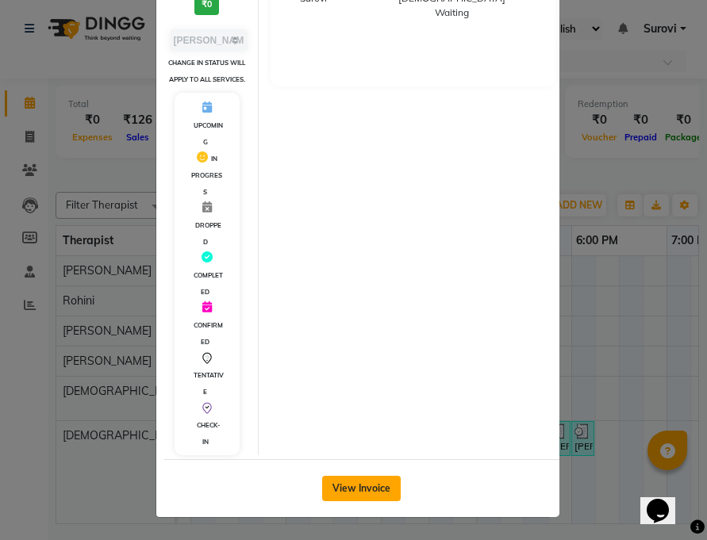
click at [351, 488] on button "View Invoice" at bounding box center [361, 488] width 79 height 25
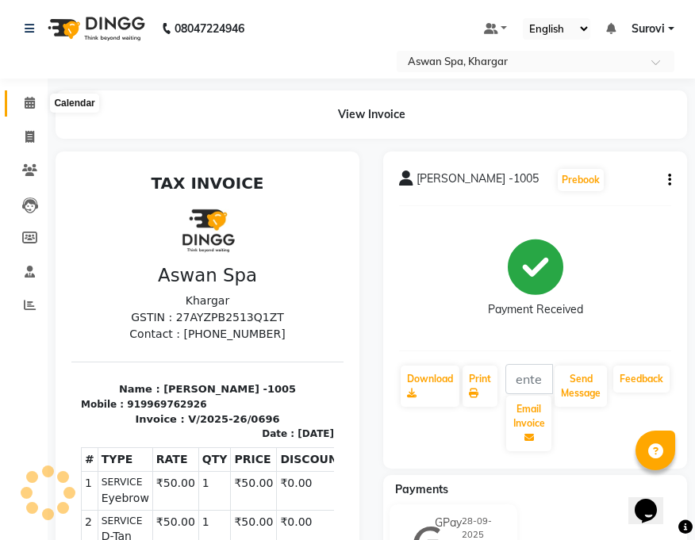
click at [38, 101] on span at bounding box center [30, 103] width 28 height 18
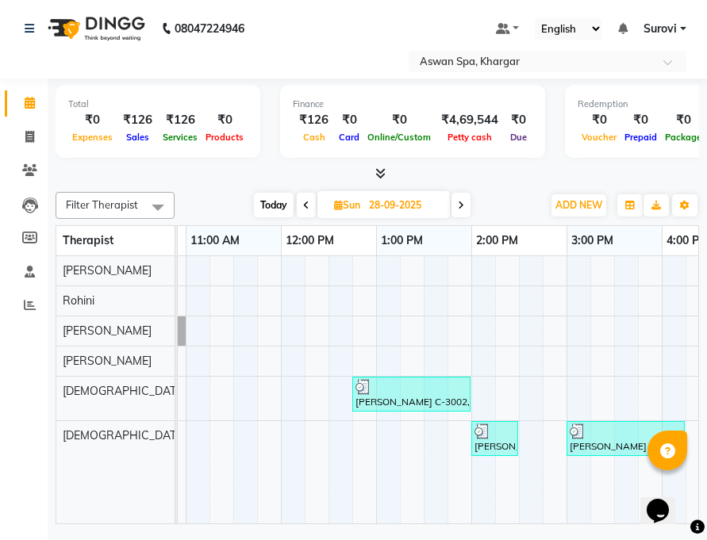
click at [490, 439] on div "[PERSON_NAME]-502, TK02, 02:00 PM-02:30 PM, Women Haircut One length" at bounding box center [495, 438] width 44 height 30
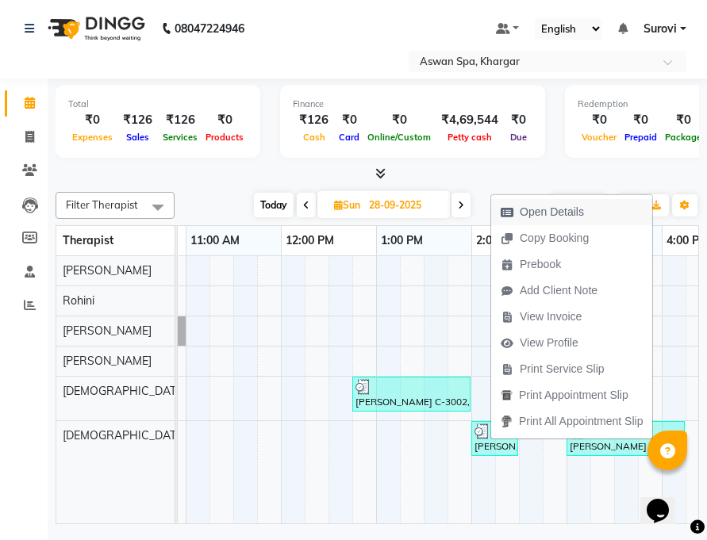
click at [581, 201] on span "Open Details" at bounding box center [542, 212] width 102 height 26
select select "3"
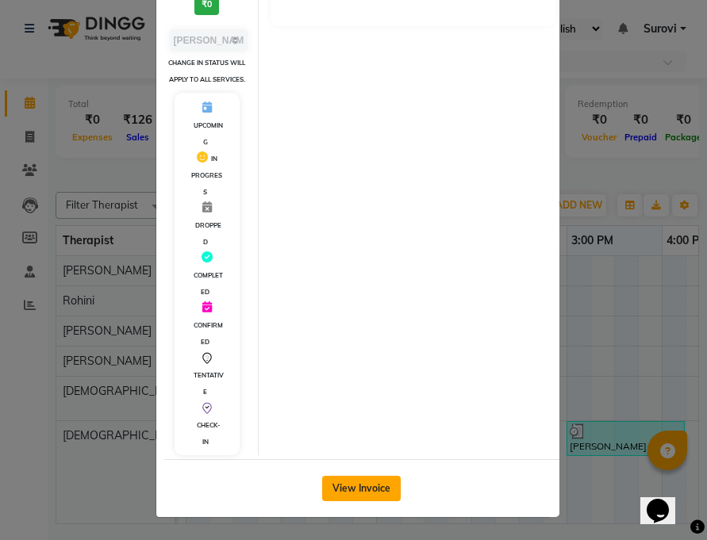
click at [362, 487] on button "View Invoice" at bounding box center [361, 488] width 79 height 25
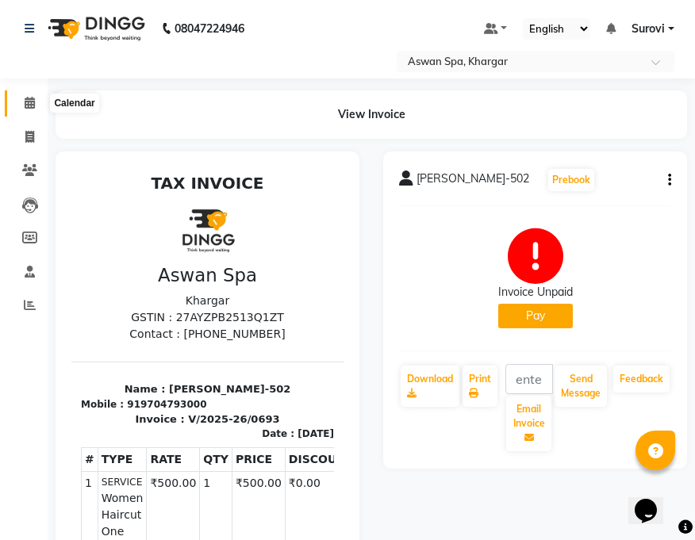
click at [25, 100] on icon at bounding box center [30, 103] width 10 height 12
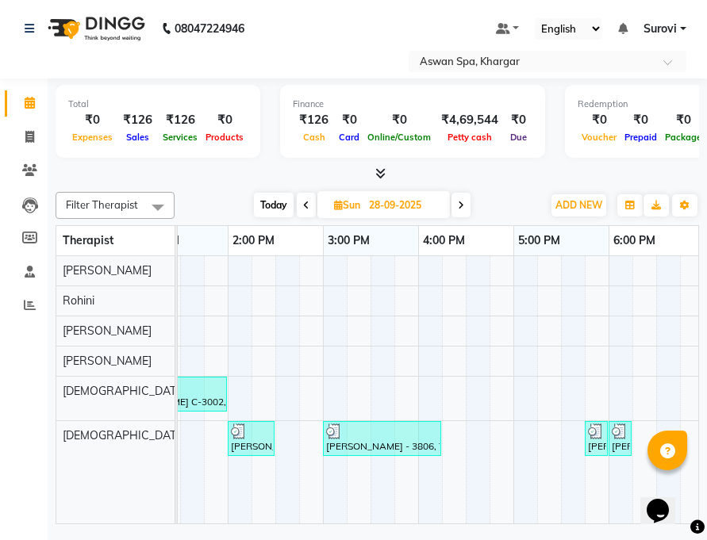
click at [235, 435] on img at bounding box center [239, 431] width 16 height 16
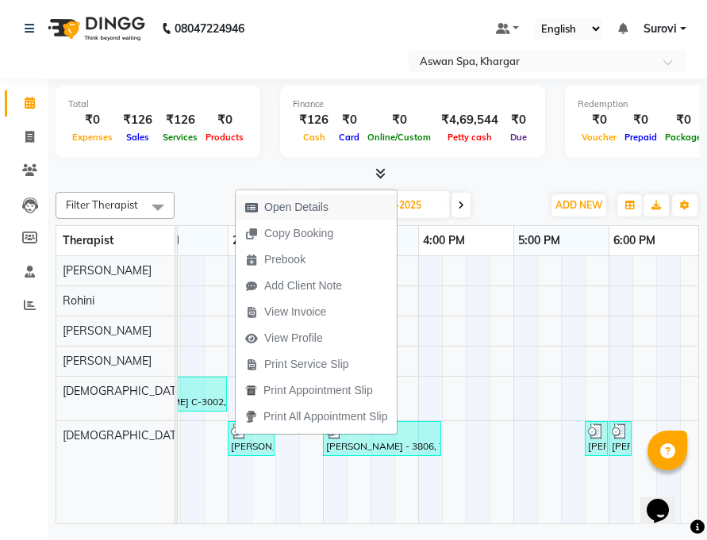
click at [316, 209] on span "Open Details" at bounding box center [296, 207] width 64 height 17
select select "3"
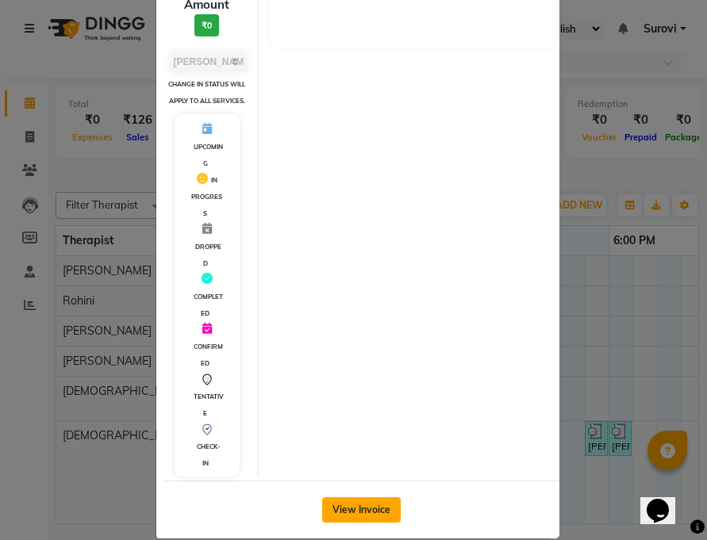
click at [352, 517] on button "View Invoice" at bounding box center [361, 509] width 79 height 25
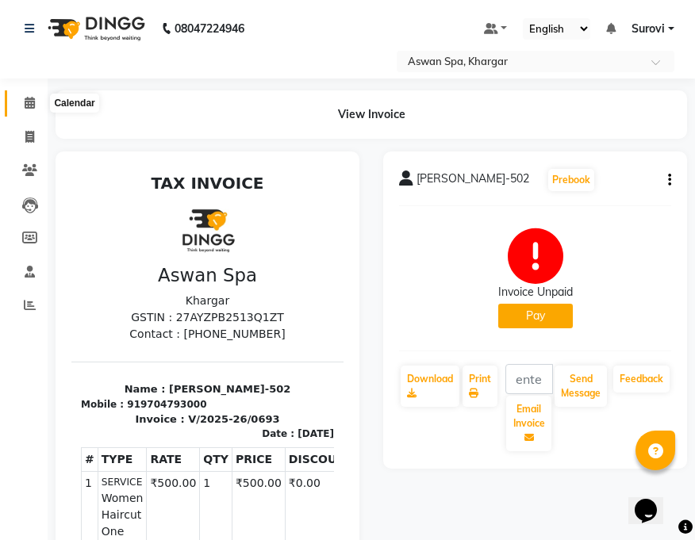
click at [38, 102] on span at bounding box center [30, 103] width 28 height 18
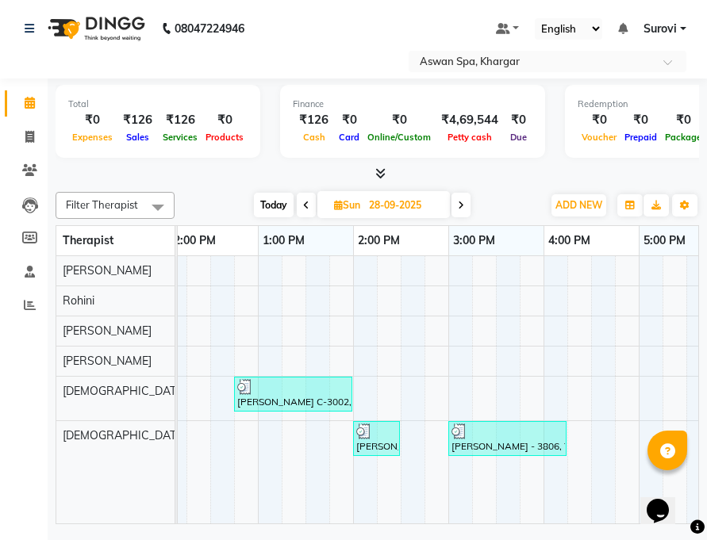
scroll to position [0, 459]
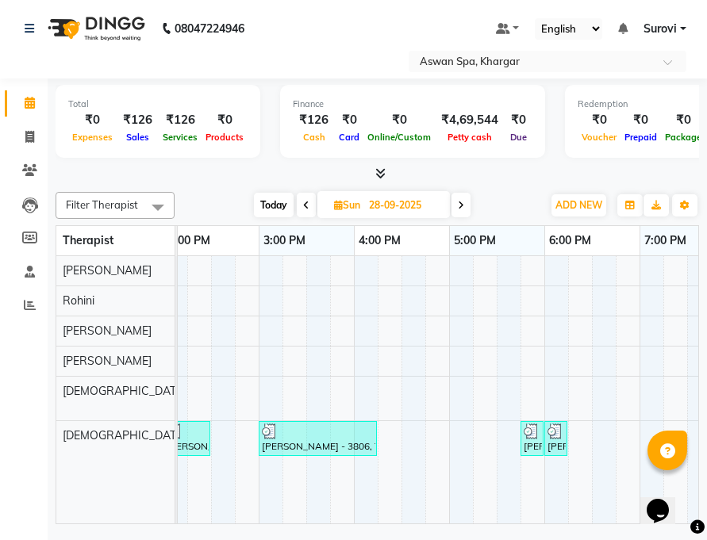
click at [534, 436] on img at bounding box center [531, 431] width 16 height 16
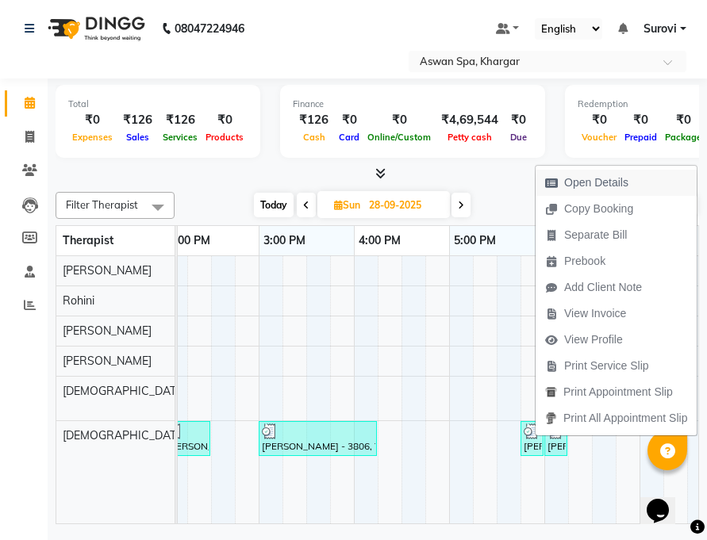
click at [589, 176] on span "Open Details" at bounding box center [596, 182] width 64 height 17
select select "3"
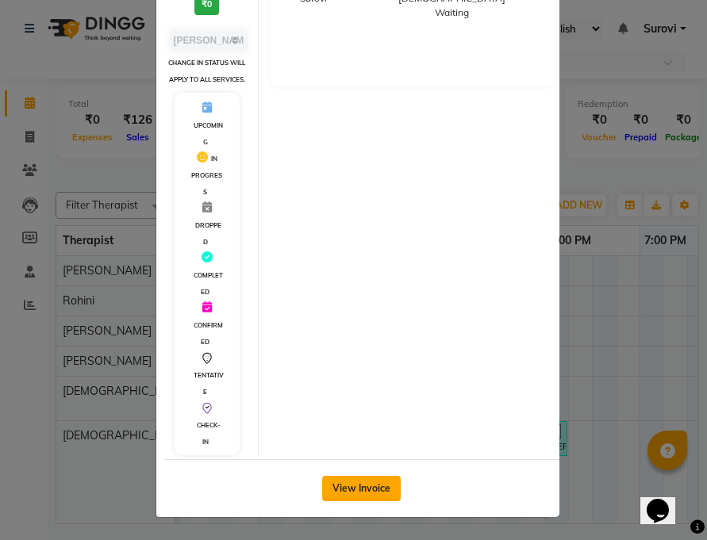
click at [381, 482] on button "View Invoice" at bounding box center [361, 488] width 79 height 25
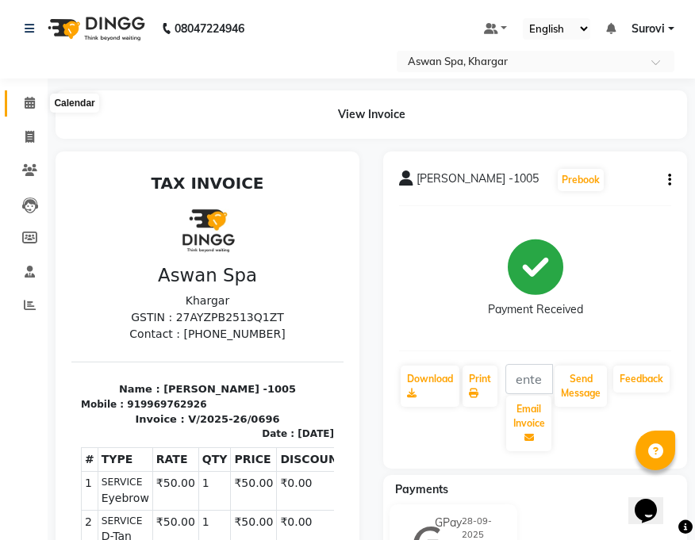
drag, startPoint x: 32, startPoint y: 103, endPoint x: 44, endPoint y: 116, distance: 17.9
click at [32, 104] on icon at bounding box center [30, 103] width 10 height 12
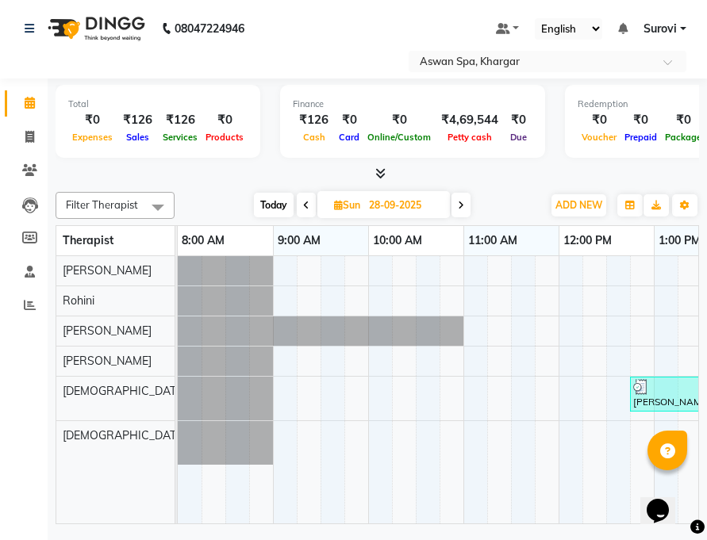
click at [455, 206] on span at bounding box center [460, 205] width 19 height 25
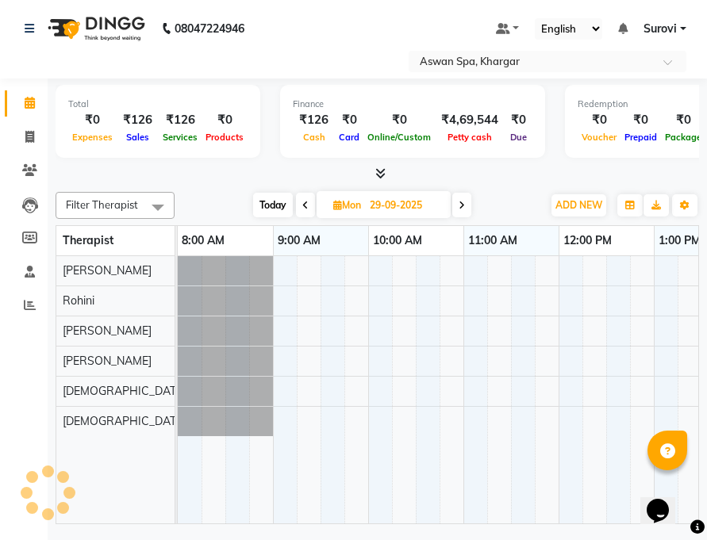
scroll to position [0, 572]
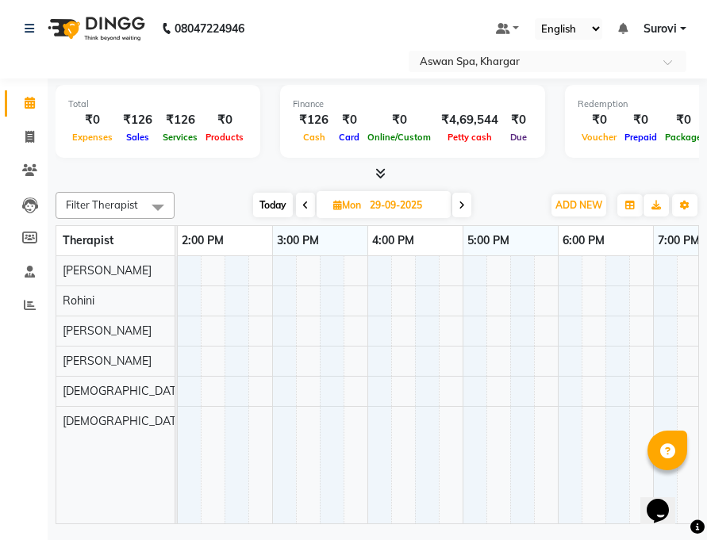
click at [465, 203] on span at bounding box center [461, 205] width 19 height 25
type input "30-09-2025"
click at [519, 421] on img at bounding box center [521, 417] width 16 height 16
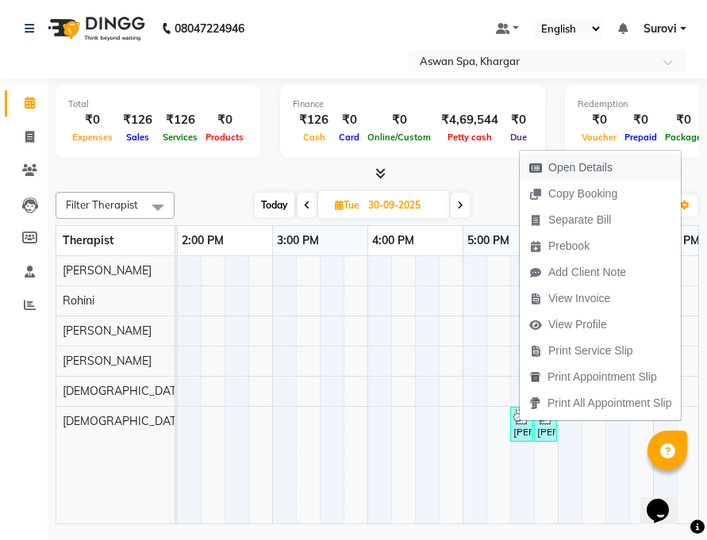
click at [573, 172] on span "Open Details" at bounding box center [580, 167] width 64 height 17
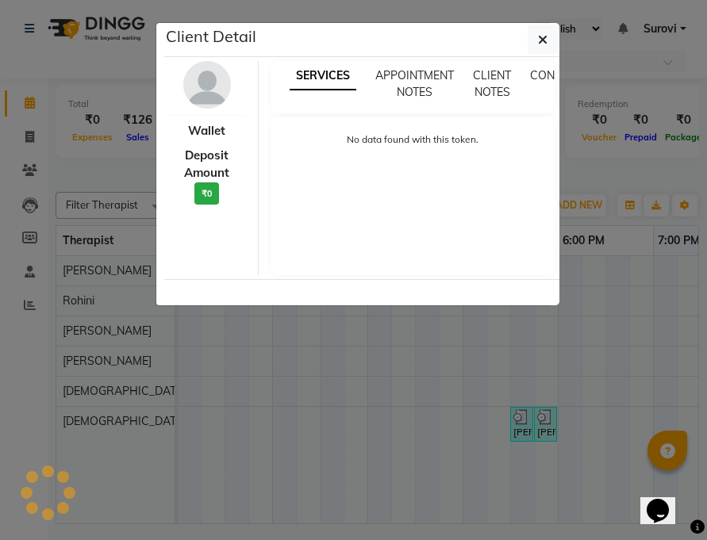
select select "3"
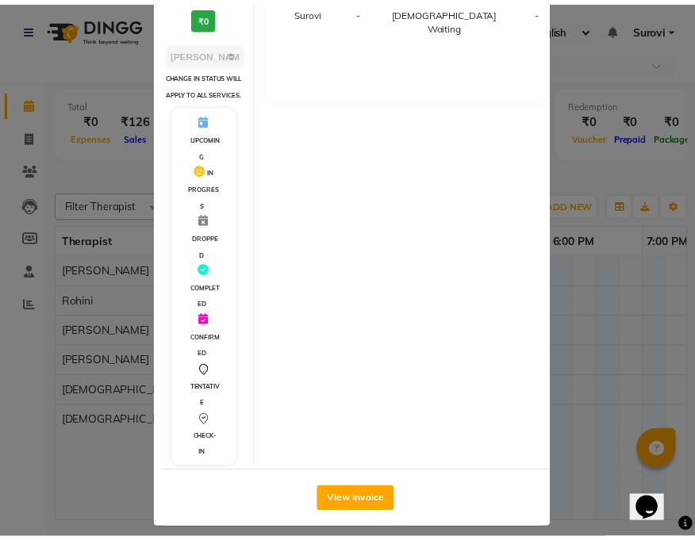
scroll to position [276, 0]
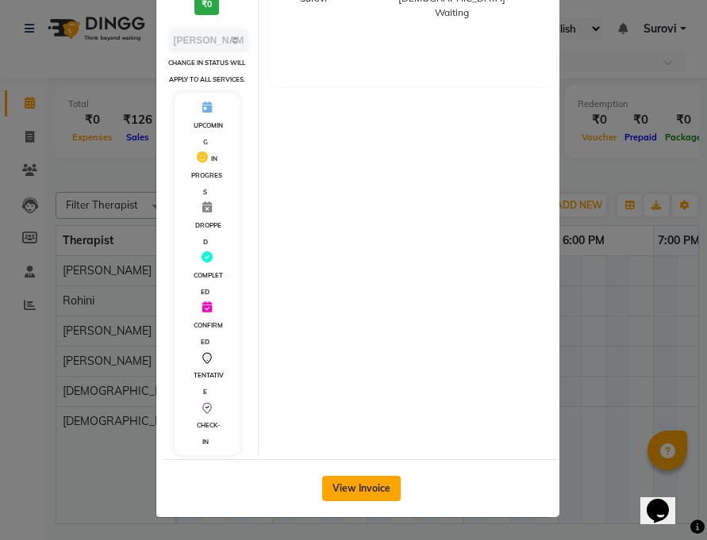
click at [362, 496] on button "View Invoice" at bounding box center [361, 488] width 79 height 25
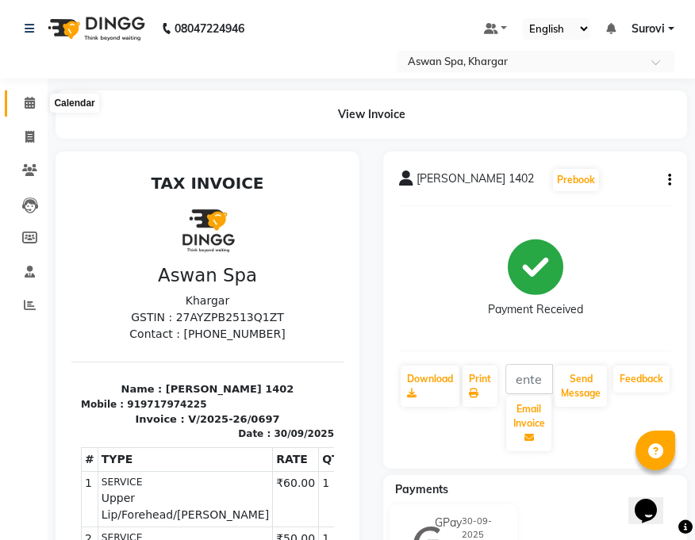
click at [35, 104] on icon at bounding box center [30, 103] width 10 height 12
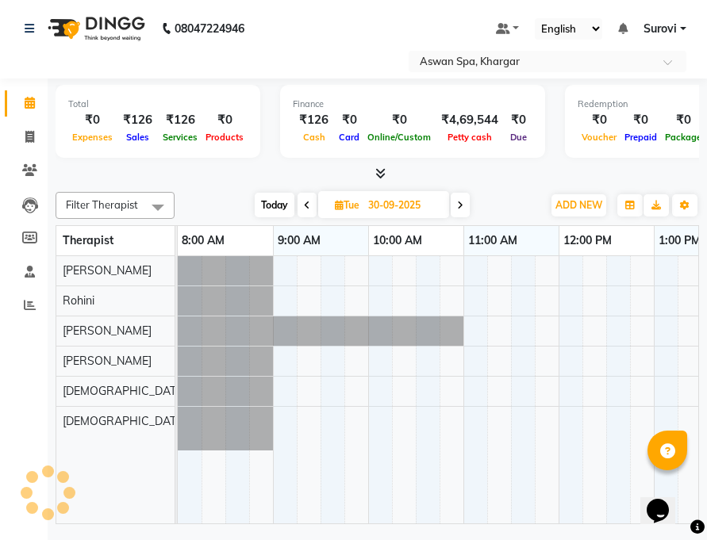
scroll to position [0, 572]
